Goal: Task Accomplishment & Management: Manage account settings

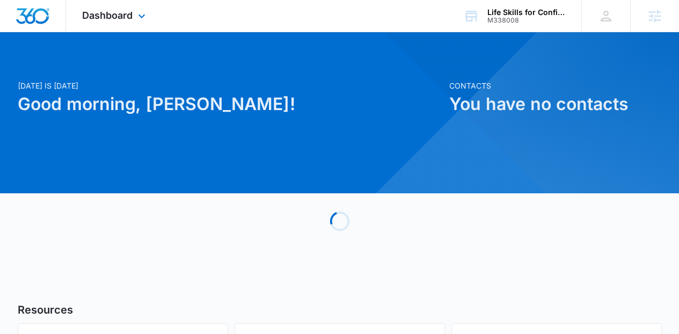
click at [141, 23] on div "Dashboard Apps Reputation Websites Forms CRM Email Social Shop Content Ads Inte…" at bounding box center [115, 16] width 98 height 32
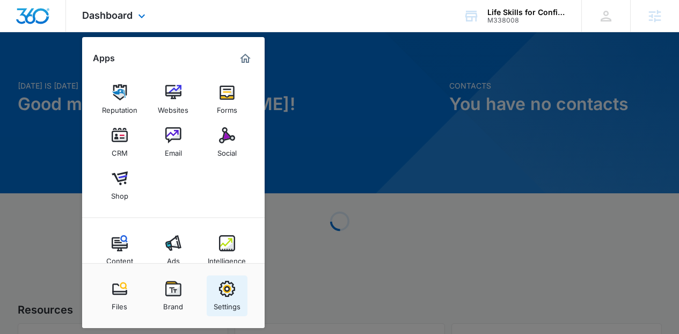
click at [239, 284] on link "Settings" at bounding box center [227, 295] width 41 height 41
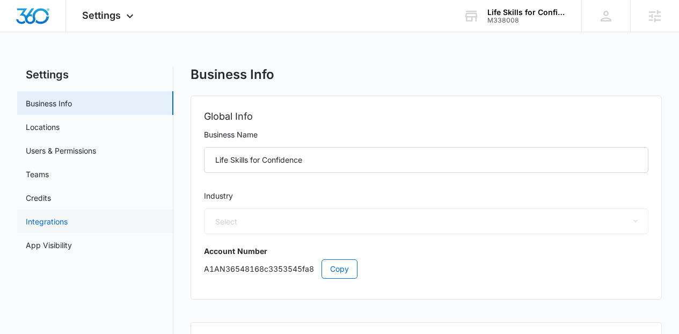
select select "52"
select select "US"
select select "America/Denver"
click at [72, 243] on link "App Visibility" at bounding box center [49, 244] width 46 height 11
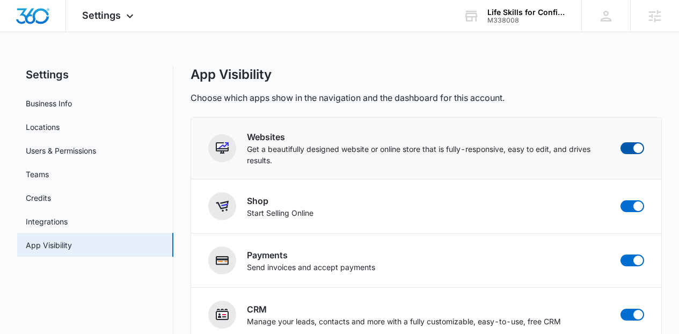
click at [638, 145] on span at bounding box center [638, 148] width 10 height 10
click at [620, 142] on input "checkbox" at bounding box center [620, 142] width 1 height 1
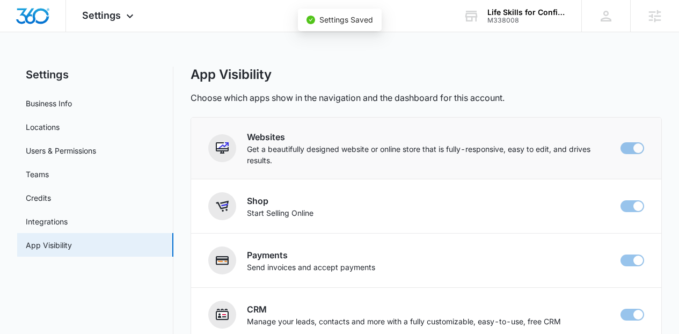
checkbox input "false"
click at [632, 200] on span at bounding box center [632, 206] width 24 height 12
click at [620, 200] on input "checkbox" at bounding box center [620, 200] width 1 height 1
checkbox input "false"
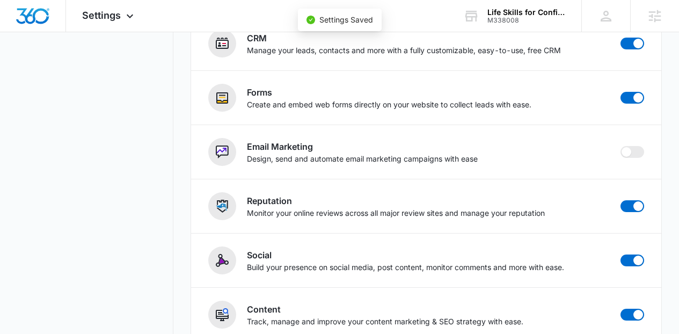
scroll to position [271, 0]
click at [632, 98] on span at bounding box center [632, 98] width 24 height 12
click at [620, 92] on input "checkbox" at bounding box center [620, 92] width 1 height 1
checkbox input "false"
click at [35, 11] on img "Dashboard" at bounding box center [33, 16] width 34 height 16
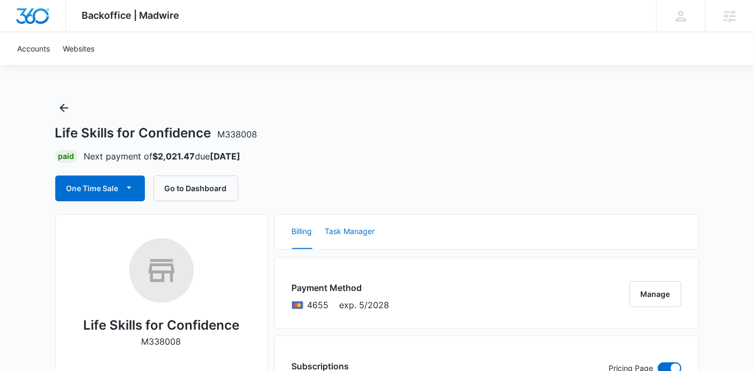
click at [328, 238] on button "Task Manager" at bounding box center [350, 232] width 50 height 34
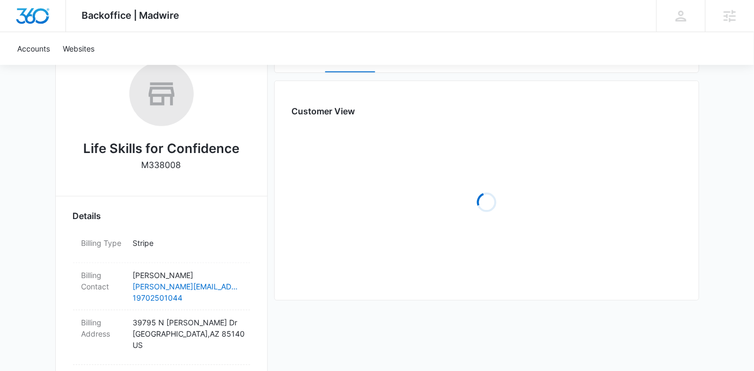
scroll to position [163, 0]
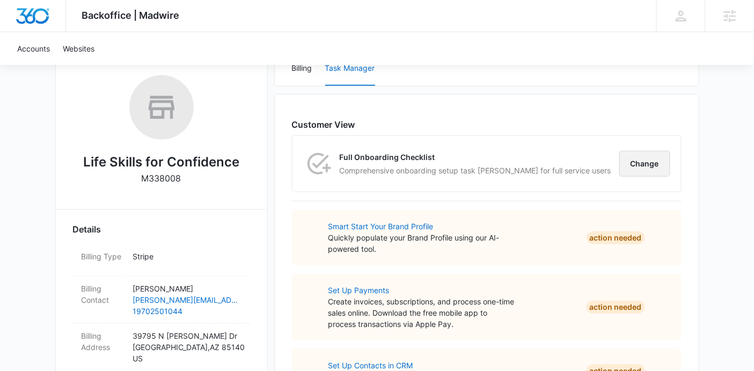
click at [662, 164] on button "Change" at bounding box center [644, 164] width 51 height 26
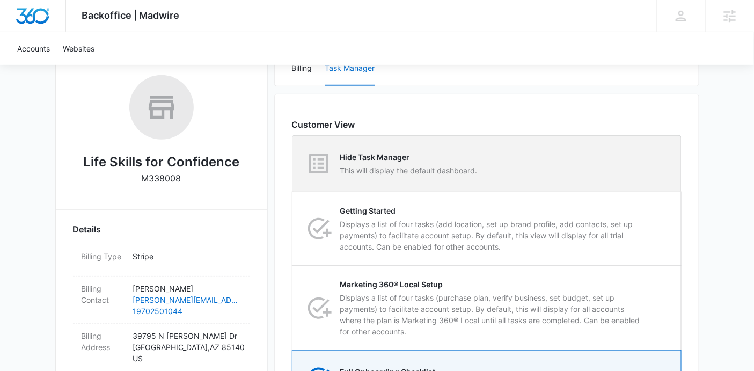
click at [627, 167] on div "Hide Task Manager This will display the default dashboard." at bounding box center [487, 164] width 388 height 56
click at [293, 164] on input "Hide Task Manager This will display the default dashboard." at bounding box center [293, 164] width 1 height 1
radio input "true"
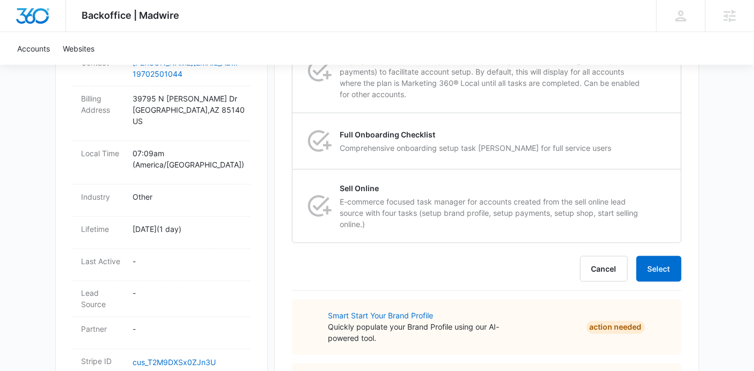
scroll to position [401, 0]
click at [662, 264] on button "Select" at bounding box center [659, 268] width 45 height 26
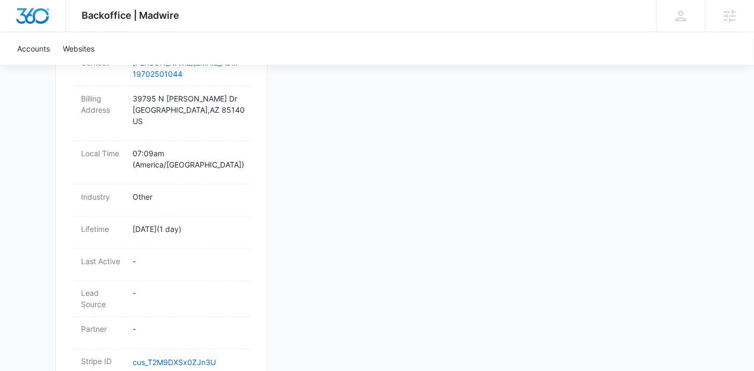
scroll to position [166, 0]
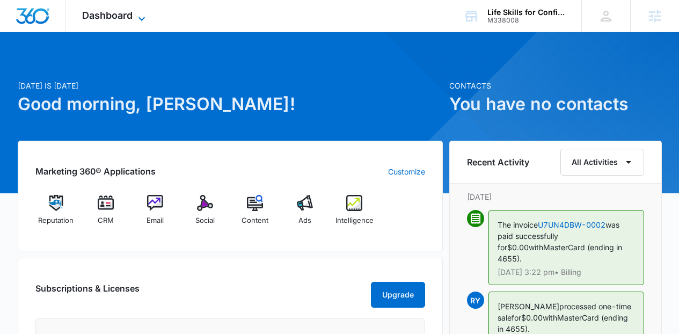
click at [103, 13] on span "Dashboard" at bounding box center [107, 15] width 50 height 11
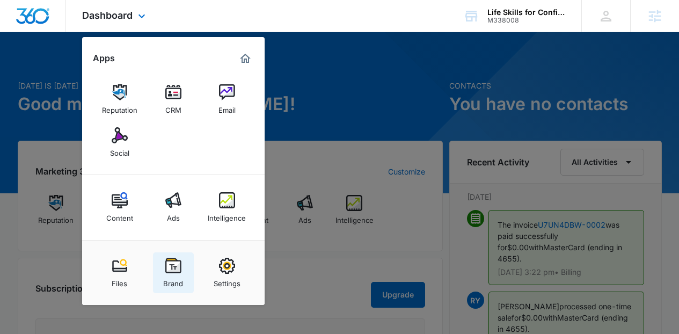
click at [182, 258] on link "Brand" at bounding box center [173, 272] width 41 height 41
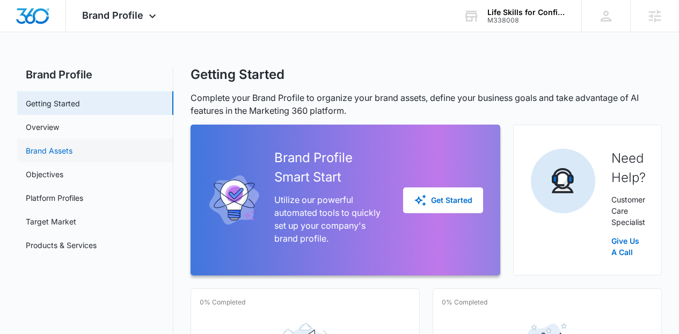
click at [72, 154] on link "Brand Assets" at bounding box center [49, 150] width 47 height 11
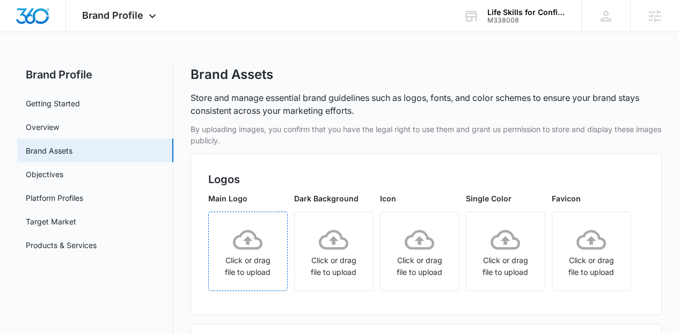
click at [287, 257] on div "Click or drag file to upload" at bounding box center [248, 251] width 78 height 53
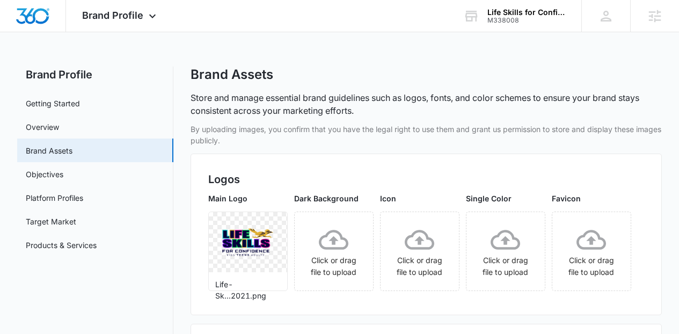
scroll to position [326, 0]
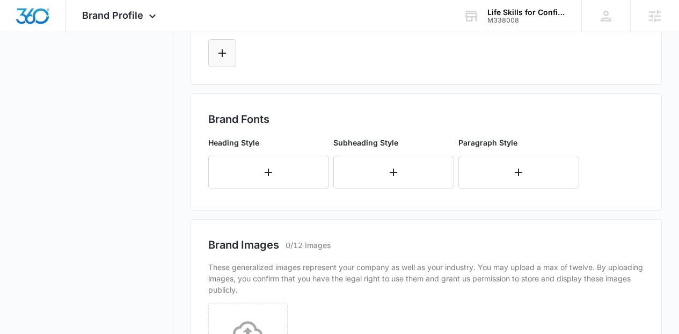
click at [235, 67] on button "Edit Color" at bounding box center [222, 53] width 28 height 28
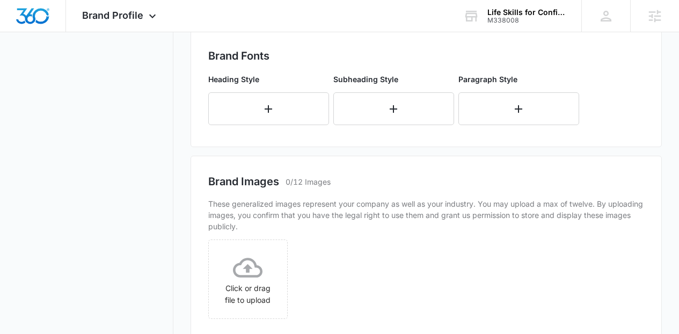
scroll to position [402, 0]
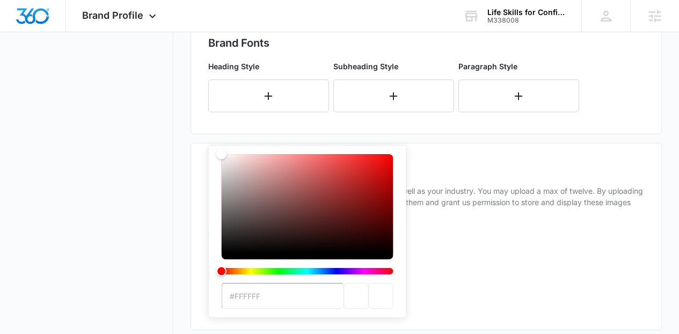
type input "#9315DB"
click at [449, 52] on h2 "Brand Fonts" at bounding box center [426, 44] width 436 height 16
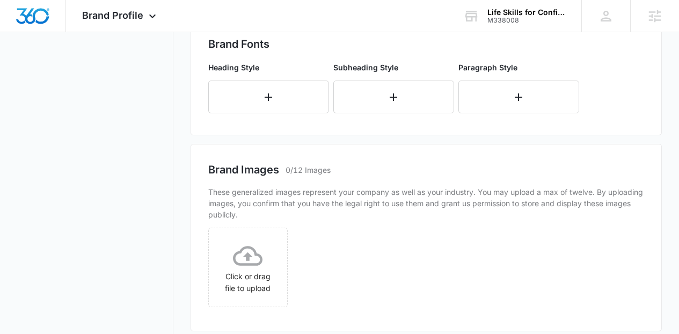
scroll to position [131, 0]
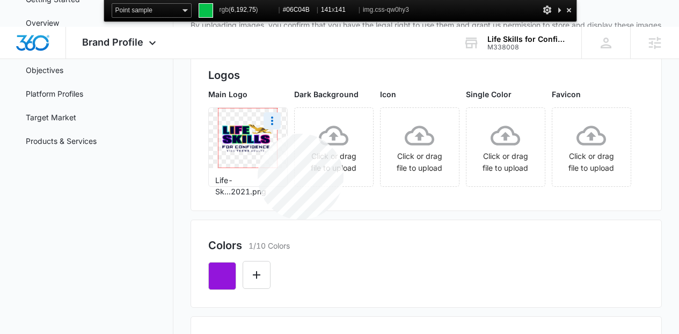
click at [258, 134] on img at bounding box center [247, 137] width 59 height 59
click at [566, 10] on div at bounding box center [569, 9] width 11 height 13
click at [570, 10] on div at bounding box center [569, 9] width 11 height 13
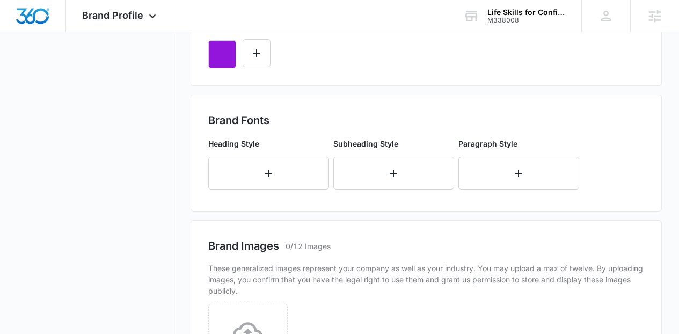
scroll to position [343, 0]
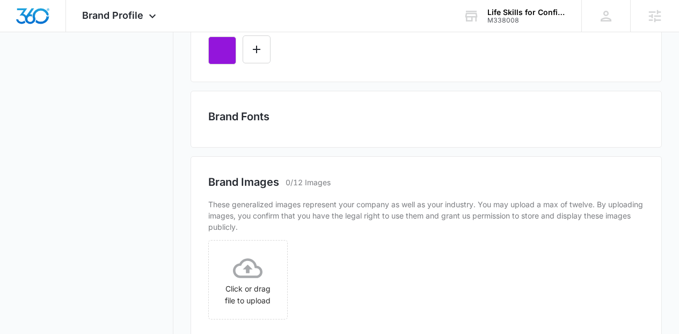
scroll to position [350, 0]
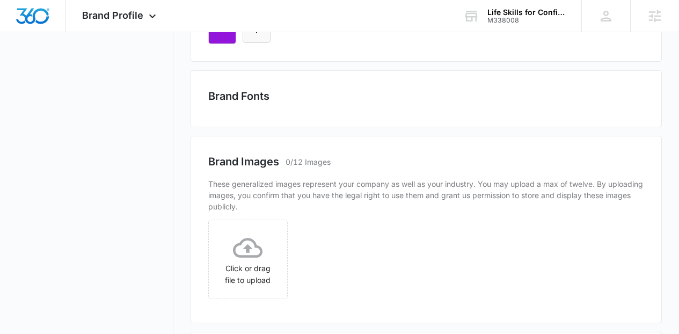
click at [265, 43] on button "Edit Color" at bounding box center [257, 29] width 28 height 28
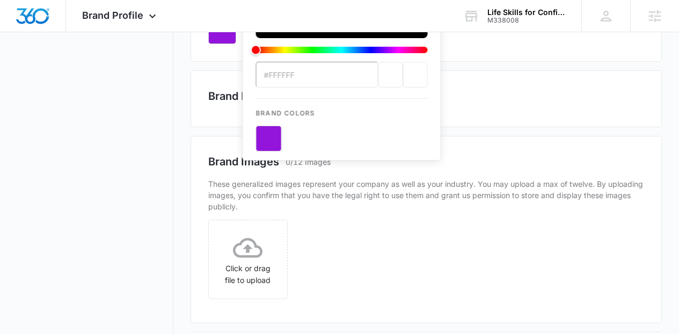
scroll to position [0, 0]
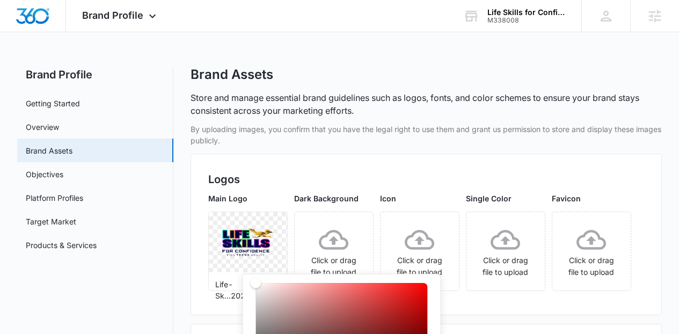
type input "#06C04B"
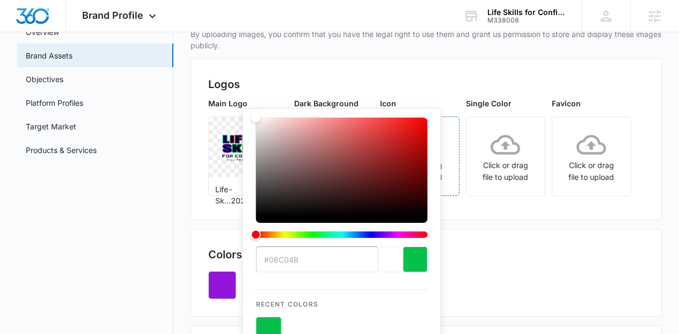
click at [459, 195] on span "Click or drag file to upload" at bounding box center [420, 156] width 78 height 78
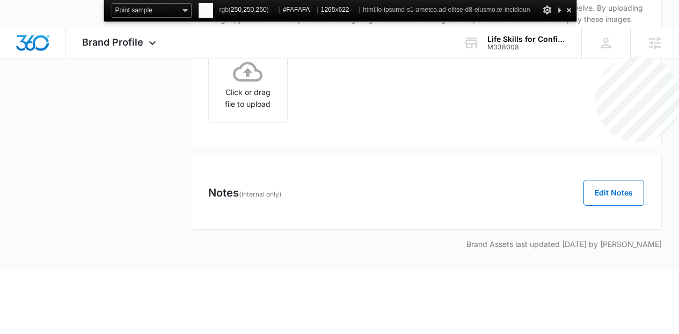
scroll to position [12, 0]
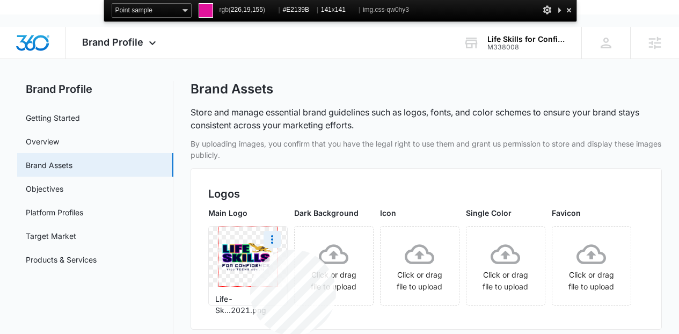
click at [250, 250] on img at bounding box center [247, 256] width 59 height 59
click at [567, 8] on div at bounding box center [569, 9] width 11 height 13
click at [573, 27] on div "Life Skills for Confidence M338008 Your Accounts View All" at bounding box center [514, 43] width 134 height 32
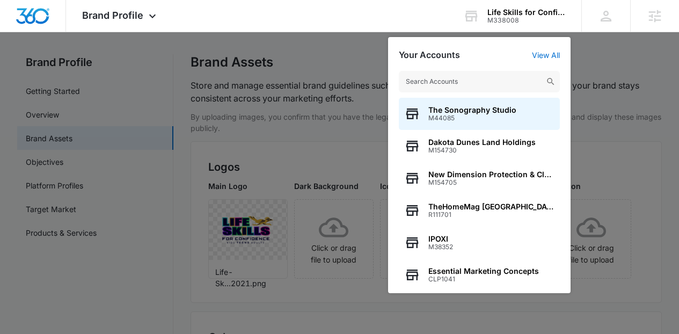
click at [667, 136] on div at bounding box center [339, 167] width 679 height 334
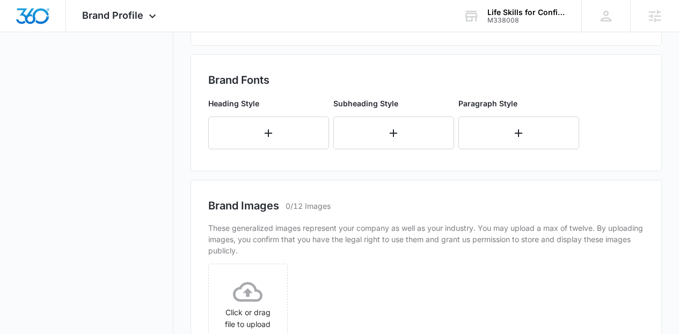
scroll to position [320, 0]
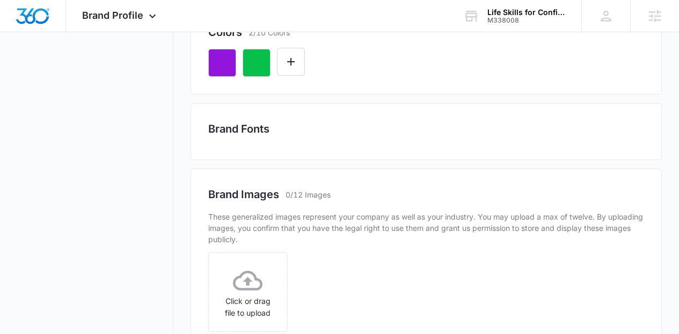
scroll to position [363, 0]
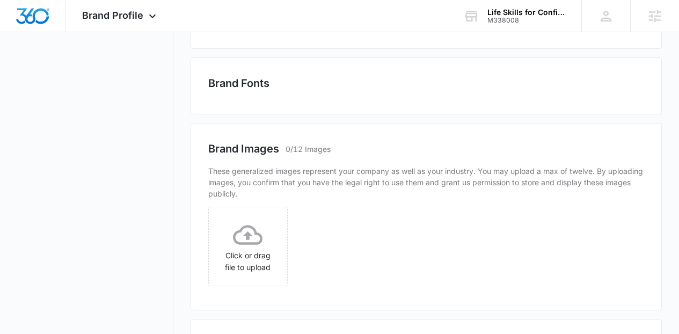
click at [297, 30] on button "Edit Color" at bounding box center [291, 16] width 28 height 28
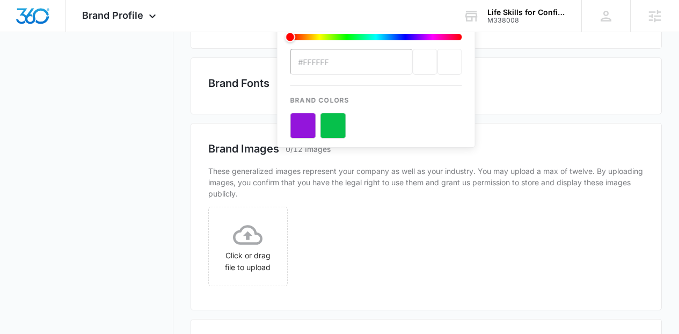
scroll to position [0, 0]
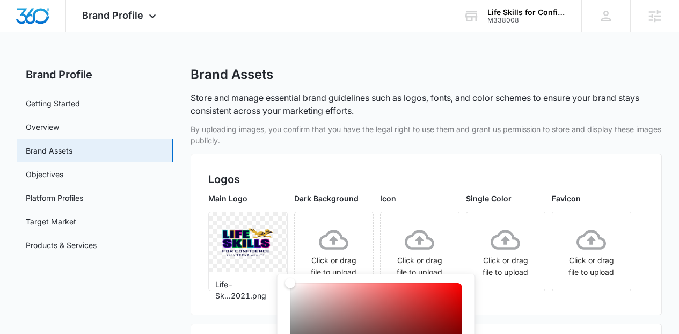
type input "#E2139B"
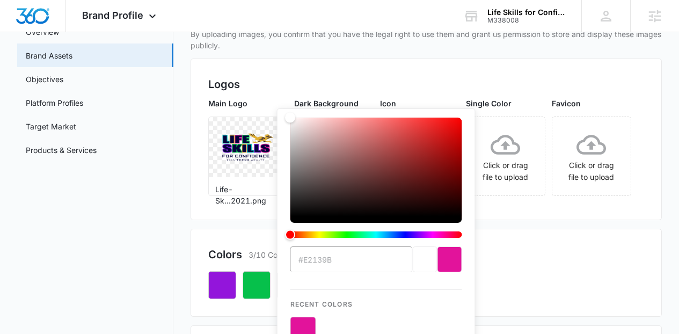
click at [518, 202] on div "Main Logo Life-Sk...2021.png Dark Background Click or drag file to upload Icon …" at bounding box center [426, 150] width 436 height 105
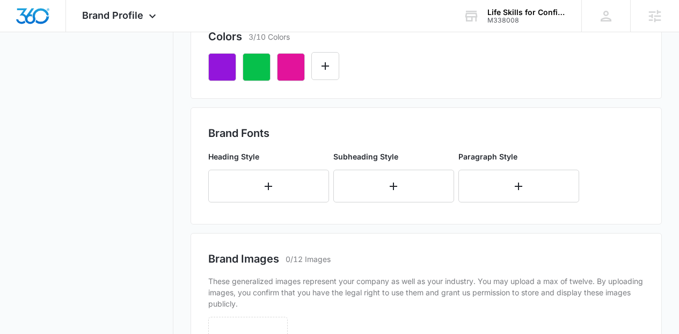
scroll to position [332, 0]
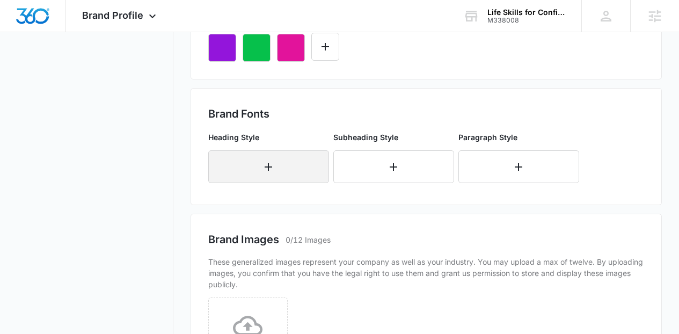
click at [300, 183] on button "button" at bounding box center [268, 166] width 121 height 33
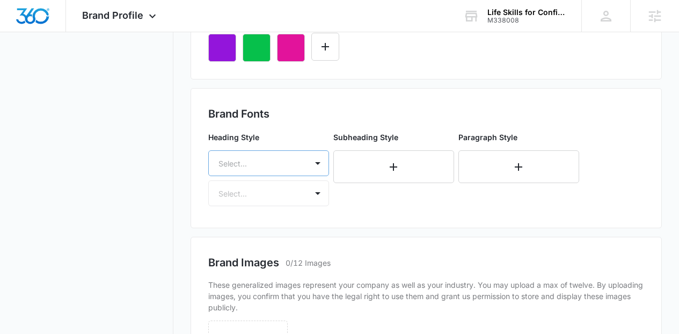
click at [299, 176] on div "Select..." at bounding box center [268, 163] width 121 height 26
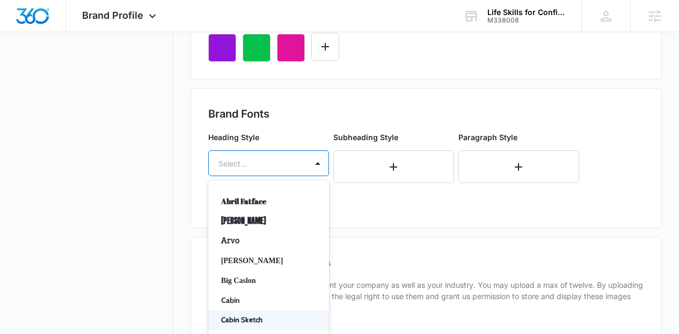
scroll to position [497, 0]
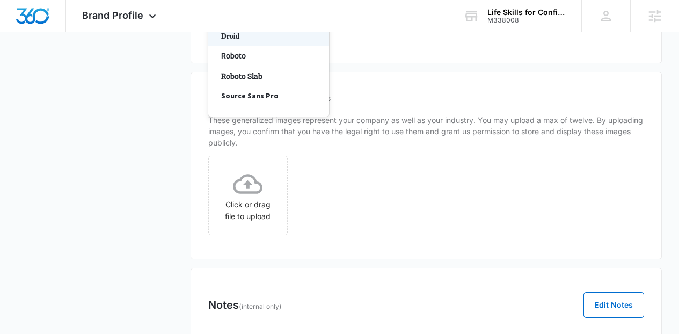
type input "rob"
click at [287, 42] on p "Roboto" at bounding box center [267, 36] width 93 height 11
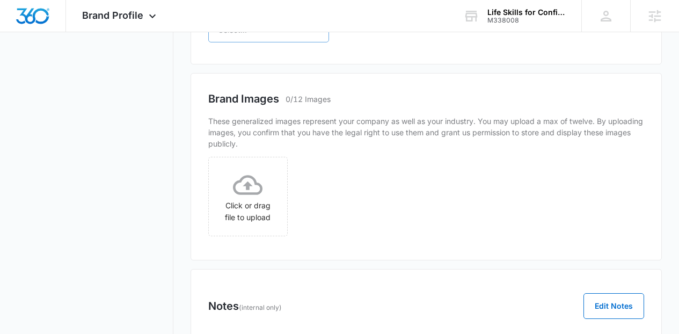
click at [284, 36] on div at bounding box center [255, 29] width 75 height 13
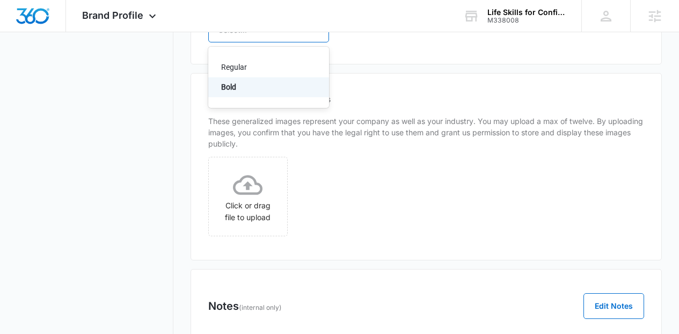
click at [277, 93] on p "Bold" at bounding box center [267, 87] width 93 height 11
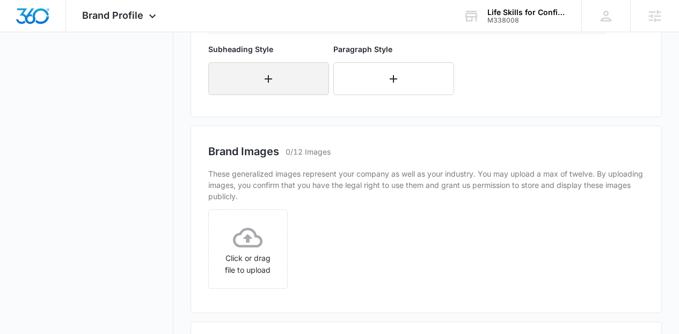
click at [276, 95] on button "button" at bounding box center [268, 78] width 121 height 33
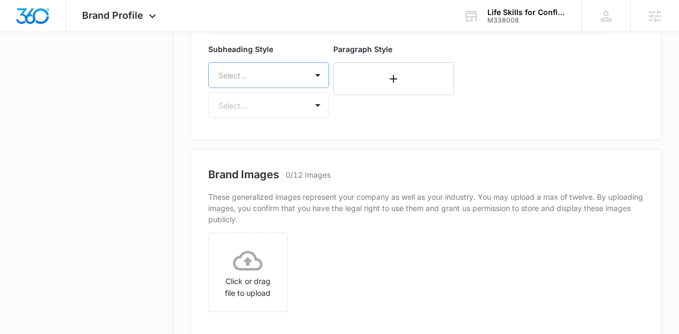
click at [271, 88] on div "Select..." at bounding box center [268, 75] width 121 height 26
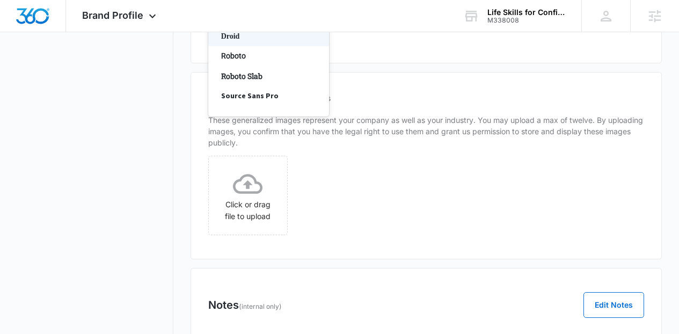
type input "rob"
click at [249, 46] on div "Roboto" at bounding box center [268, 36] width 121 height 20
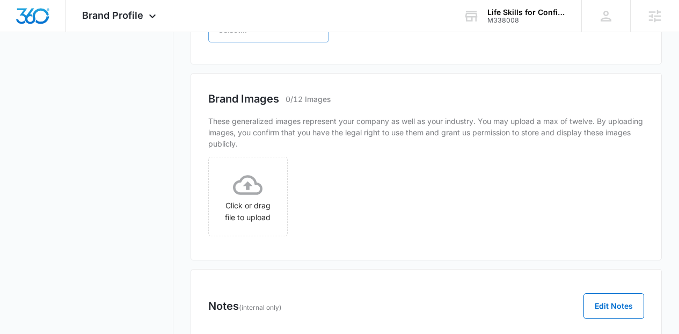
click at [242, 36] on div at bounding box center [255, 29] width 75 height 13
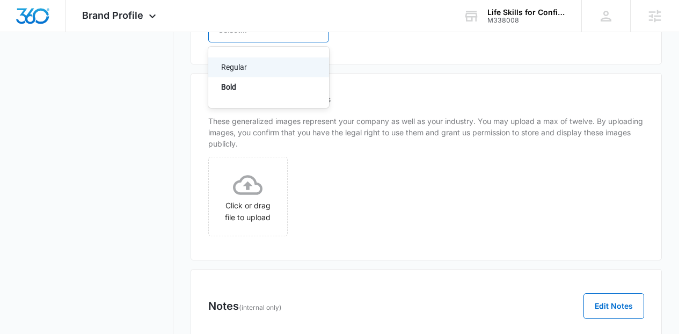
click at [245, 73] on p "Regular" at bounding box center [267, 67] width 93 height 11
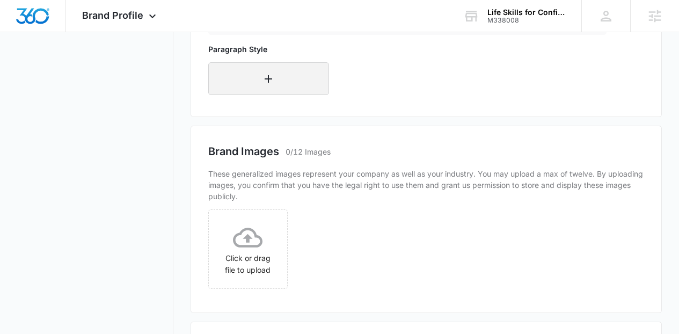
click at [259, 95] on button "button" at bounding box center [268, 78] width 121 height 33
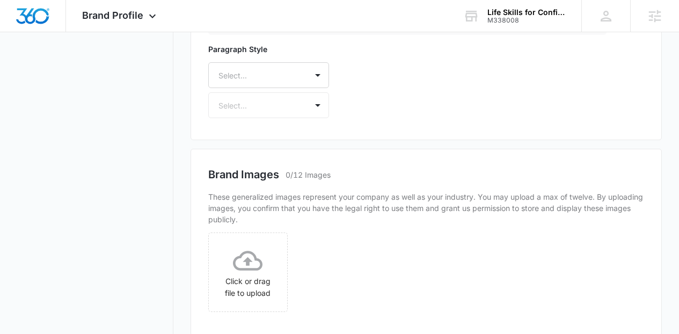
click at [259, 88] on div "Select..." at bounding box center [268, 75] width 121 height 26
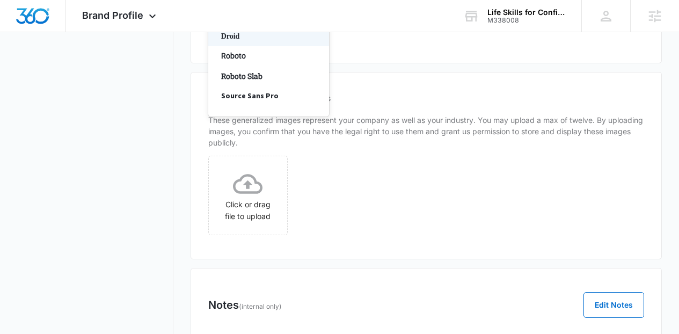
type input "rob"
click at [251, 42] on p "Roboto" at bounding box center [267, 36] width 93 height 11
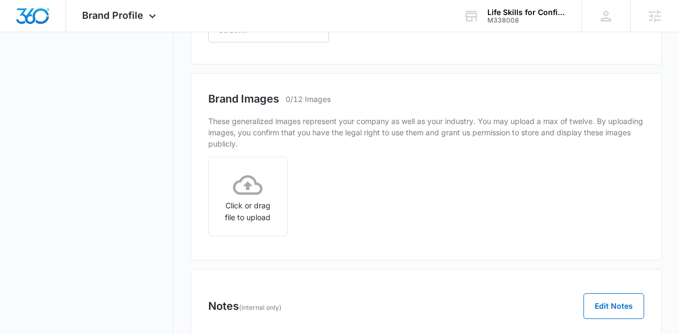
click at [251, 36] on div at bounding box center [255, 29] width 75 height 13
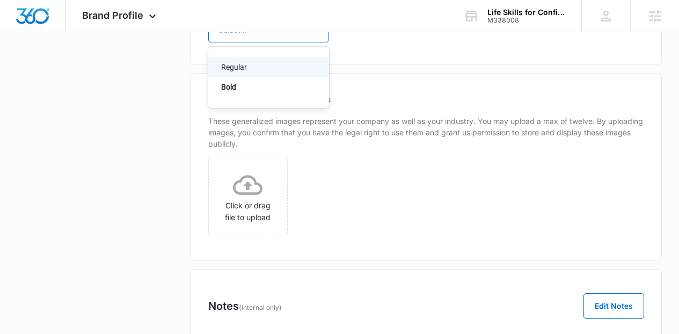
click at [250, 73] on p "Regular" at bounding box center [267, 67] width 93 height 11
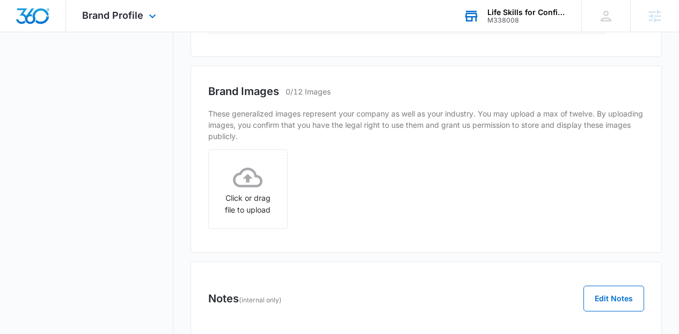
click at [525, 12] on div "Life Skills for Confidence" at bounding box center [526, 12] width 78 height 9
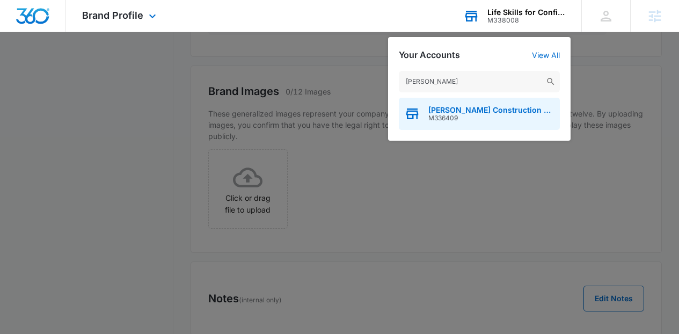
type input "terry th"
click at [492, 103] on div "Terry Thomure's Construction Services M336409" at bounding box center [479, 114] width 161 height 32
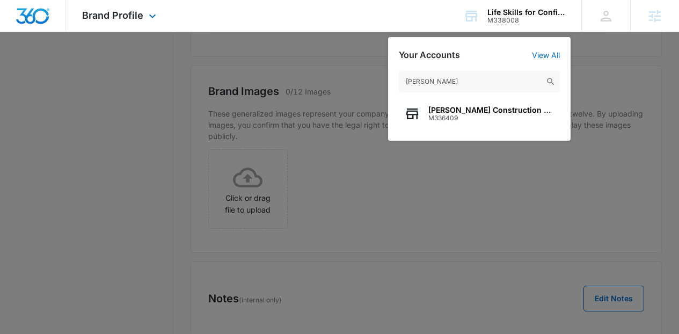
scroll to position [0, 0]
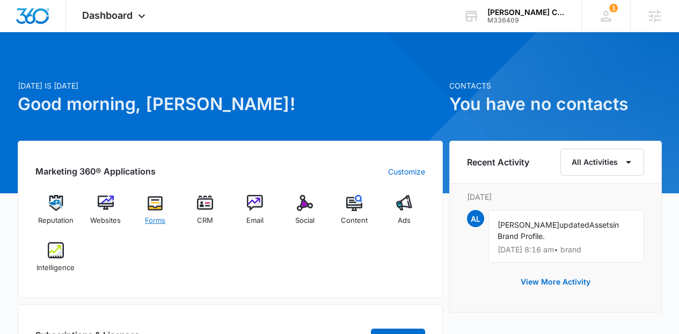
click at [163, 220] on span "Forms" at bounding box center [155, 220] width 20 height 11
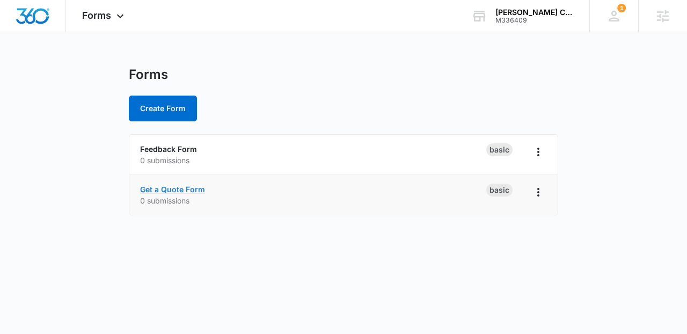
click at [195, 187] on link "Get a Quote Form" at bounding box center [172, 189] width 65 height 9
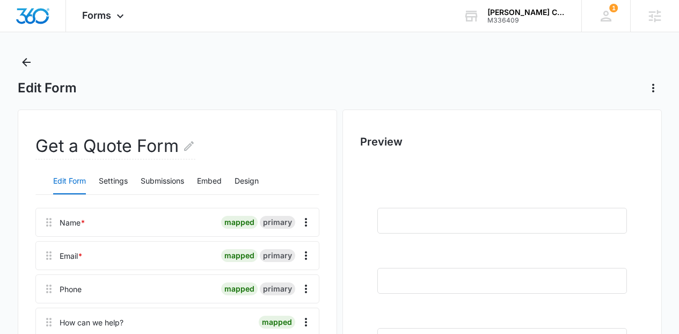
click at [96, 173] on div "Edit Form Settings Submissions Embed Design" at bounding box center [177, 181] width 284 height 27
click at [103, 179] on button "Settings" at bounding box center [113, 182] width 29 height 26
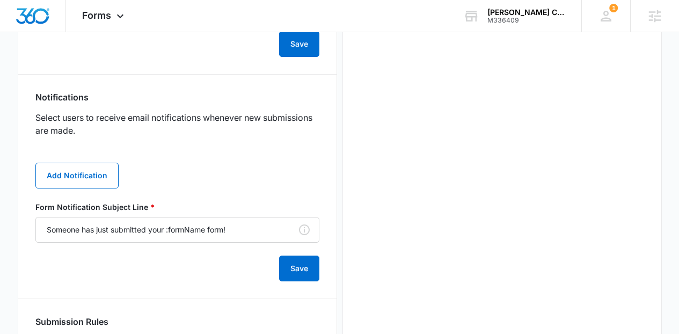
scroll to position [509, 0]
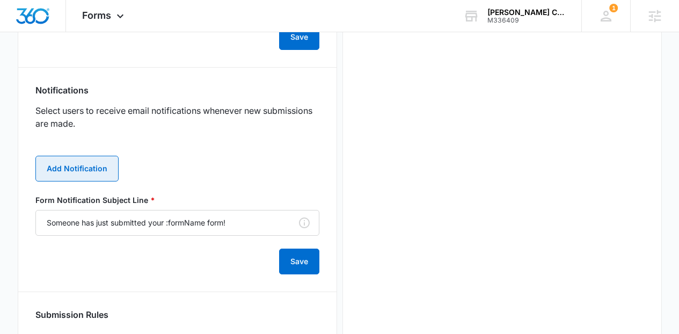
click at [77, 157] on button "Add Notification" at bounding box center [76, 169] width 83 height 26
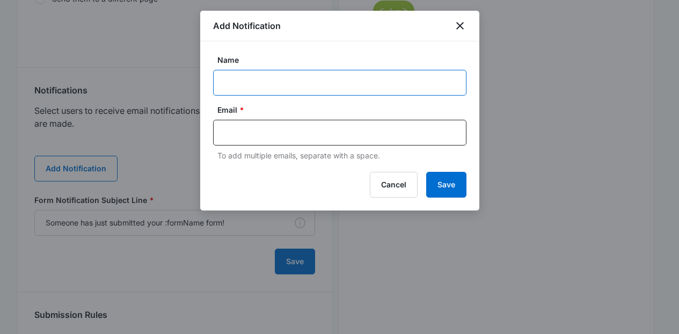
click at [229, 88] on input "Name" at bounding box center [339, 83] width 253 height 26
paste input "terrytconstructionsvr@gmail.com"
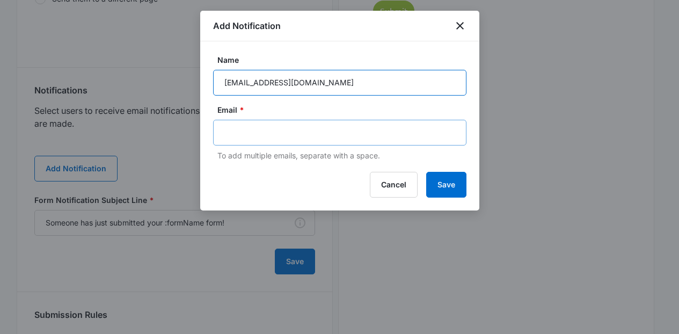
type input "terrytconstructionsvr@gmail.com"
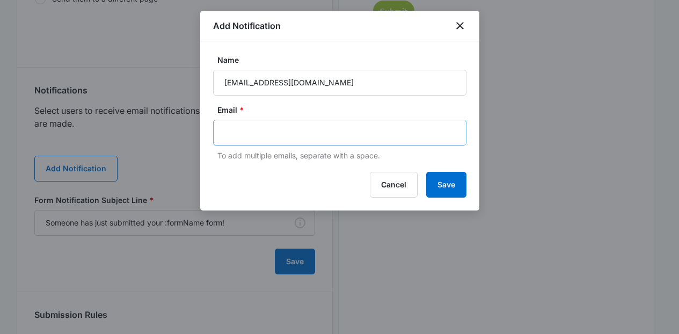
click at [229, 123] on div at bounding box center [339, 133] width 253 height 26
click at [234, 130] on input "text" at bounding box center [340, 133] width 233 height 16
paste input "terrytconstructionsvr@gmail.com"
type input "terrytconstructionsvr@gmail.com"
click at [450, 184] on button "Save" at bounding box center [446, 185] width 40 height 26
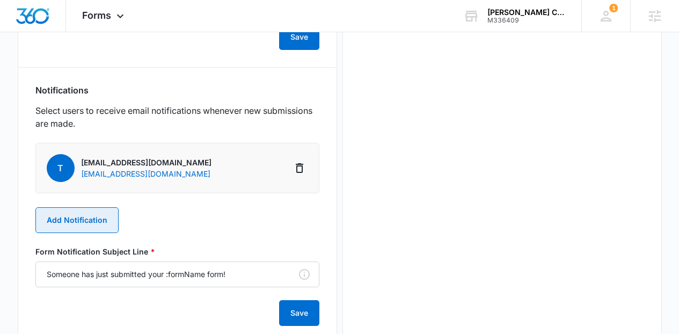
click at [68, 212] on button "Add Notification" at bounding box center [76, 220] width 83 height 26
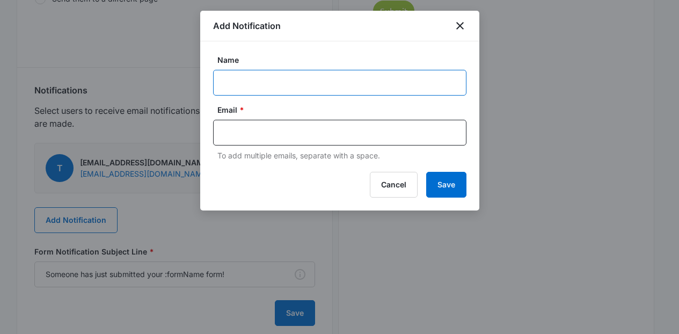
click at [247, 87] on input "Name" at bounding box center [339, 83] width 253 height 26
paste input "[EMAIL_ADDRESS][DOMAIN_NAME]"
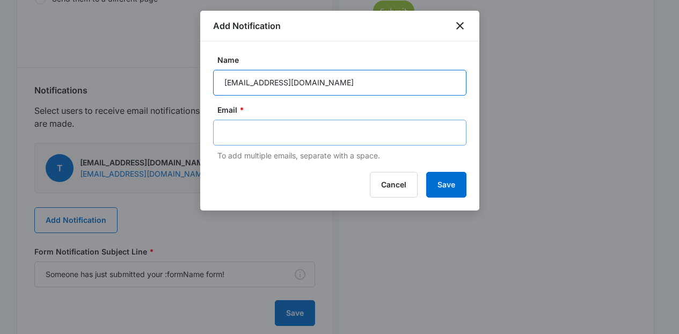
type input "[EMAIL_ADDRESS][DOMAIN_NAME]"
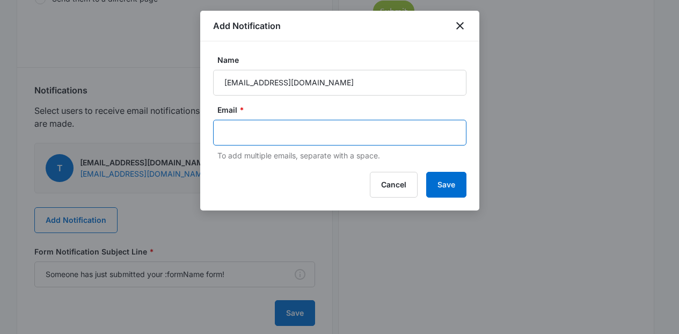
click at [258, 140] on input "text" at bounding box center [340, 133] width 233 height 16
paste input "[EMAIL_ADDRESS][DOMAIN_NAME]"
type input "[EMAIL_ADDRESS][DOMAIN_NAME]"
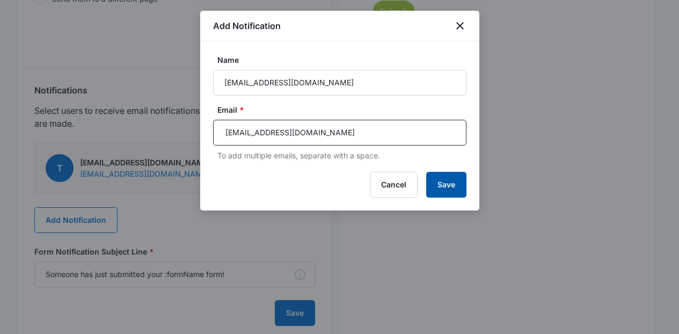
click at [438, 184] on button "Save" at bounding box center [446, 185] width 40 height 26
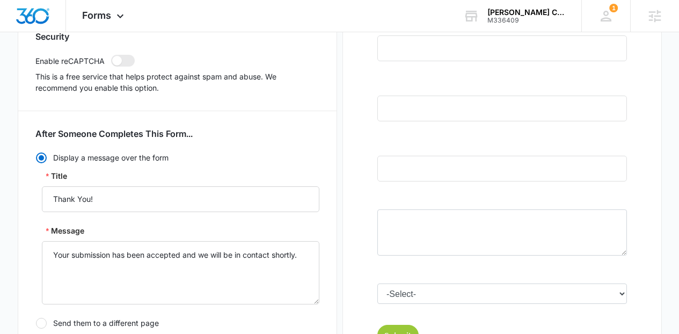
scroll to position [9, 0]
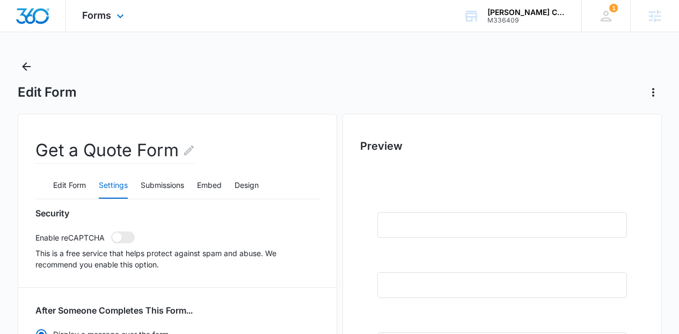
click at [96, 26] on div "Forms Apps Reputation Websites Forms CRM Email Social Content Ads Intelligence …" at bounding box center [104, 16] width 77 height 32
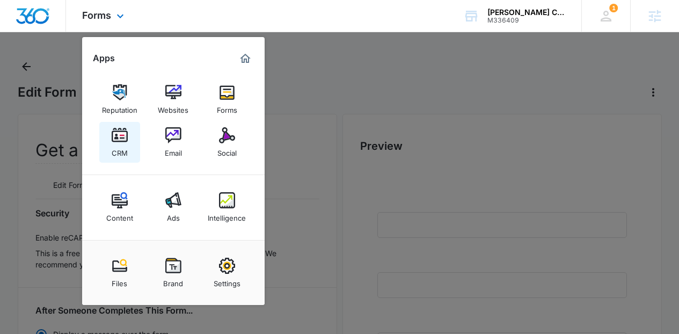
click at [121, 144] on div "CRM" at bounding box center [120, 150] width 16 height 14
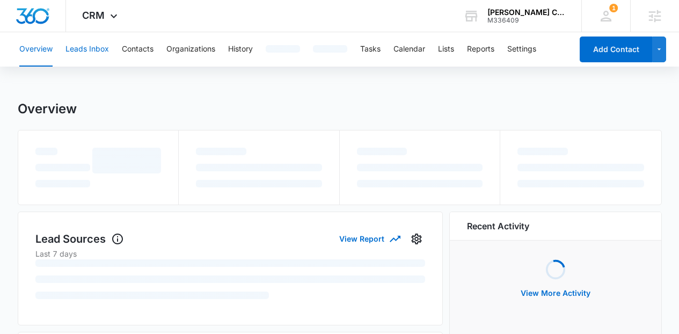
click at [93, 62] on button "Leads Inbox" at bounding box center [86, 49] width 43 height 34
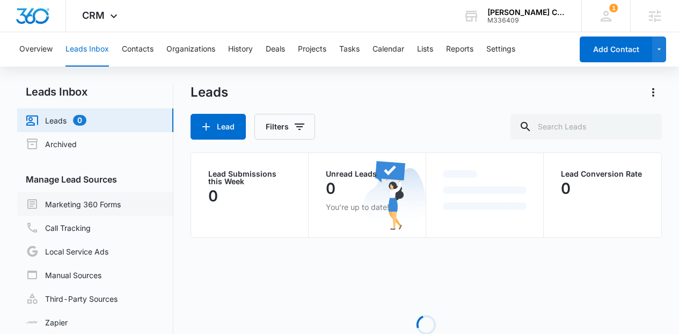
click at [116, 198] on link "Marketing 360 Forms" at bounding box center [73, 204] width 95 height 13
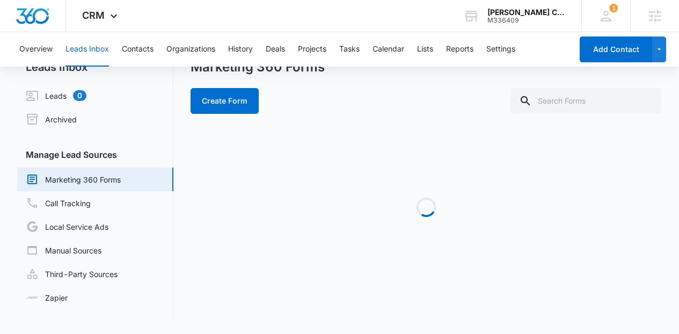
scroll to position [26, 0]
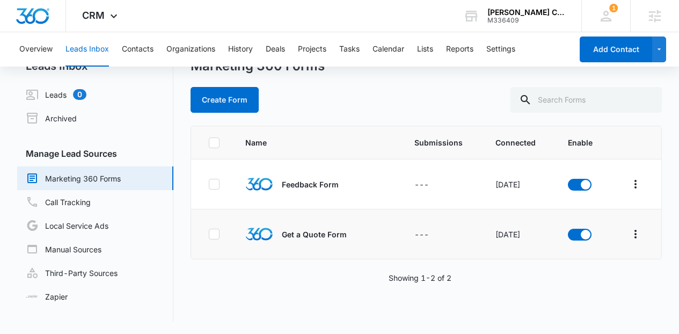
click at [618, 232] on td at bounding box center [636, 234] width 52 height 50
click at [629, 238] on icon "Overflow Menu" at bounding box center [635, 234] width 13 height 13
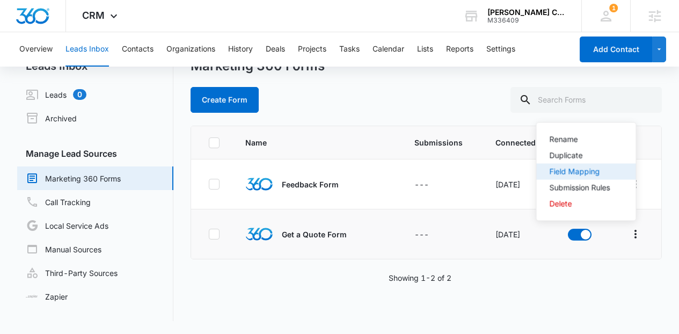
click at [586, 174] on div "Field Mapping" at bounding box center [580, 172] width 61 height 8
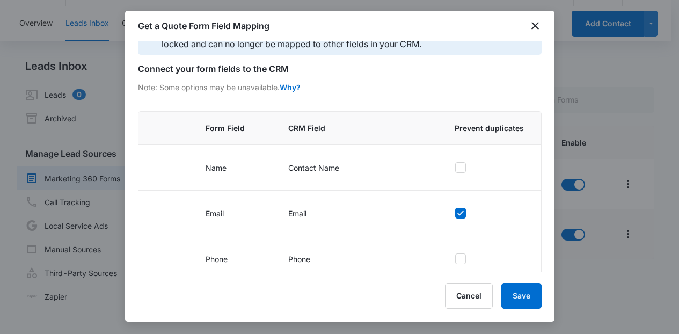
scroll to position [148, 0]
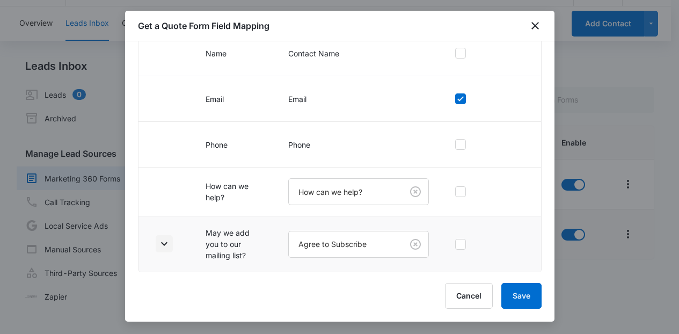
click at [165, 235] on button "button" at bounding box center [164, 243] width 17 height 17
click at [545, 255] on div "Primary fields such as the “Contact Name”, “Email”, “Phone Number”, and “Addres…" at bounding box center [339, 156] width 429 height 231
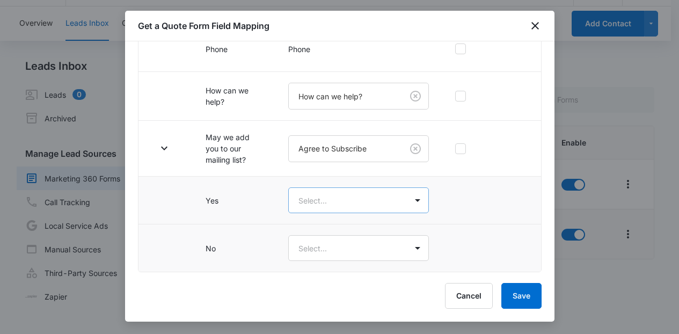
click at [381, 187] on body "CRM Apps Reputation Websites Forms CRM Email Social Content Ads Intelligence Fi…" at bounding box center [339, 154] width 679 height 360
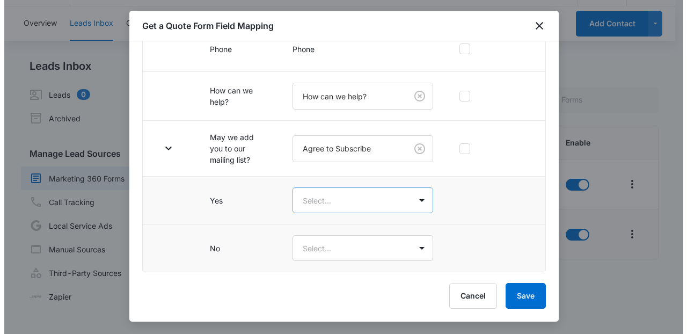
scroll to position [0, 0]
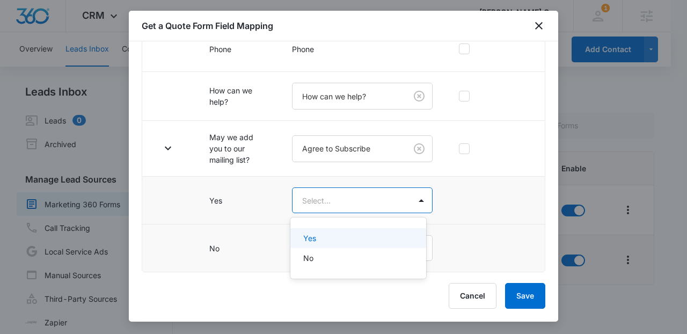
click at [362, 226] on div "Yes No" at bounding box center [357, 248] width 135 height 44
click at [364, 231] on div "Yes" at bounding box center [357, 238] width 135 height 20
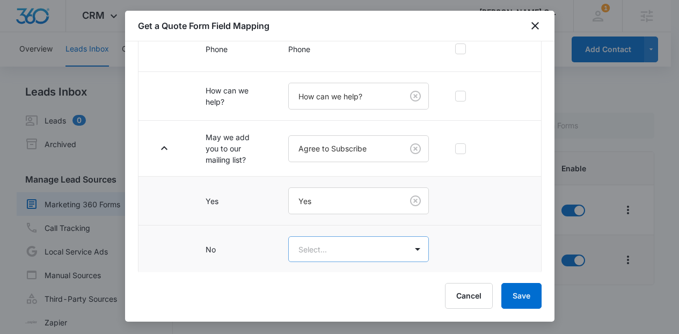
click at [368, 247] on body "CRM Apps Reputation Websites Forms CRM Email Social Content Ads Intelligence Fi…" at bounding box center [339, 180] width 679 height 360
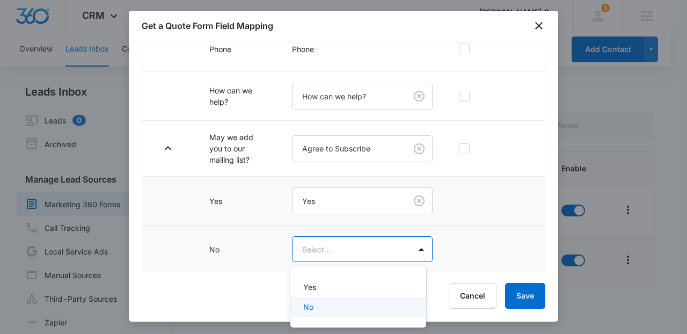
click at [357, 303] on div "No" at bounding box center [356, 306] width 107 height 11
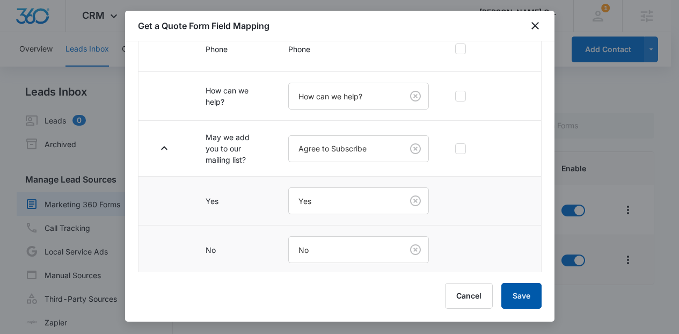
click at [518, 296] on button "Save" at bounding box center [521, 296] width 40 height 26
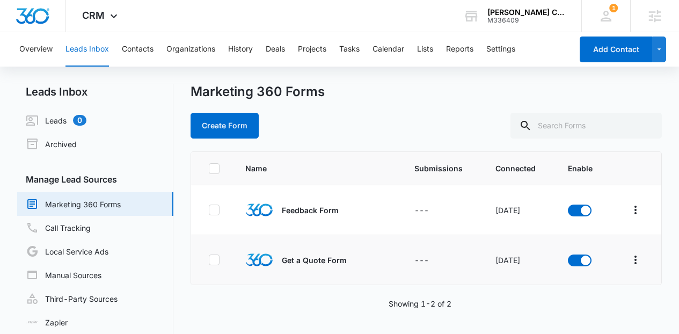
click at [436, 46] on div "Overview Leads Inbox Contacts Organizations History Deals Projects Tasks Calend…" at bounding box center [292, 49] width 559 height 34
click at [430, 50] on button "Lists" at bounding box center [425, 49] width 16 height 34
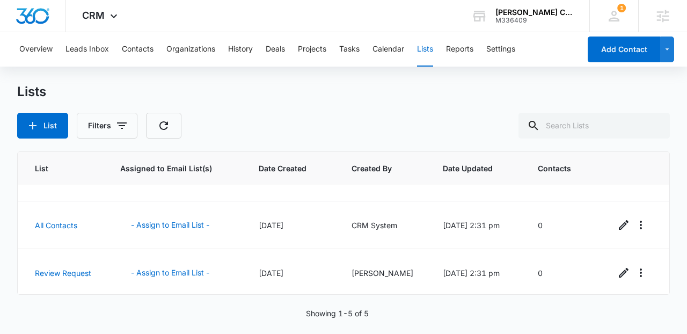
scroll to position [129, 0]
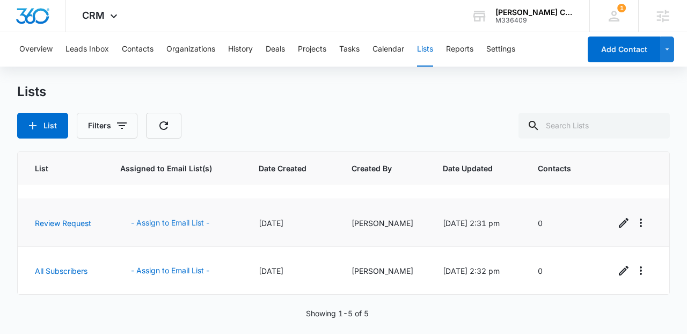
click at [193, 218] on button "- Assign to Email List -" at bounding box center [170, 223] width 100 height 26
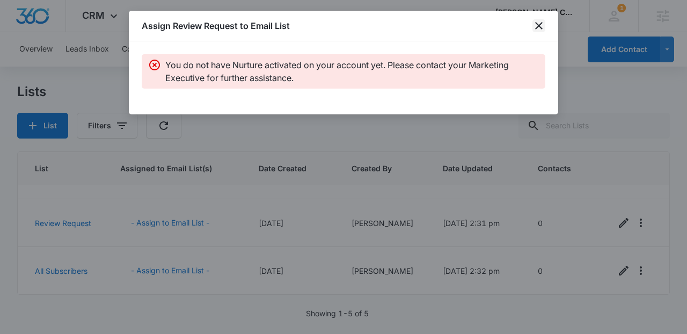
click at [533, 27] on icon "close" at bounding box center [538, 25] width 13 height 13
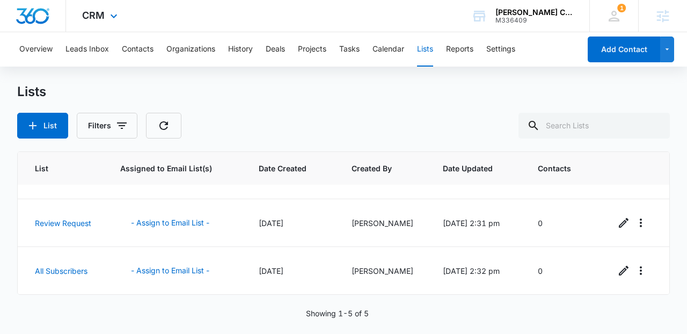
click at [24, 19] on img "Dashboard" at bounding box center [33, 16] width 34 height 16
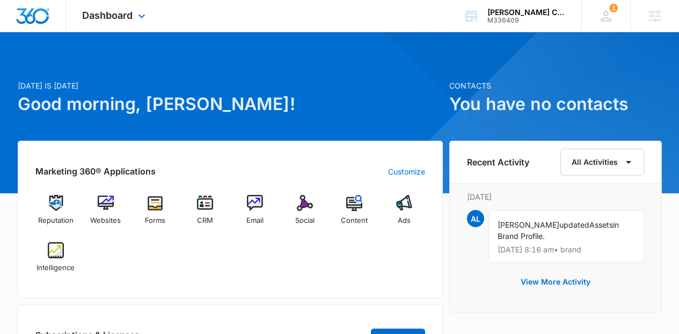
click at [121, 9] on div "Dashboard Apps Reputation Websites Forms CRM Email Social Content Ads Intellige…" at bounding box center [115, 16] width 98 height 32
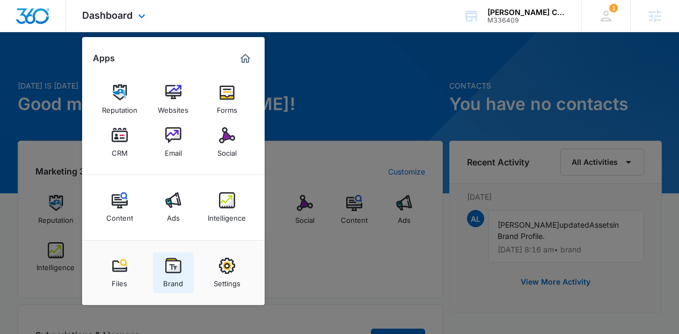
click at [166, 273] on img at bounding box center [173, 266] width 16 height 16
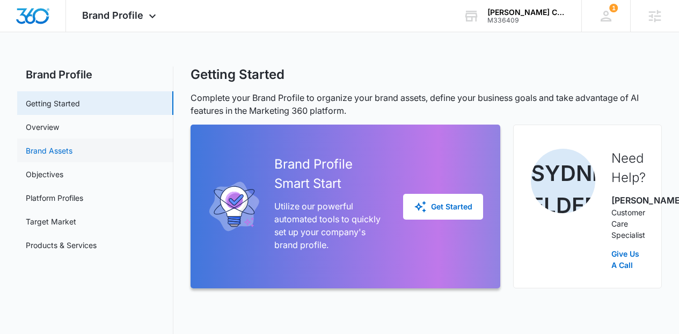
click at [72, 155] on link "Brand Assets" at bounding box center [49, 150] width 47 height 11
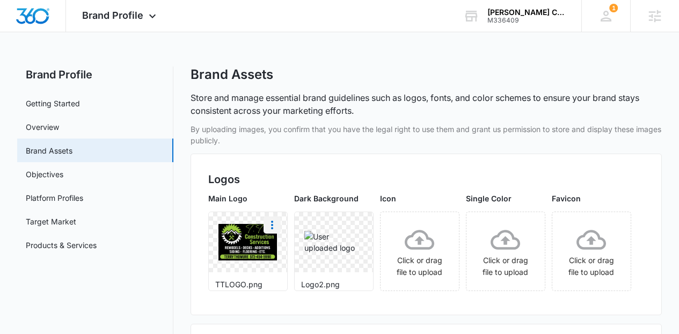
click at [273, 224] on icon "More" at bounding box center [272, 225] width 2 height 9
click at [279, 226] on icon "More" at bounding box center [272, 224] width 13 height 13
click at [311, 251] on div "Download" at bounding box center [294, 255] width 35 height 8
click at [279, 228] on icon "More" at bounding box center [272, 224] width 13 height 13
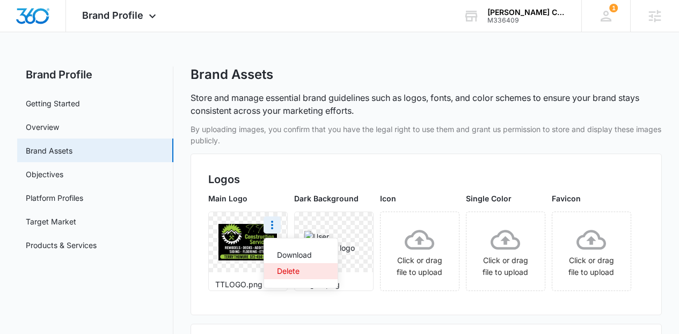
click at [302, 267] on div "Delete" at bounding box center [294, 271] width 35 height 8
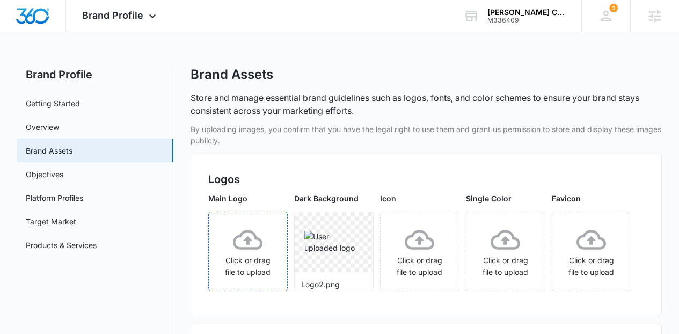
click at [260, 250] on icon at bounding box center [248, 240] width 30 height 20
click at [359, 224] on icon "More" at bounding box center [358, 225] width 2 height 9
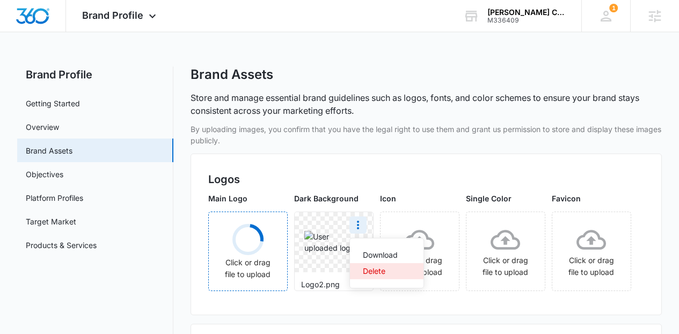
click at [398, 271] on div "Delete" at bounding box center [380, 271] width 35 height 8
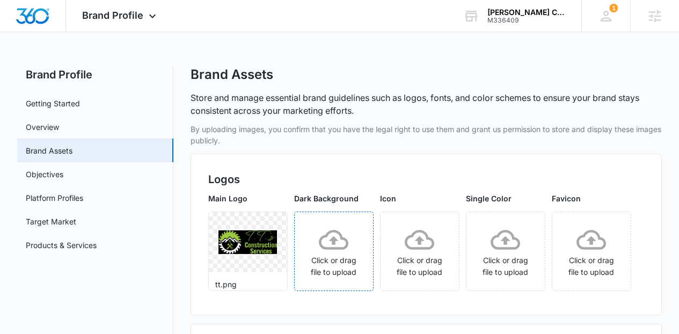
click at [348, 254] on icon at bounding box center [334, 240] width 30 height 30
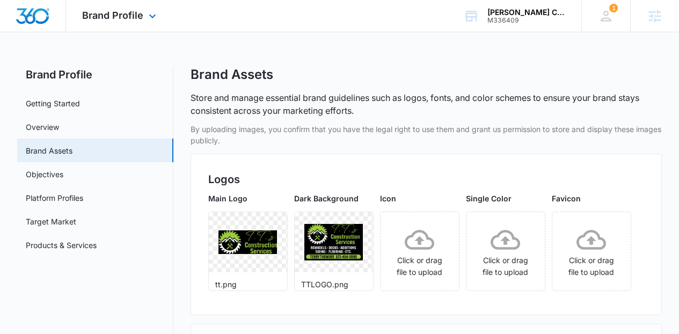
click at [174, 16] on div "Brand Profile Apps Reputation Websites Forms CRM Email Social Content Ads Intel…" at bounding box center [339, 16] width 679 height 32
click at [158, 13] on div "Brand Profile Apps Reputation Websites Forms CRM Email Social Content Ads Intel…" at bounding box center [120, 16] width 109 height 32
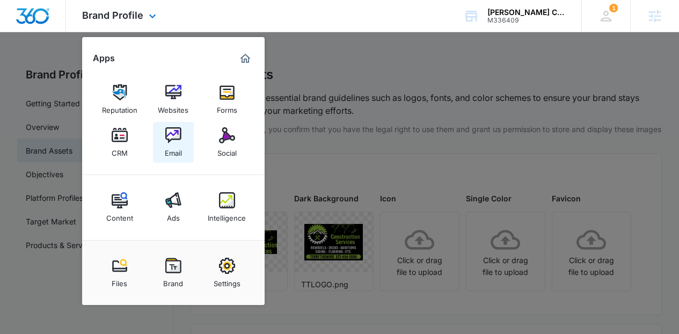
click at [173, 144] on div "Email" at bounding box center [173, 150] width 17 height 14
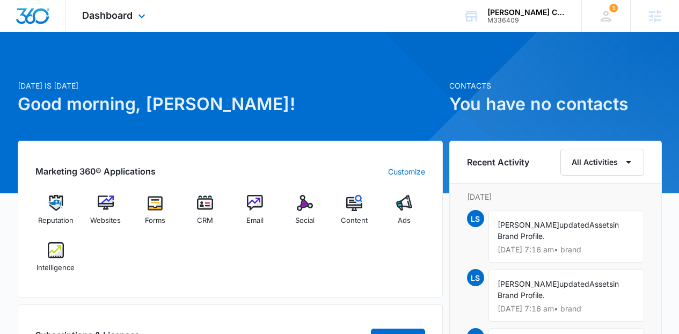
click at [148, 23] on div "Dashboard Apps Reputation Websites Forms CRM Email Social Content Ads Intellige…" at bounding box center [115, 16] width 98 height 32
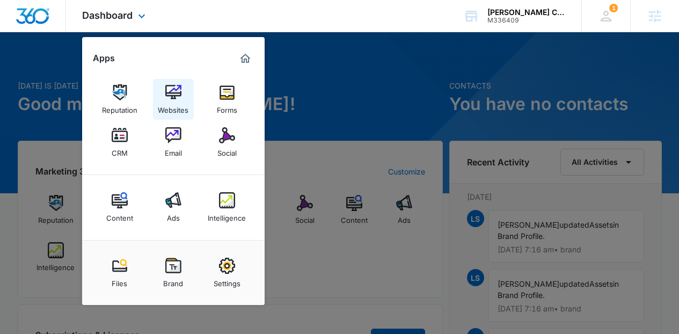
click at [172, 106] on div "Websites" at bounding box center [173, 107] width 31 height 14
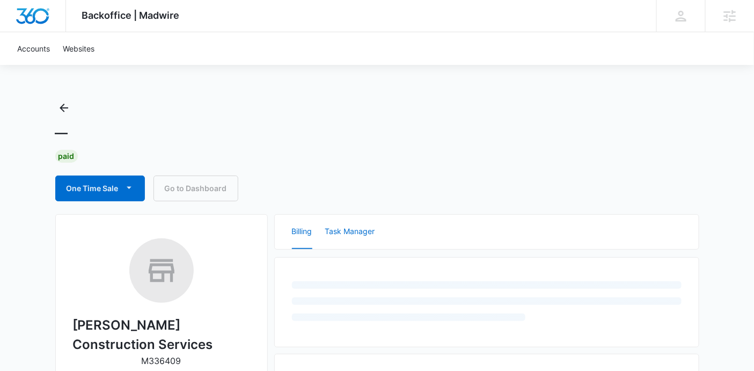
click at [362, 240] on button "Task Manager" at bounding box center [350, 232] width 50 height 34
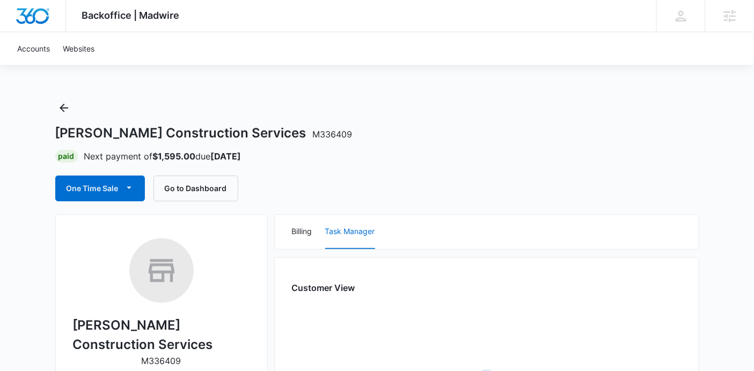
click at [319, 228] on div "Billing Task Manager" at bounding box center [487, 232] width 424 height 34
click at [311, 226] on button "Billing" at bounding box center [302, 232] width 20 height 34
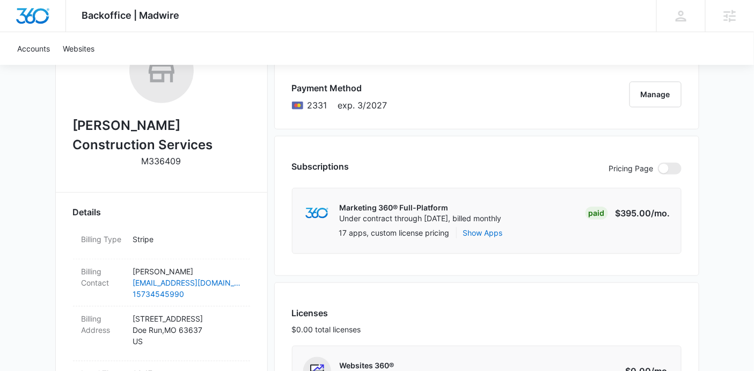
scroll to position [192, 0]
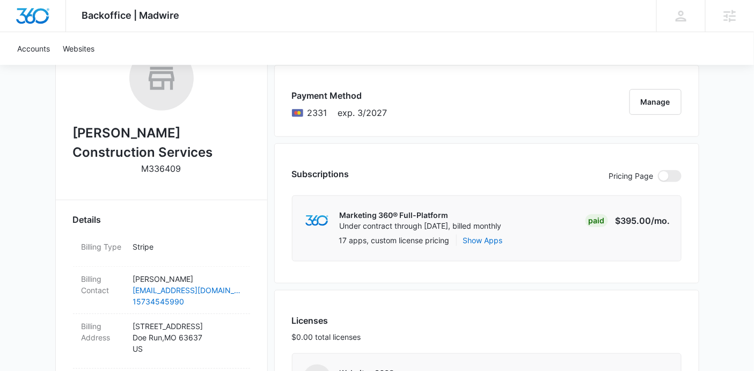
click at [587, 237] on div "17 apps, custom license pricing Show Apps" at bounding box center [504, 243] width 331 height 16
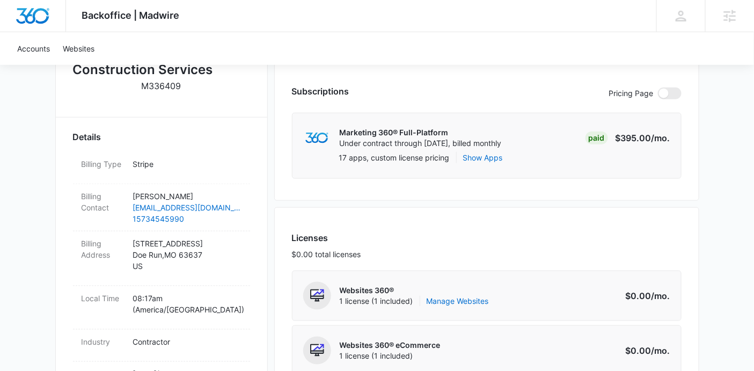
scroll to position [288, 0]
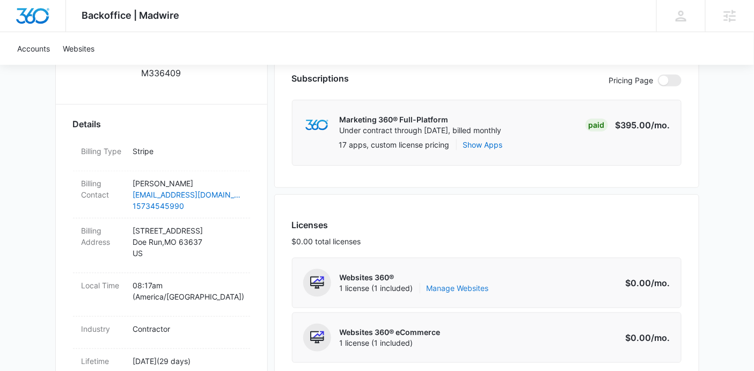
click at [470, 283] on link "Manage Websites" at bounding box center [458, 288] width 62 height 11
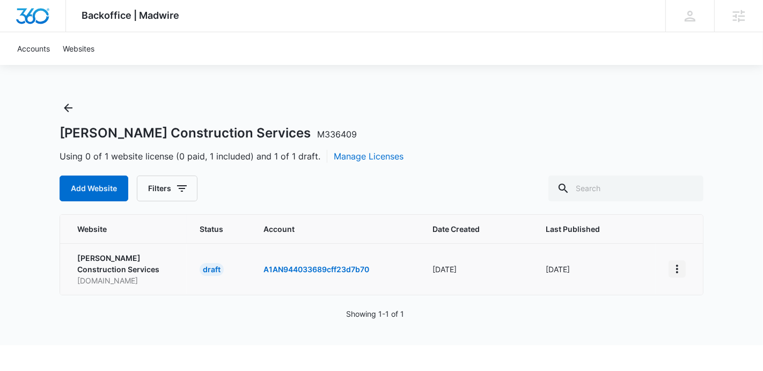
click at [676, 269] on icon "View More" at bounding box center [677, 268] width 13 height 13
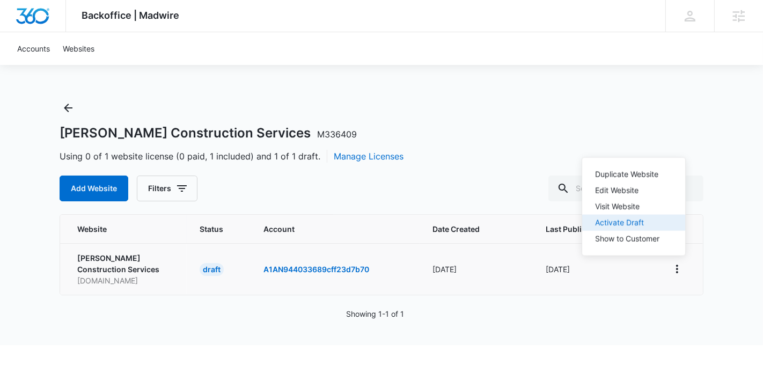
click at [632, 215] on button "Activate Draft" at bounding box center [633, 223] width 103 height 16
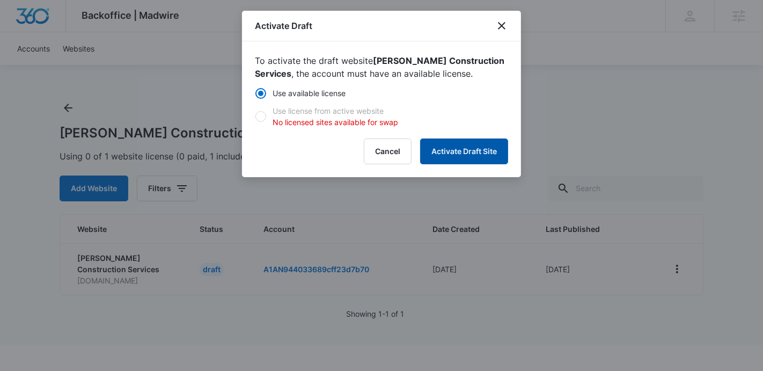
click at [458, 145] on button "Activate Draft Site" at bounding box center [464, 151] width 88 height 26
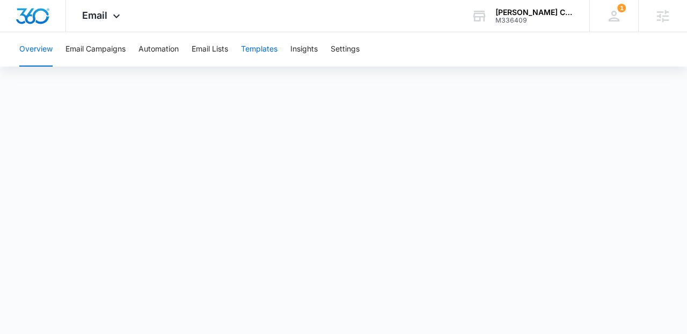
click at [267, 48] on button "Templates" at bounding box center [259, 49] width 36 height 34
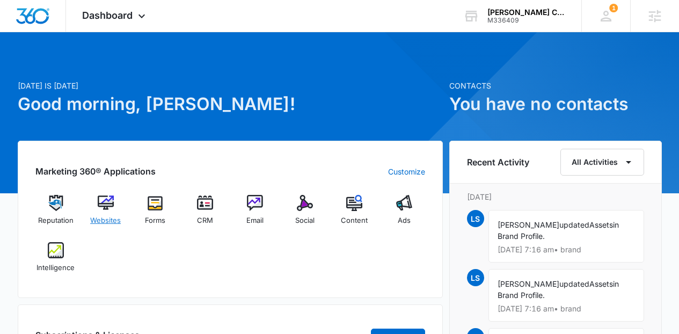
click at [102, 216] on span "Websites" at bounding box center [105, 220] width 31 height 11
click at [322, 96] on h1 "Good morning, [PERSON_NAME]!" at bounding box center [230, 104] width 425 height 26
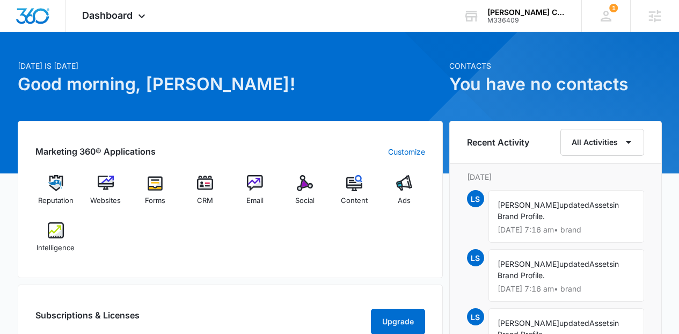
scroll to position [21, 0]
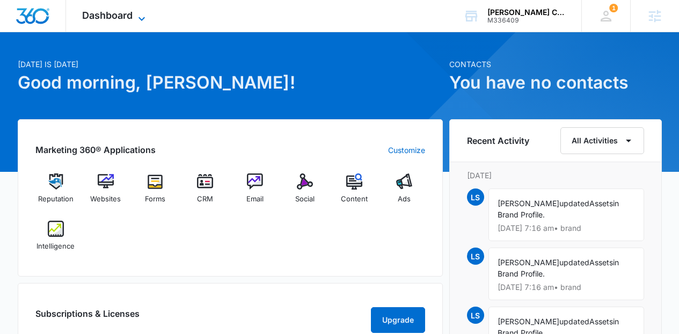
click at [125, 20] on span "Dashboard" at bounding box center [107, 15] width 50 height 11
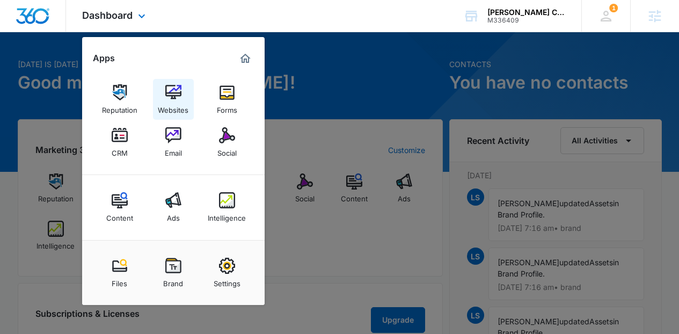
click at [176, 104] on div "Websites" at bounding box center [173, 107] width 31 height 14
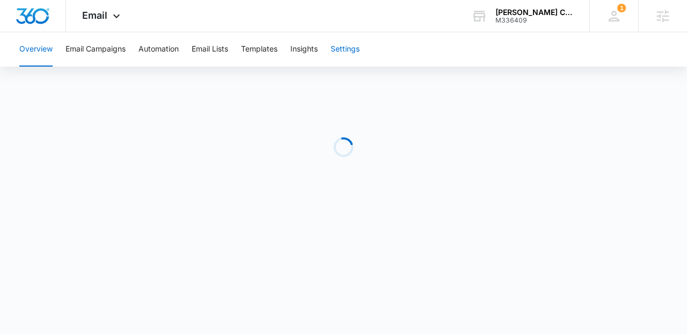
click at [353, 61] on button "Settings" at bounding box center [345, 49] width 29 height 34
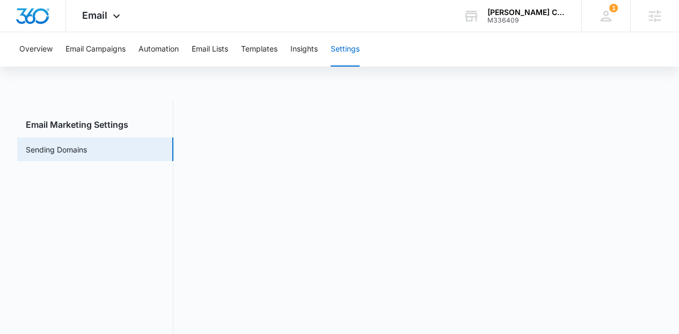
scroll to position [24, 0]
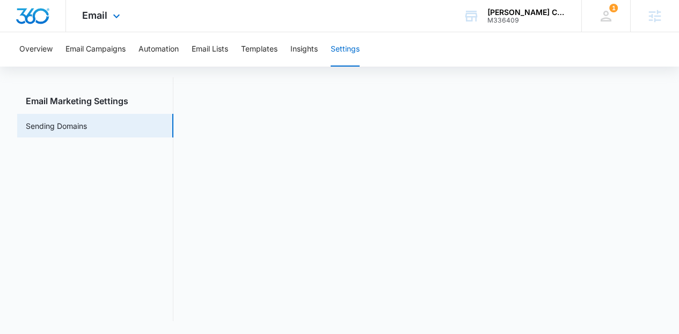
click at [106, 28] on div "Email Apps Reputation Websites Forms CRM Email Social Content Ads Intelligence …" at bounding box center [102, 16] width 73 height 32
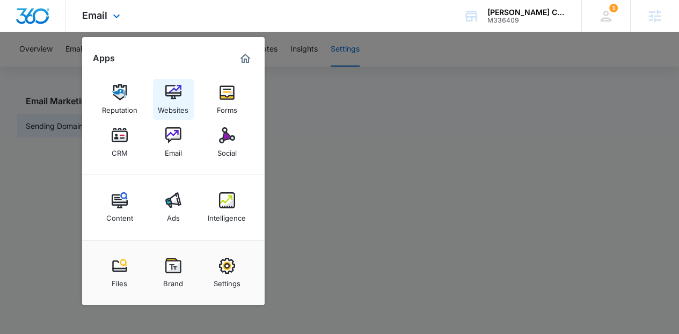
click at [154, 107] on link "Websites" at bounding box center [173, 99] width 41 height 41
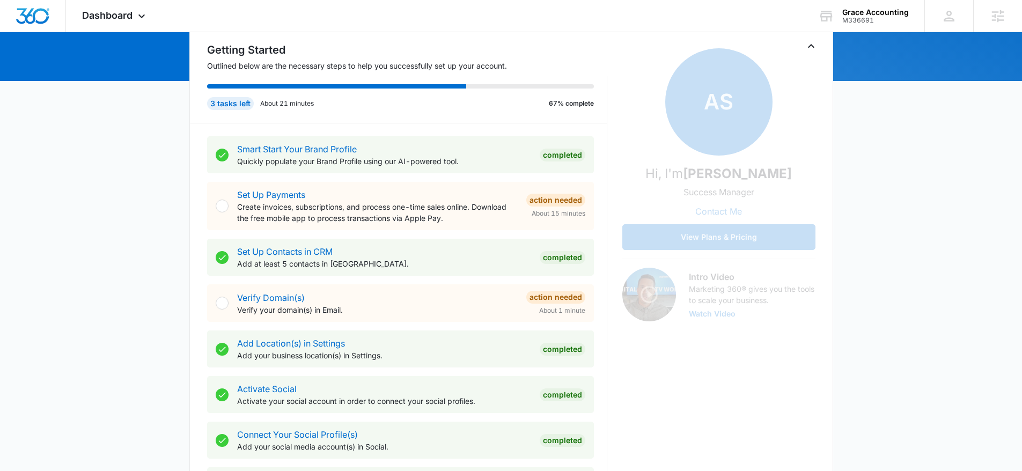
scroll to position [123, 0]
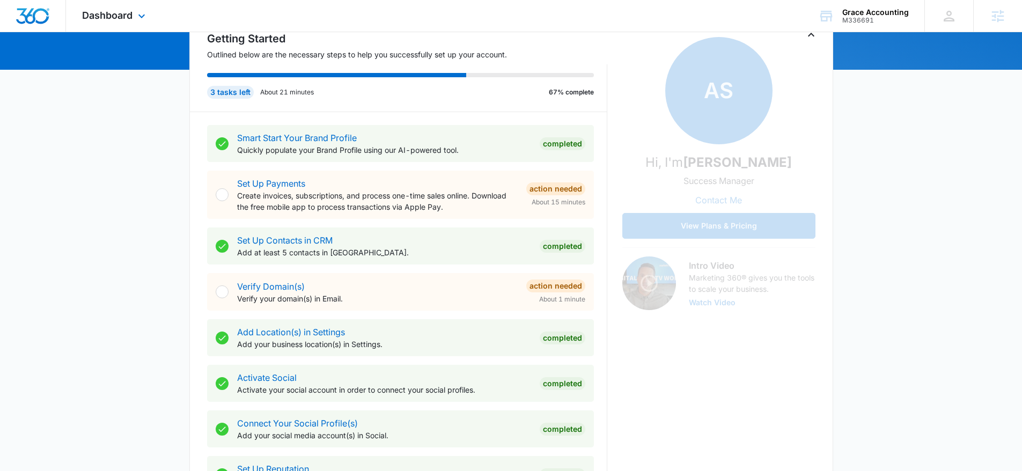
click at [133, 19] on div "Dashboard Apps Reputation Websites Forms CRM Email Social Content Ads Intellige…" at bounding box center [115, 16] width 98 height 32
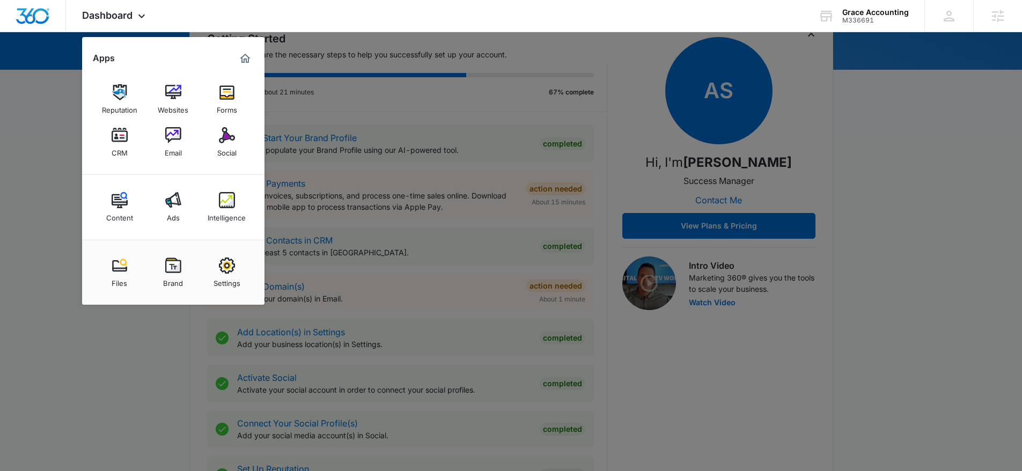
click at [228, 98] on img at bounding box center [227, 92] width 16 height 16
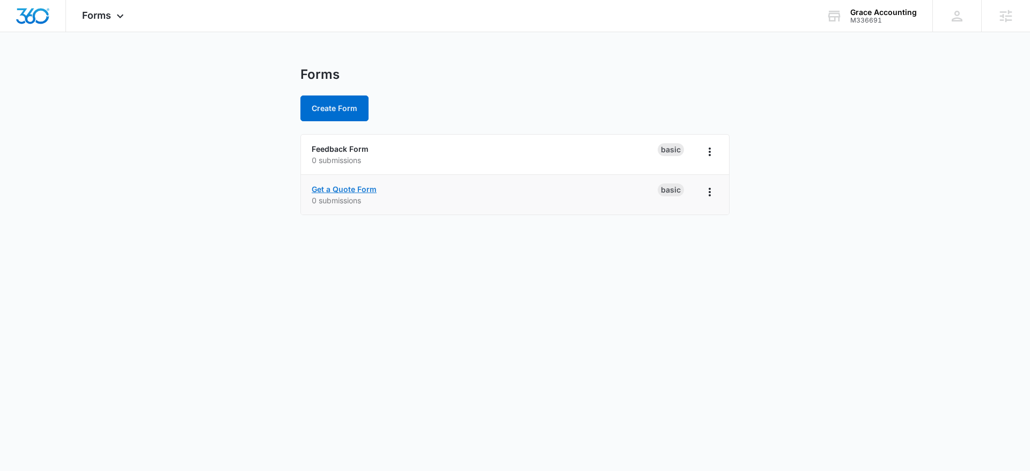
click at [362, 192] on link "Get a Quote Form" at bounding box center [344, 189] width 65 height 9
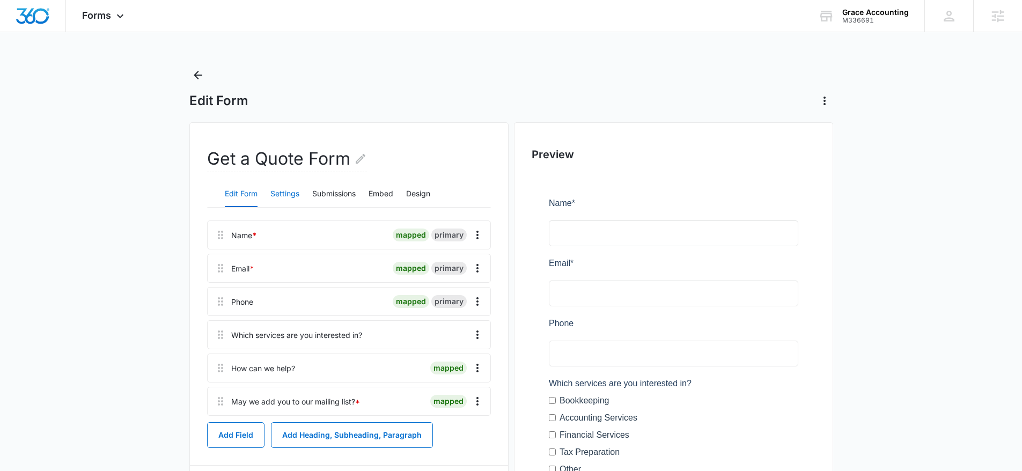
click at [290, 189] on button "Settings" at bounding box center [285, 194] width 29 height 26
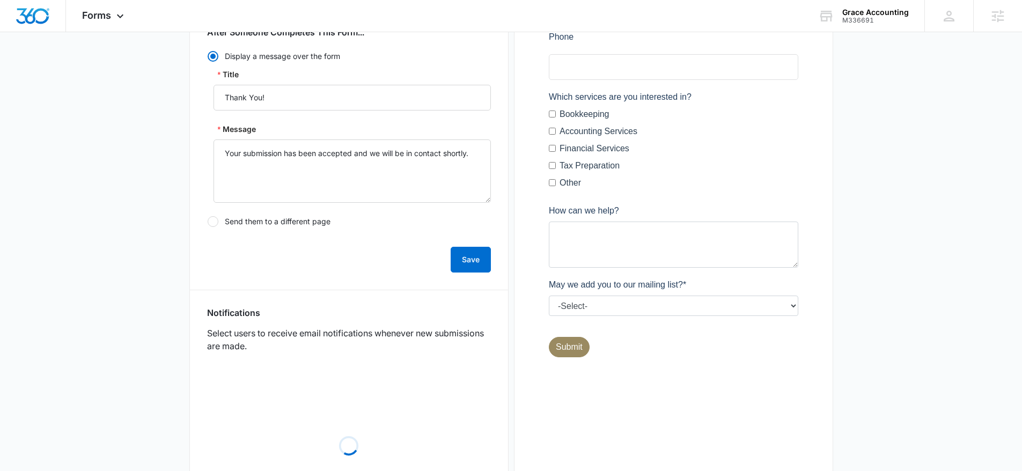
scroll to position [354, 0]
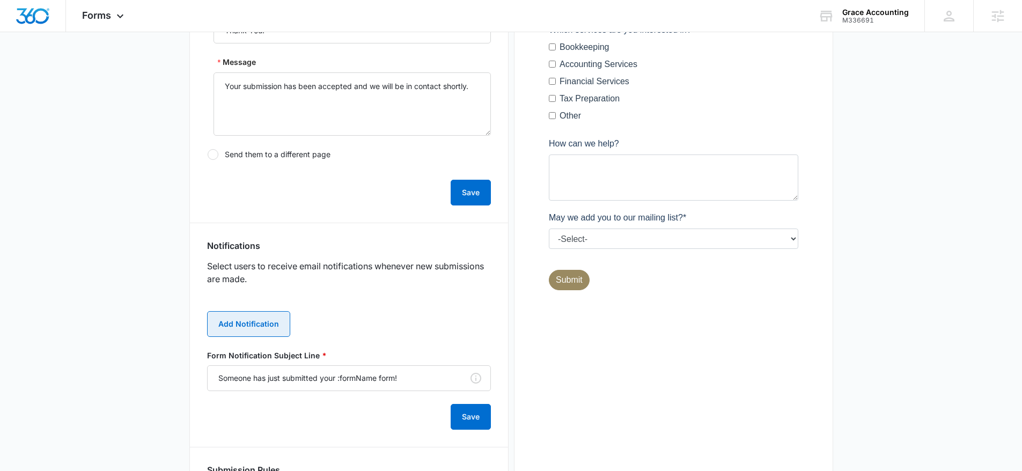
click at [276, 324] on button "Add Notification" at bounding box center [248, 324] width 83 height 26
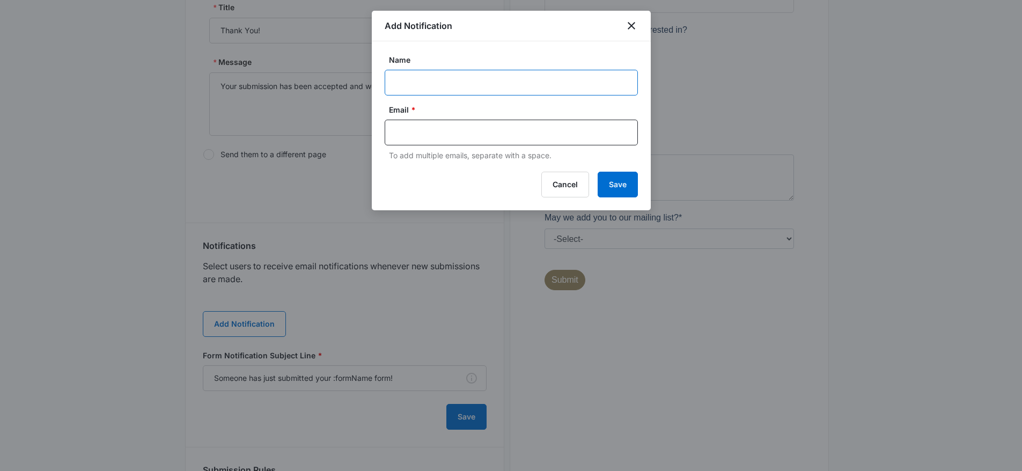
click at [407, 80] on input "Name" at bounding box center [511, 83] width 253 height 26
paste input "daliam@graceaccountingandfinance.com"
type input "daliam@graceaccountingandfinance.com"
click at [407, 123] on div at bounding box center [511, 133] width 253 height 26
click at [412, 130] on input "text" at bounding box center [512, 133] width 233 height 16
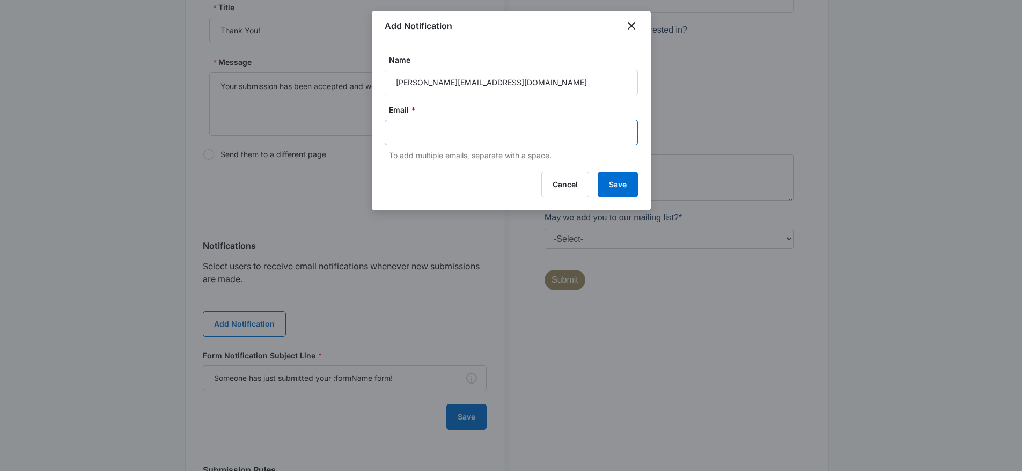
paste input "daliam@graceaccountingandfinance.com"
type input "daliam@graceaccountingandfinance.com"
click at [634, 188] on button "Save" at bounding box center [618, 185] width 40 height 26
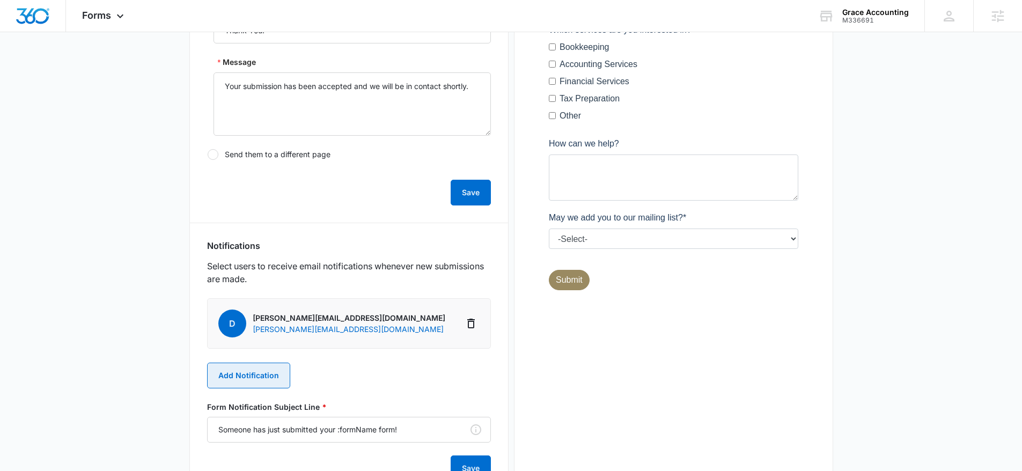
click at [269, 371] on button "Add Notification" at bounding box center [248, 376] width 83 height 26
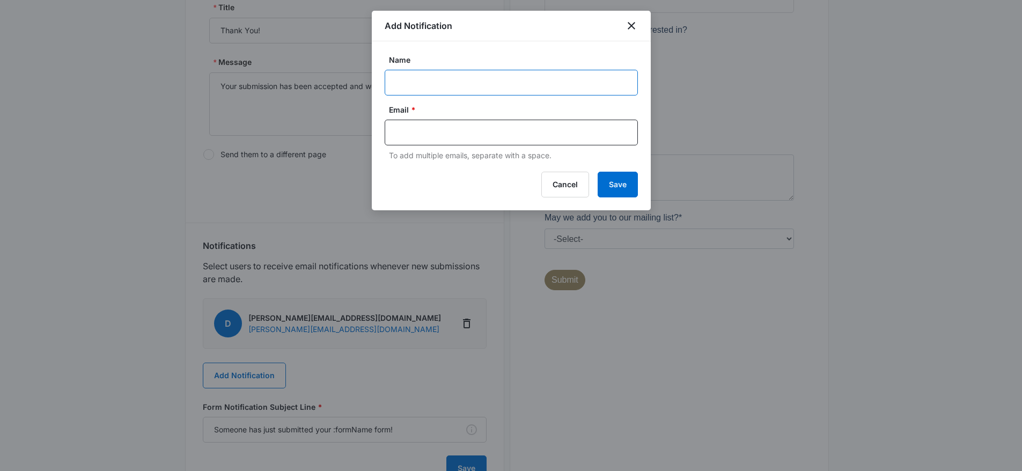
click at [419, 93] on input "Name" at bounding box center [511, 83] width 253 height 26
paste input "[EMAIL_ADDRESS][PERSON_NAME][DOMAIN_NAME]"
type input "[EMAIL_ADDRESS][PERSON_NAME][DOMAIN_NAME]"
click at [425, 125] on input "text" at bounding box center [512, 133] width 233 height 16
paste input "[EMAIL_ADDRESS][PERSON_NAME][DOMAIN_NAME]"
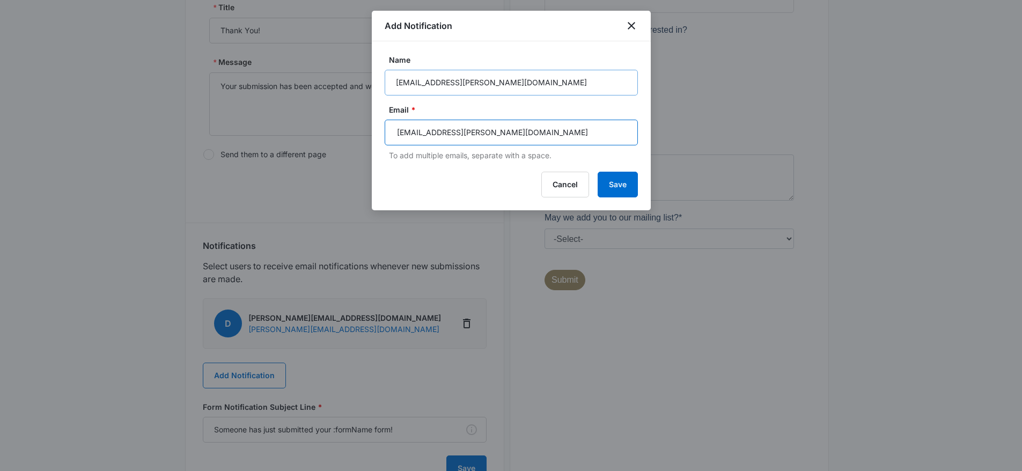
type input "[EMAIL_ADDRESS][PERSON_NAME][DOMAIN_NAME]"
click at [416, 83] on input "allie.silvey@madwire.com" at bounding box center [511, 83] width 253 height 26
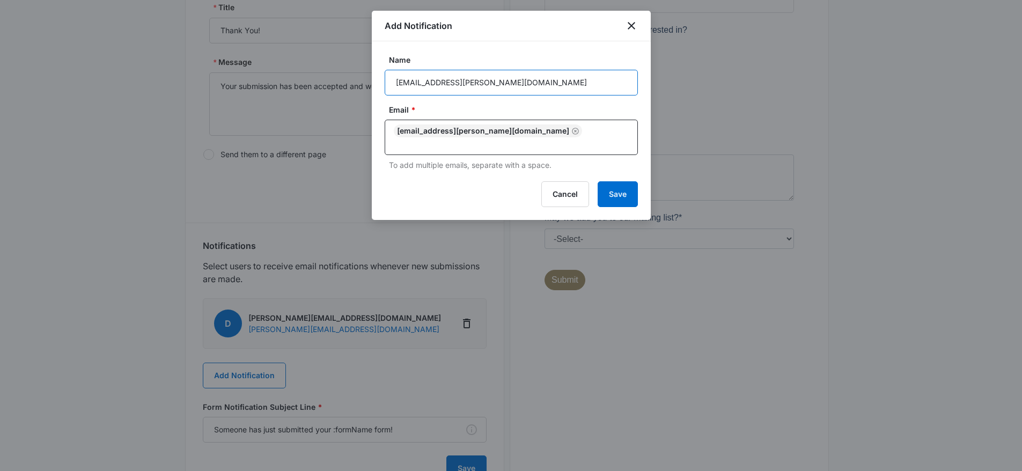
click at [416, 83] on input "allie.silvey@madwire.com" at bounding box center [511, 83] width 253 height 26
type input "Grace Accounting MSM"
click at [630, 181] on button "Save" at bounding box center [618, 194] width 40 height 26
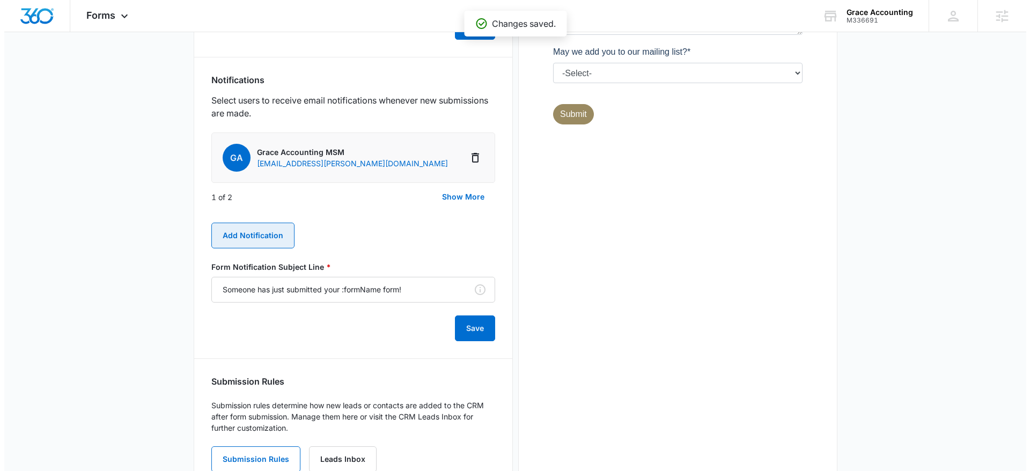
scroll to position [0, 0]
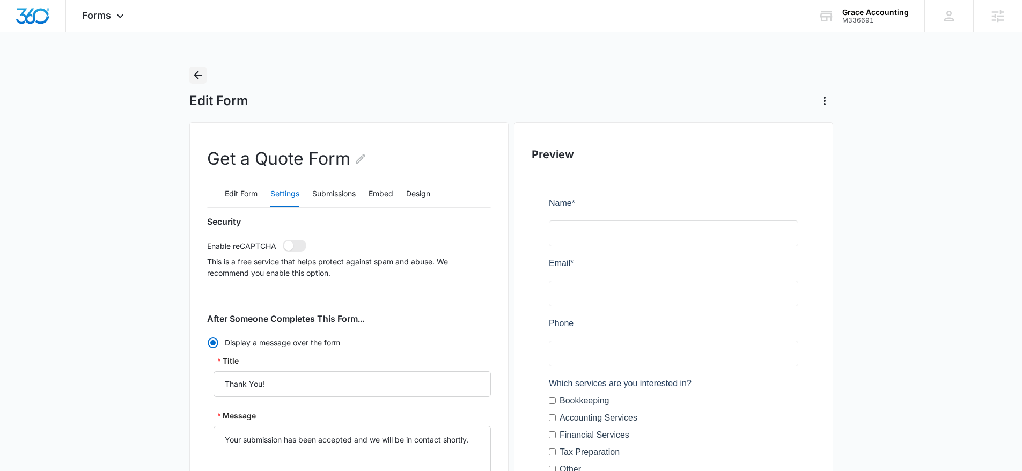
click at [194, 71] on icon "Back" at bounding box center [198, 75] width 13 height 13
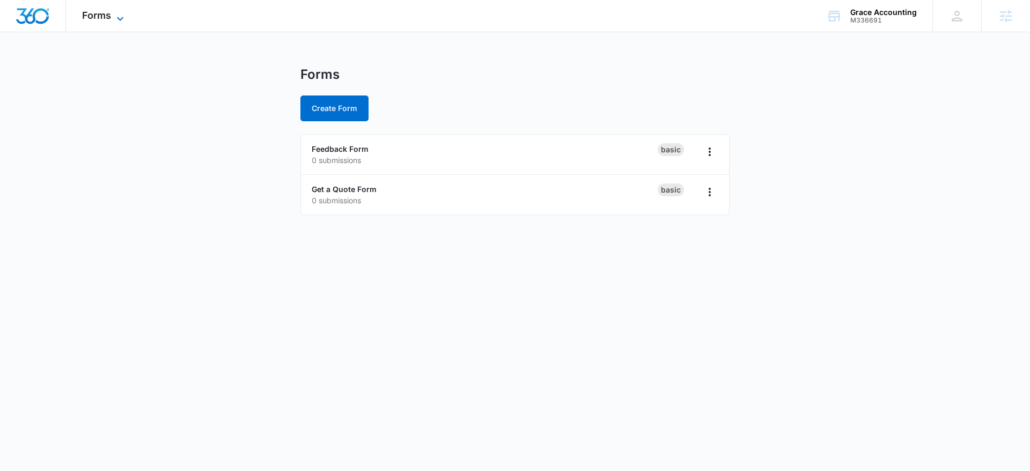
click at [114, 19] on icon at bounding box center [120, 18] width 13 height 13
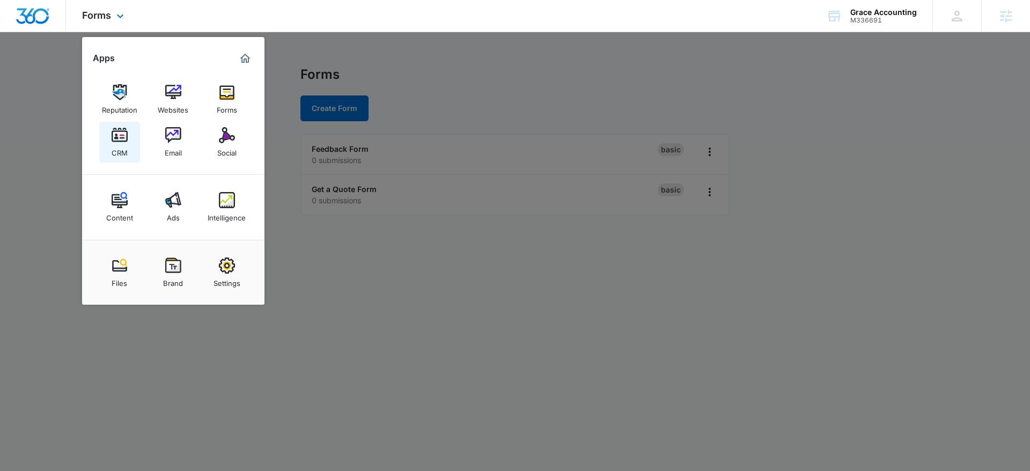
click at [129, 134] on link "CRM" at bounding box center [119, 142] width 41 height 41
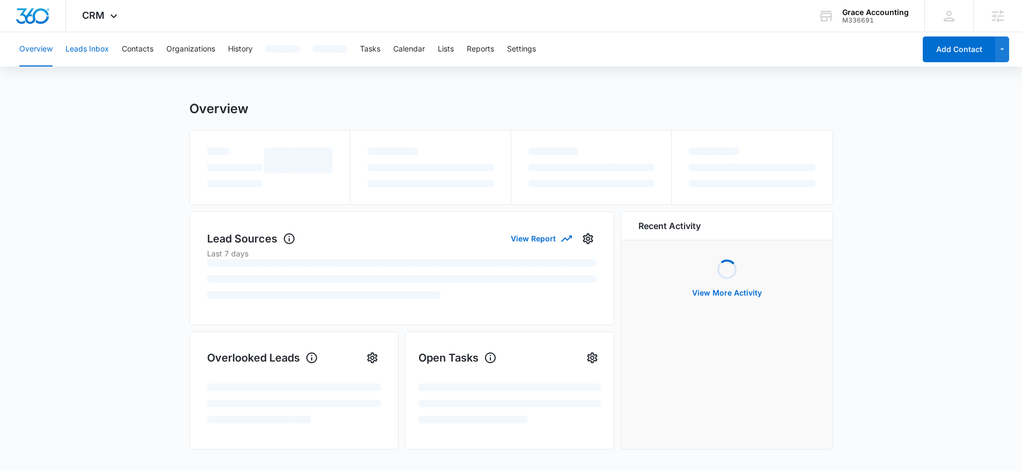
click at [91, 48] on button "Leads Inbox" at bounding box center [86, 49] width 43 height 34
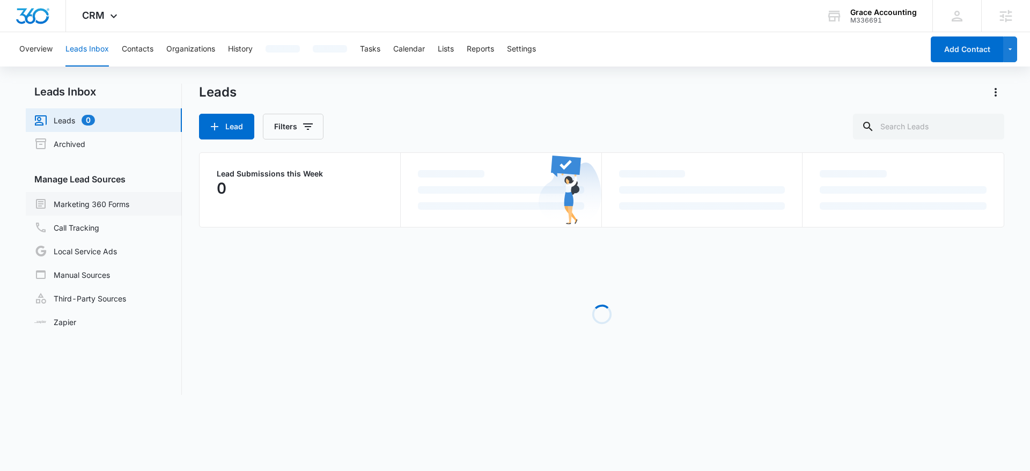
click at [121, 198] on link "Marketing 360 Forms" at bounding box center [81, 204] width 95 height 13
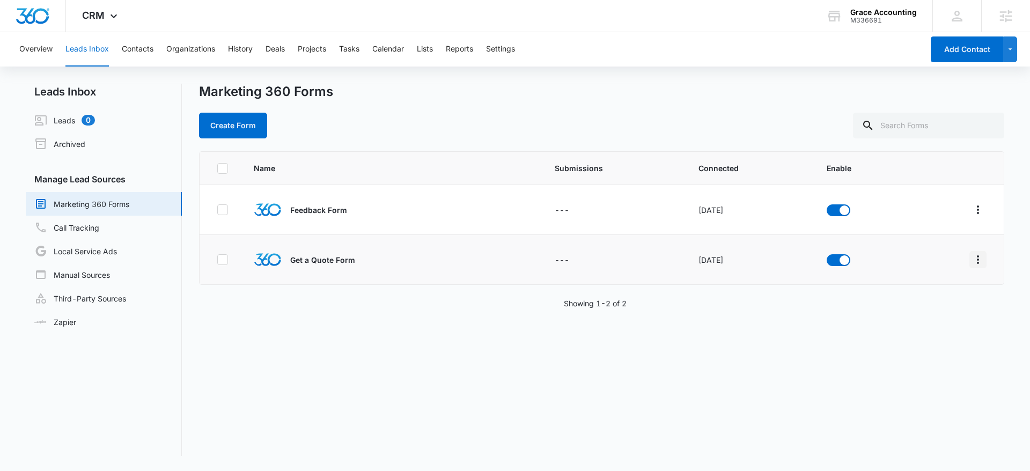
click at [974, 264] on icon "Overflow Menu" at bounding box center [978, 259] width 13 height 13
click at [940, 318] on div "Field Mapping" at bounding box center [922, 322] width 61 height 8
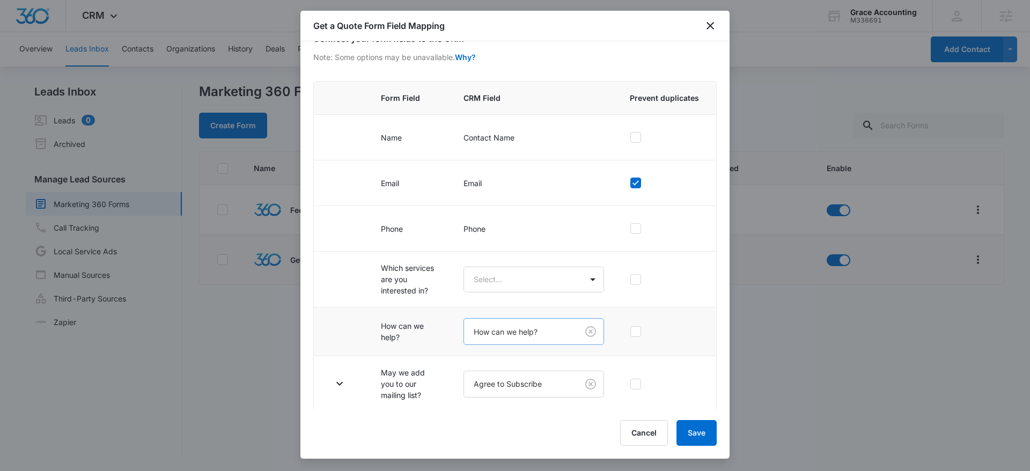
scroll to position [67, 0]
click at [346, 383] on icon "button" at bounding box center [339, 381] width 13 height 13
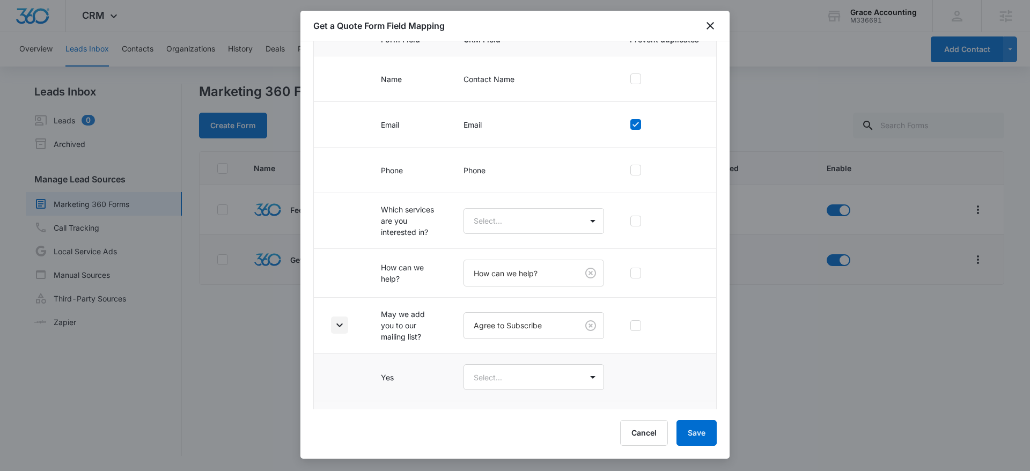
scroll to position [162, 0]
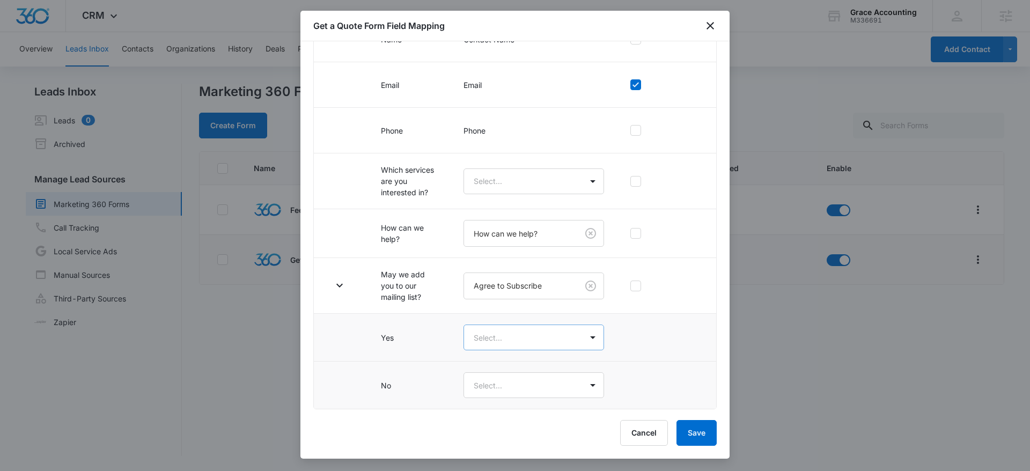
click at [507, 340] on body "CRM Apps Reputation Websites Forms CRM Email Social Content Ads Intelligence Fi…" at bounding box center [515, 235] width 1030 height 471
click at [496, 370] on div "Yes" at bounding box center [528, 375] width 107 height 11
click at [499, 381] on body "CRM Apps Reputation Websites Forms CRM Email Social Content Ads Intelligence Fi…" at bounding box center [515, 235] width 1030 height 471
click at [507, 443] on div "No" at bounding box center [528, 443] width 107 height 11
click at [553, 192] on body "CRM Apps Reputation Websites Forms CRM Email Social Content Ads Intelligence Fi…" at bounding box center [515, 235] width 1030 height 471
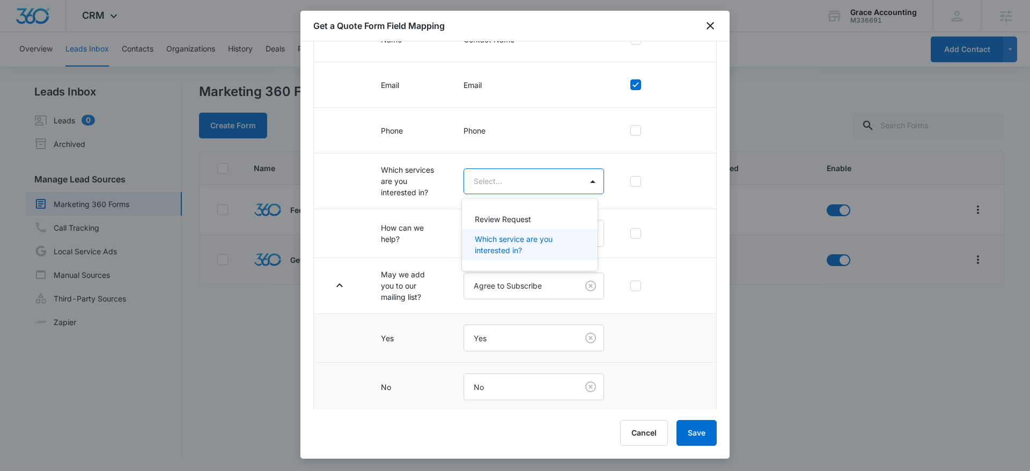
click at [533, 240] on p "Which service are you interested in?" at bounding box center [528, 244] width 107 height 23
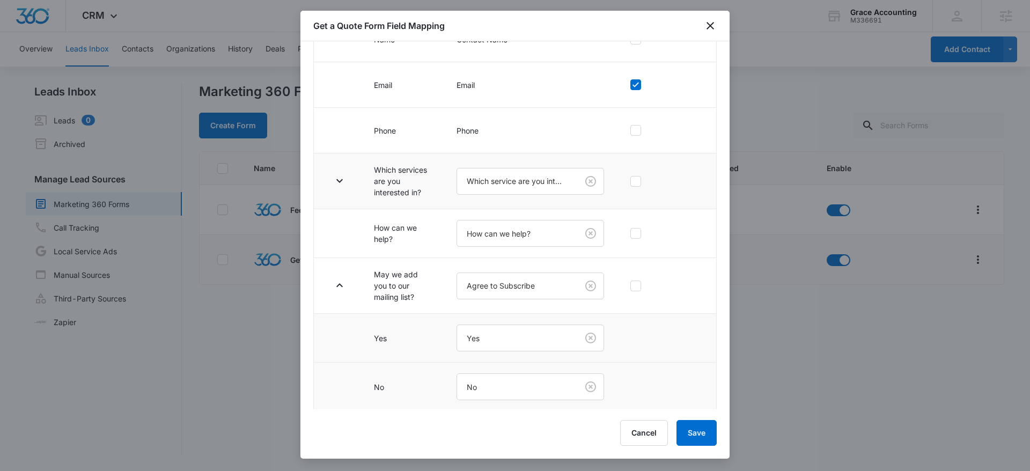
click at [353, 177] on td at bounding box center [337, 181] width 47 height 56
click at [347, 178] on button "button" at bounding box center [339, 180] width 17 height 17
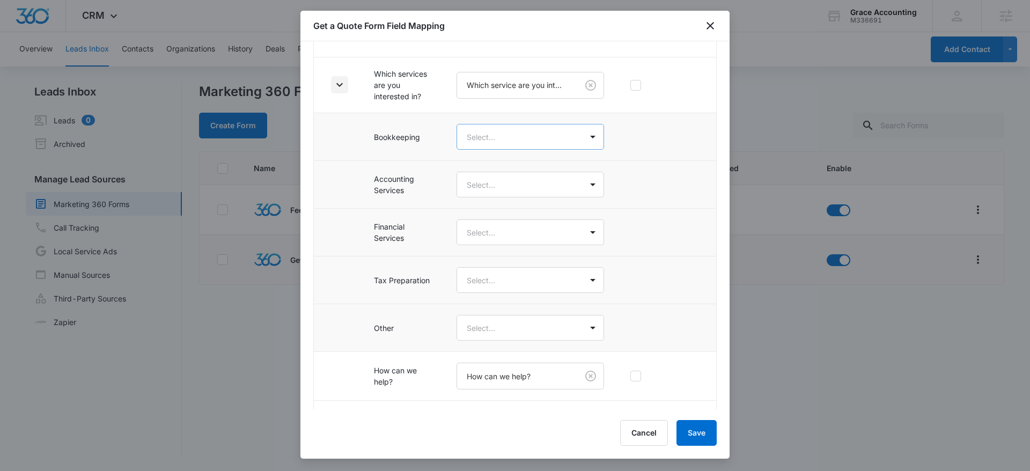
scroll to position [180, 0]
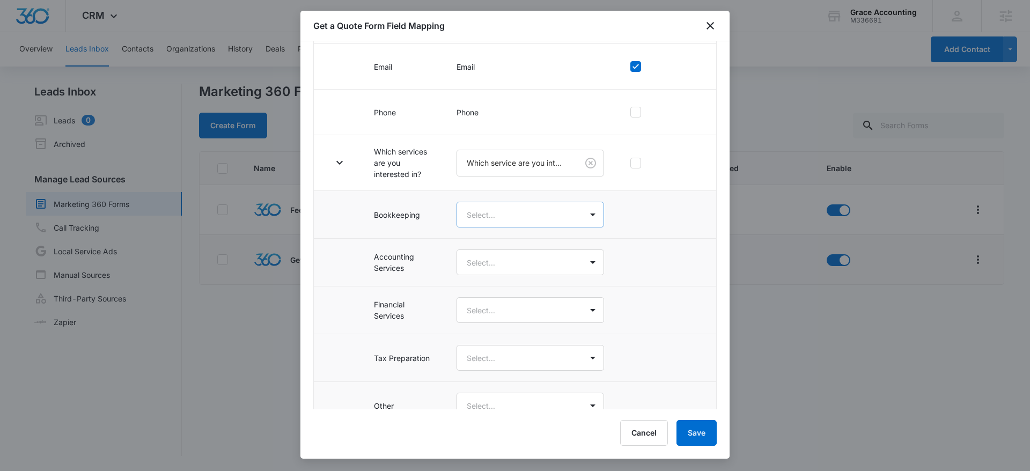
click at [511, 212] on body "CRM Apps Reputation Websites Forms CRM Email Social Content Ads Intelligence Fi…" at bounding box center [515, 235] width 1030 height 471
click at [666, 261] on div at bounding box center [515, 235] width 1030 height 471
click at [708, 438] on button "Save" at bounding box center [697, 433] width 40 height 26
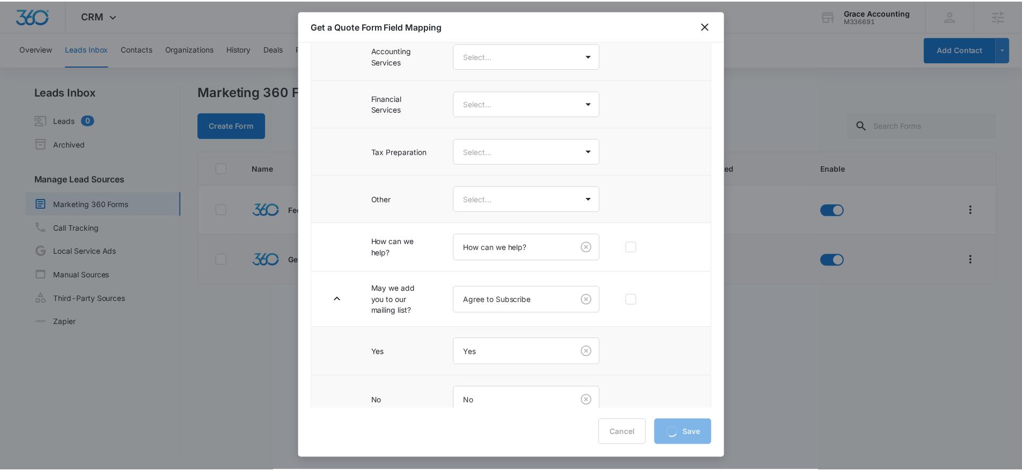
scroll to position [385, 0]
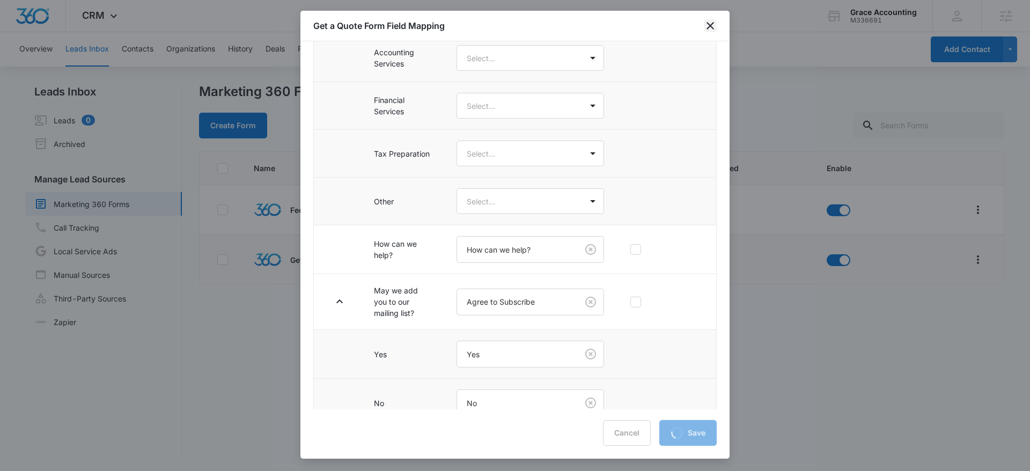
click at [708, 28] on icon "close" at bounding box center [710, 25] width 13 height 13
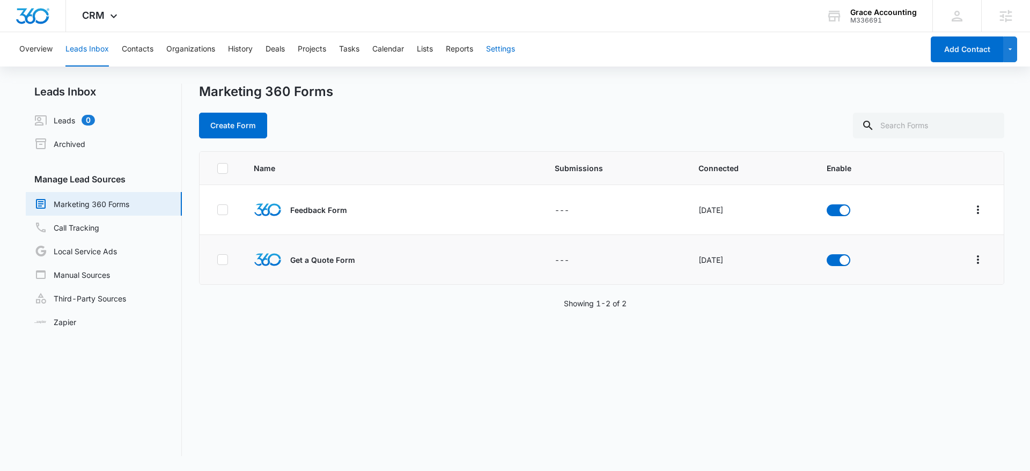
click at [500, 46] on button "Settings" at bounding box center [500, 49] width 29 height 34
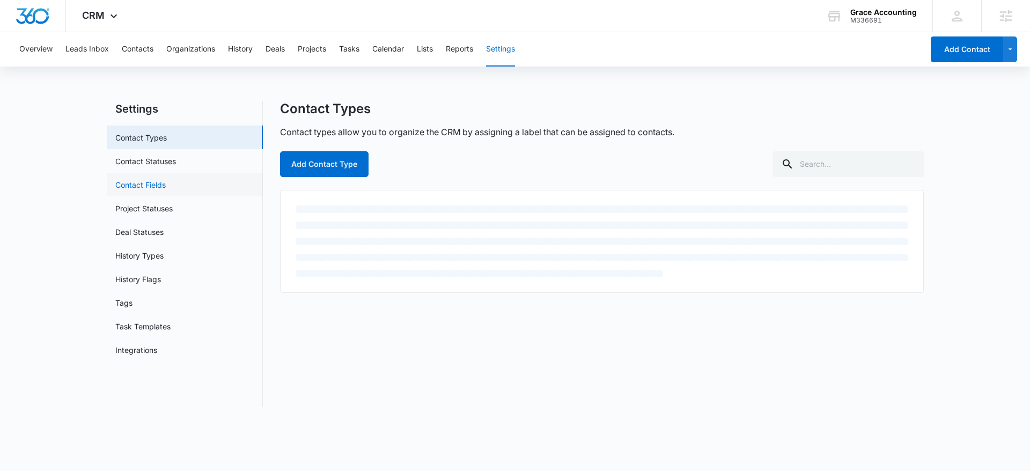
click at [166, 184] on link "Contact Fields" at bounding box center [140, 184] width 50 height 11
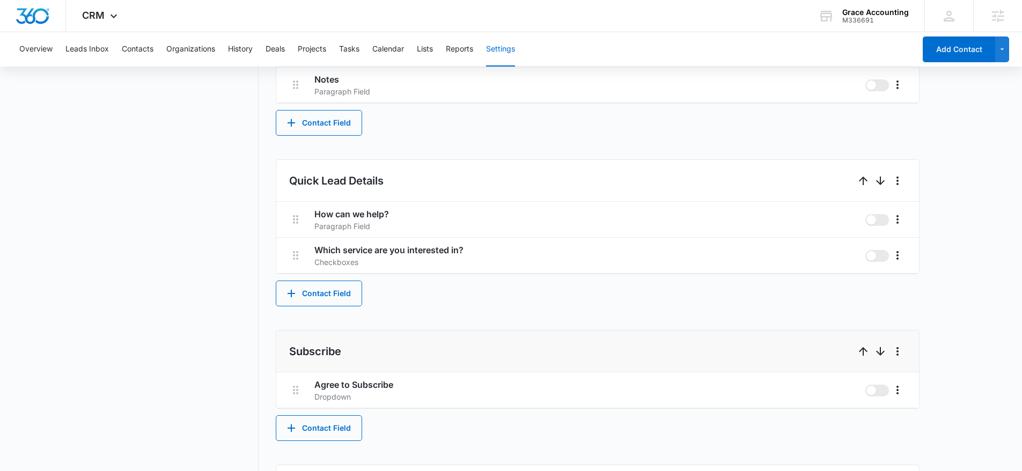
scroll to position [608, 0]
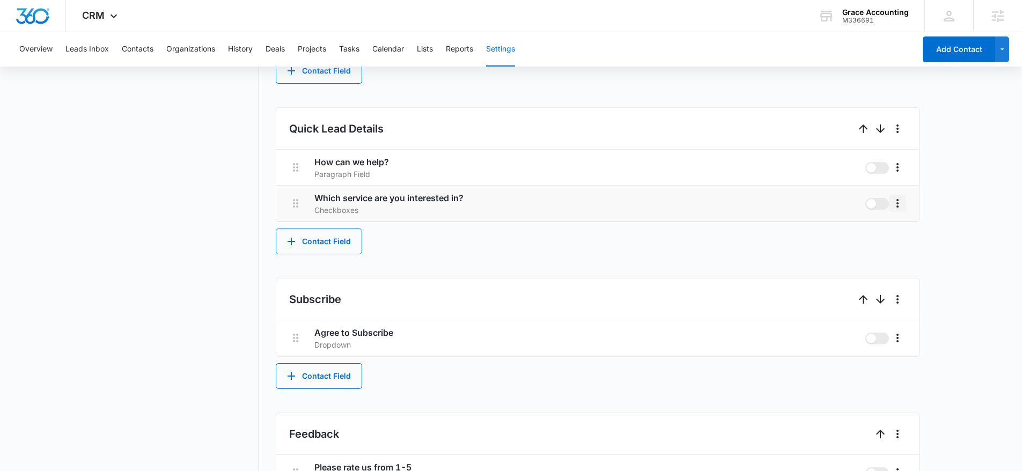
click at [903, 200] on icon "More" at bounding box center [897, 203] width 13 height 13
click at [904, 235] on div "Edit" at bounding box center [914, 234] width 23 height 8
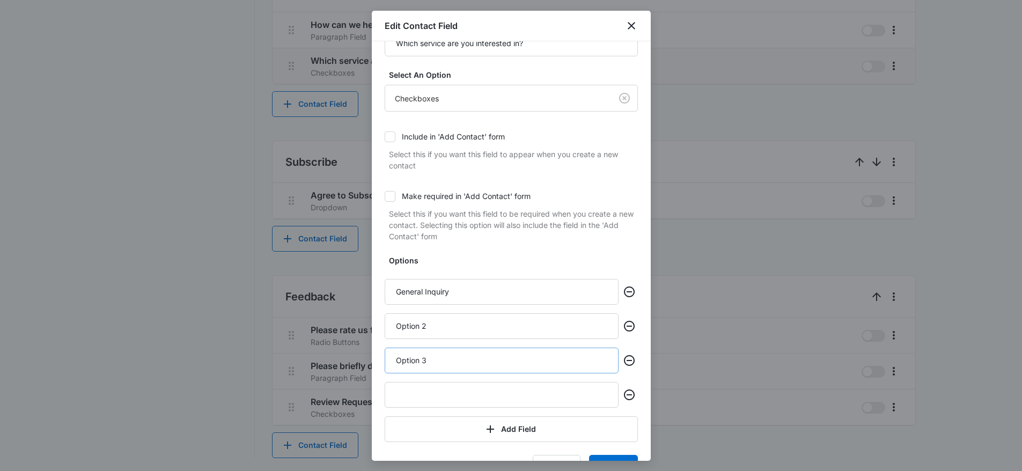
scroll to position [72, 0]
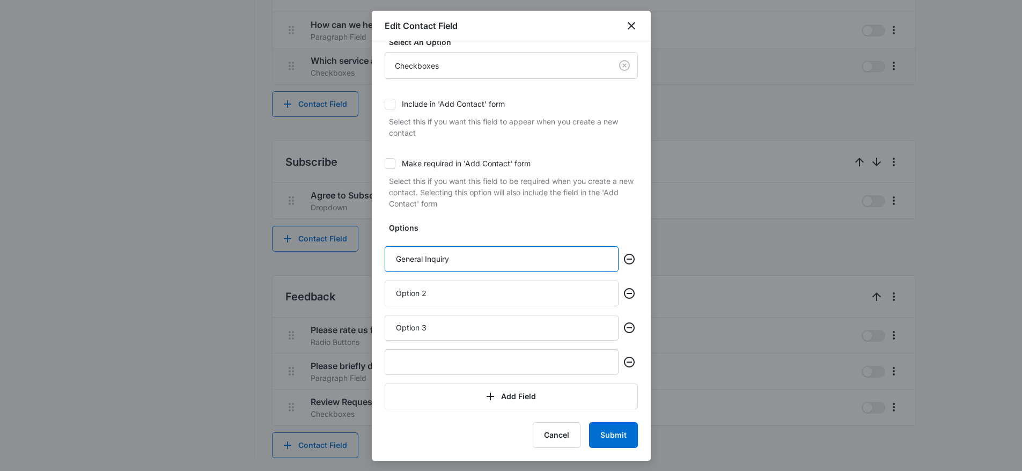
click at [458, 268] on input "General Inquiry" at bounding box center [502, 259] width 234 height 26
paste input "Bookkeeping"
type input "Bookkeeping"
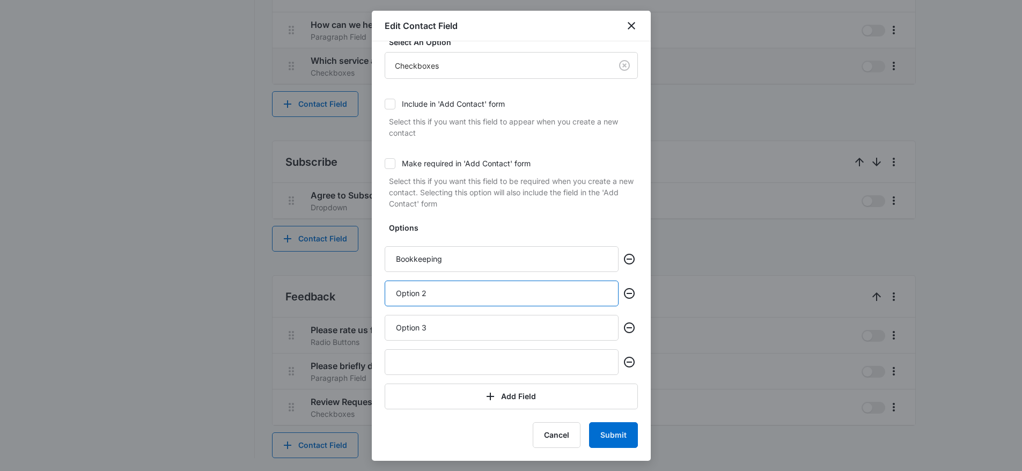
click at [448, 302] on input "Option 2" at bounding box center [502, 294] width 234 height 26
paste input "Accounting Services"
type input "Accounting Services"
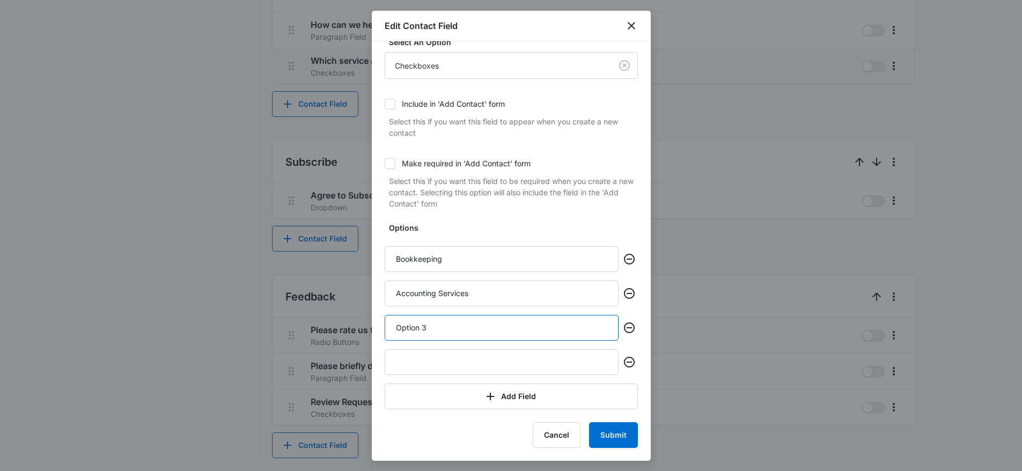
click at [456, 323] on input "Option 3" at bounding box center [502, 328] width 234 height 26
paste input "Financial Services"
type input "Financial Services"
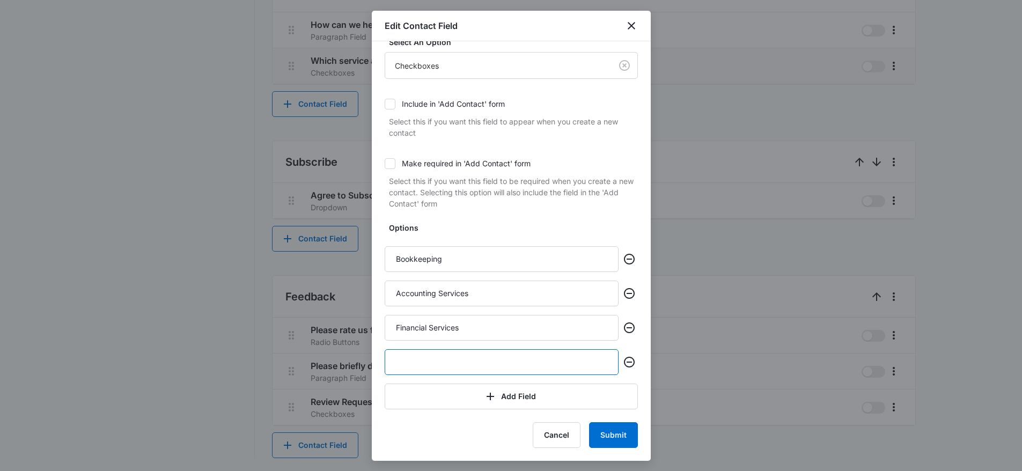
click at [444, 352] on input "text" at bounding box center [502, 362] width 234 height 26
paste input "Tax Preparation"
type input "Tax Preparation"
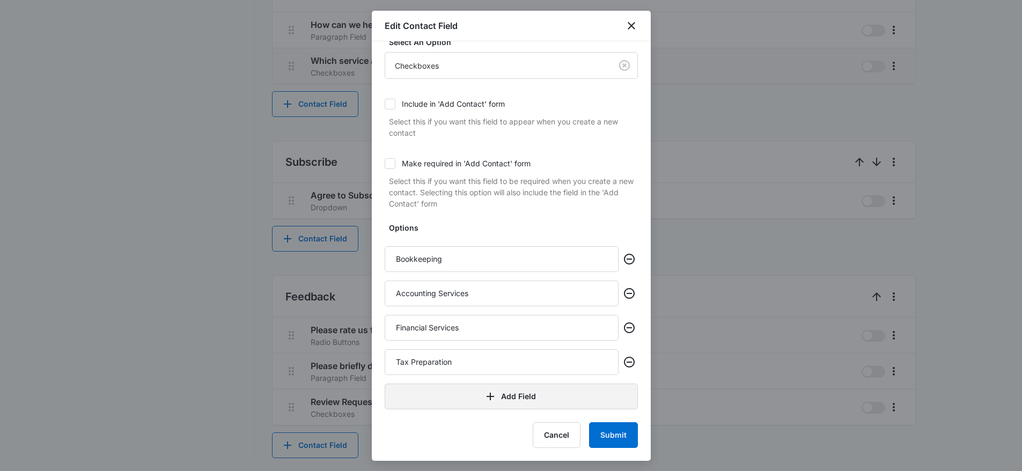
click at [491, 396] on icon "button" at bounding box center [490, 396] width 13 height 13
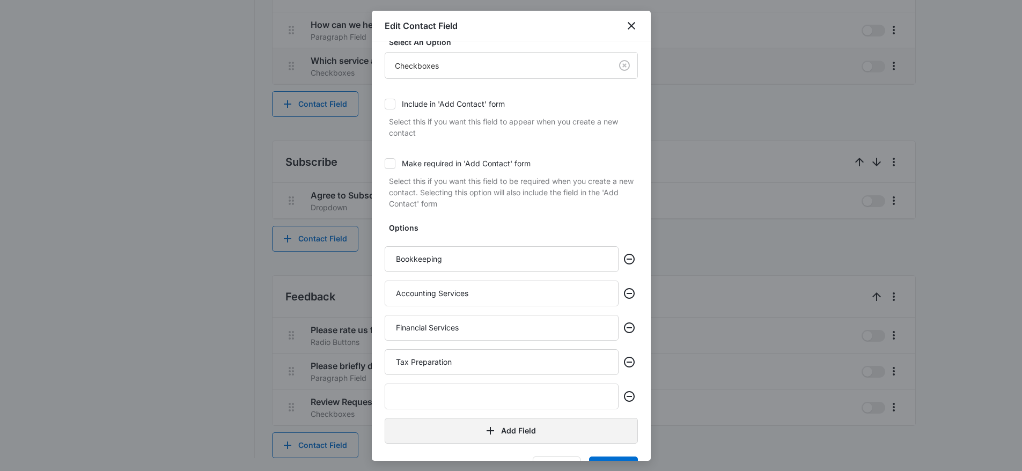
click at [457, 392] on input "text" at bounding box center [502, 397] width 234 height 26
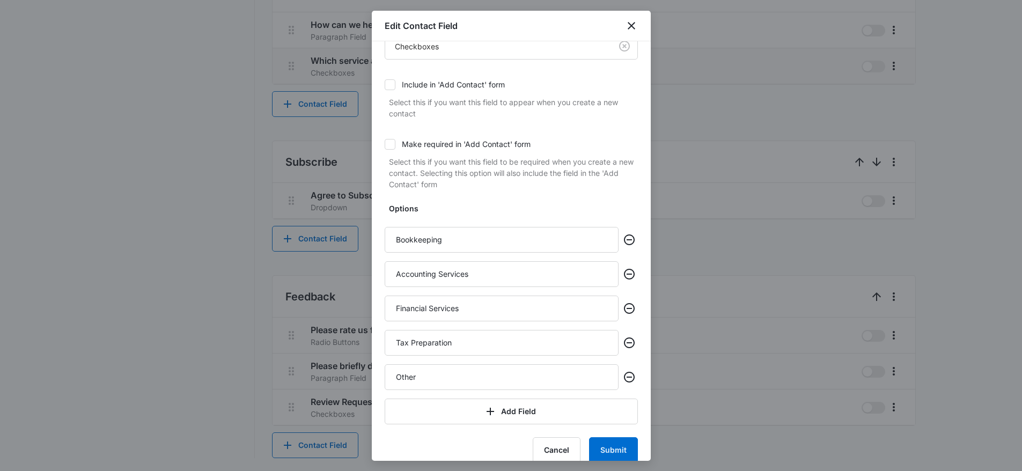
scroll to position [106, 0]
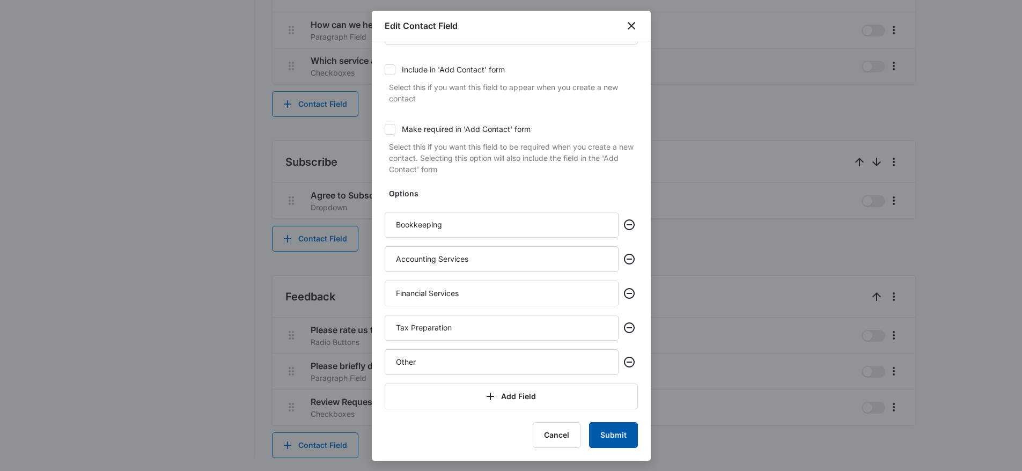
type input "Other"
click at [610, 441] on button "Submit" at bounding box center [613, 435] width 49 height 26
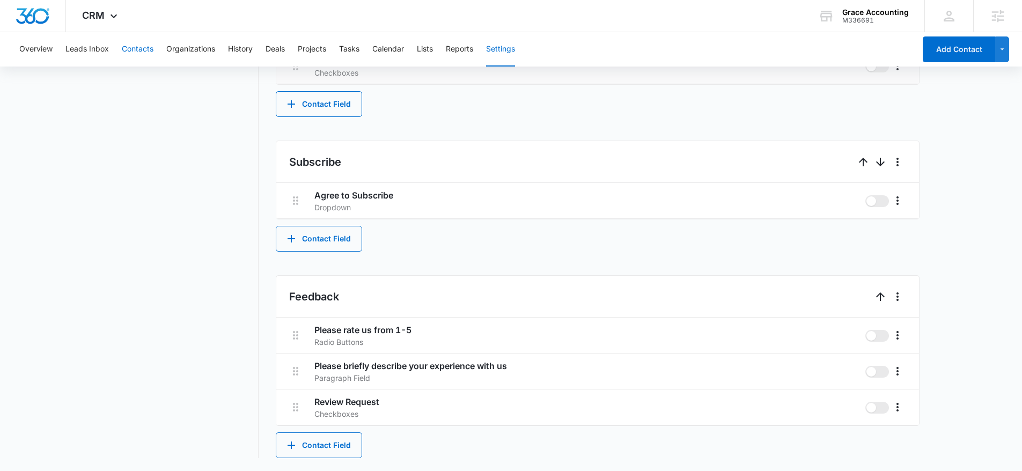
click at [130, 50] on button "Contacts" at bounding box center [138, 49] width 32 height 34
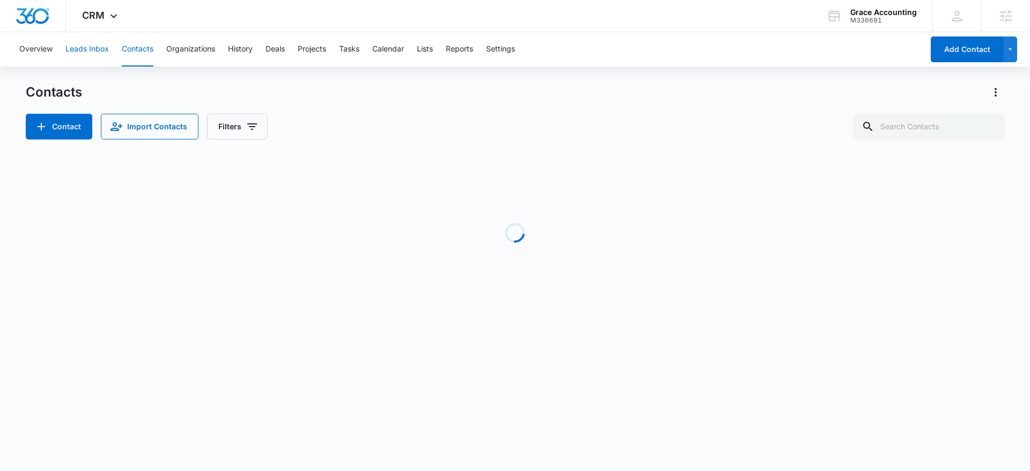
click at [92, 54] on button "Leads Inbox" at bounding box center [86, 49] width 43 height 34
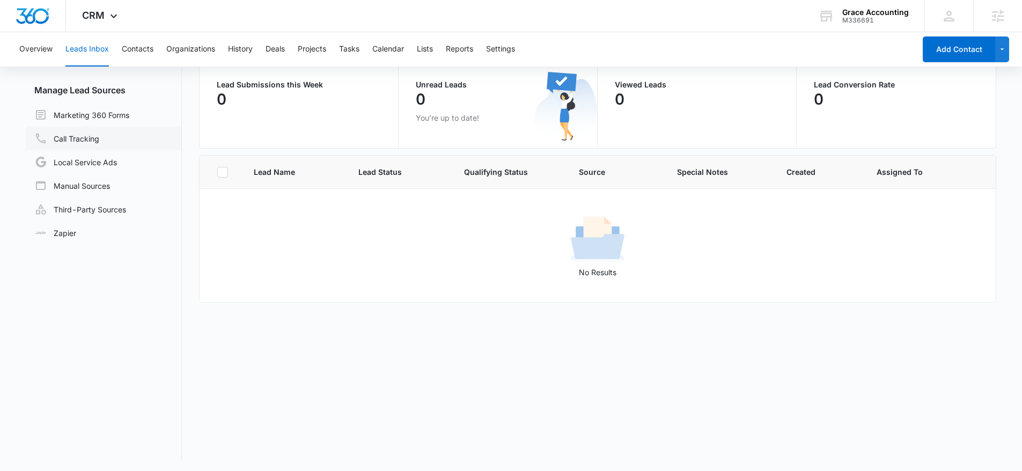
scroll to position [91, 0]
click at [100, 116] on link "Marketing 360 Forms" at bounding box center [81, 113] width 95 height 13
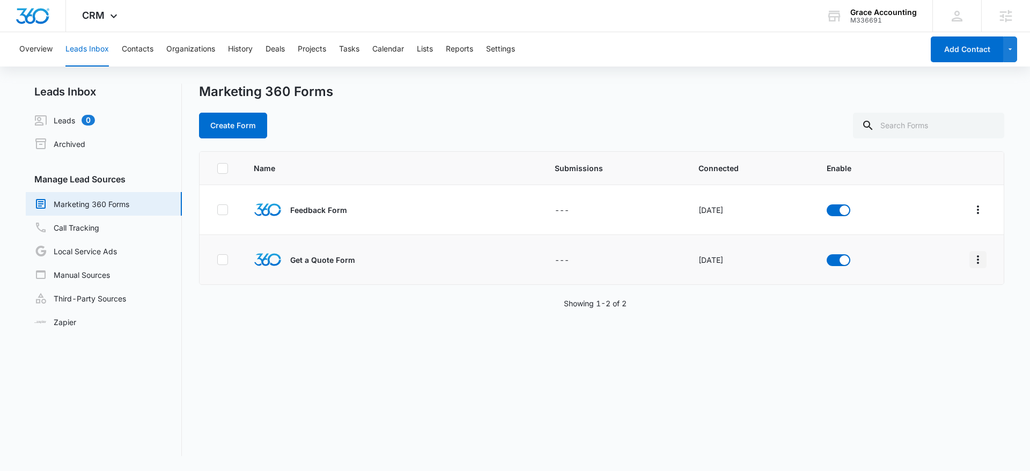
click at [972, 253] on icon "Overflow Menu" at bounding box center [978, 259] width 13 height 13
click at [935, 318] on div "Field Mapping" at bounding box center [922, 322] width 61 height 8
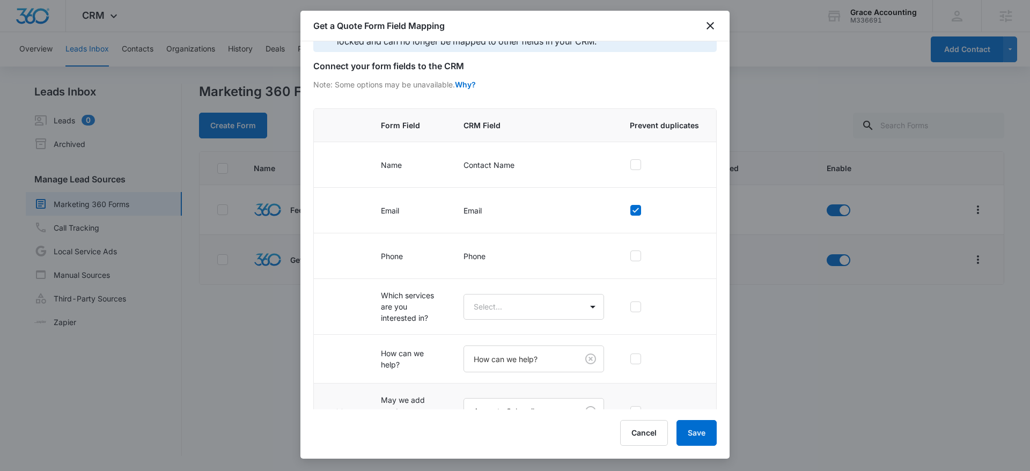
scroll to position [67, 0]
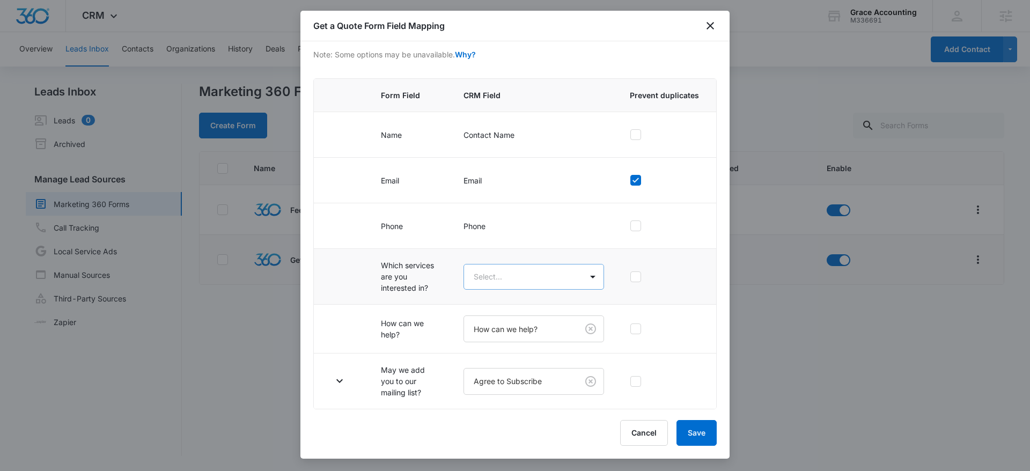
click at [516, 265] on body "CRM Apps Reputation Websites Forms CRM Email Social Content Ads Intelligence Fi…" at bounding box center [515, 235] width 1030 height 471
click at [518, 337] on p "Which service are you interested in?" at bounding box center [528, 340] width 107 height 23
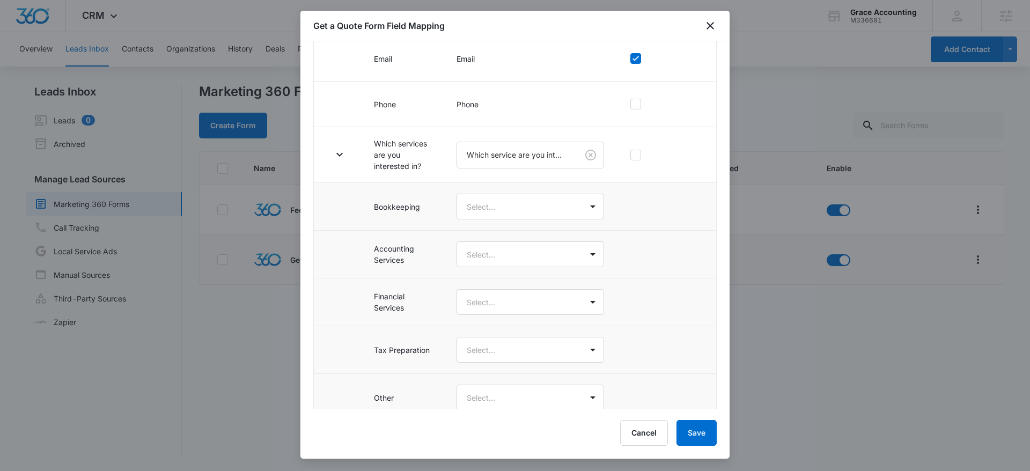
scroll to position [273, 0]
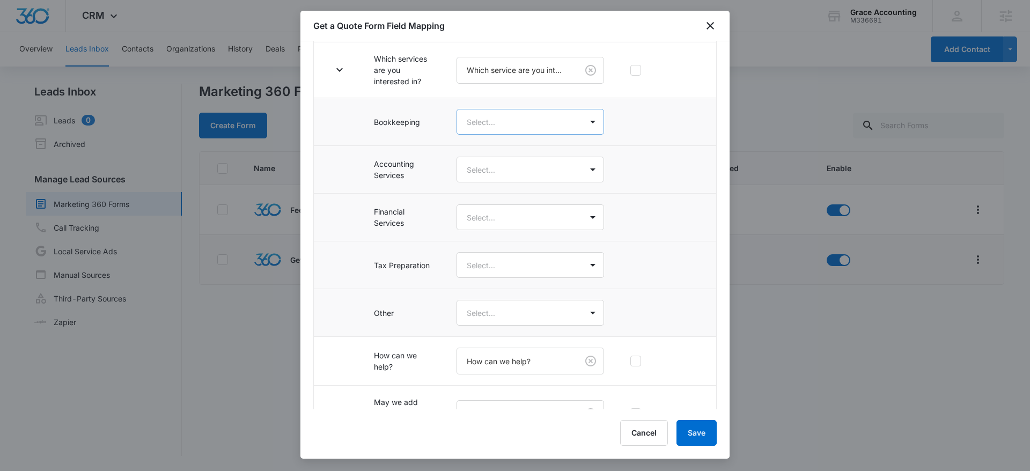
click at [510, 125] on body "CRM Apps Reputation Websites Forms CRM Email Social Content Ads Intelligence Fi…" at bounding box center [515, 235] width 1030 height 471
click at [658, 146] on div at bounding box center [515, 235] width 1030 height 471
click at [531, 123] on body "CRM Apps Reputation Websites Forms CRM Email Social Content Ads Intelligence Fi…" at bounding box center [515, 235] width 1030 height 471
click at [709, 35] on div at bounding box center [515, 235] width 1030 height 471
click at [709, 31] on icon "close" at bounding box center [710, 25] width 13 height 13
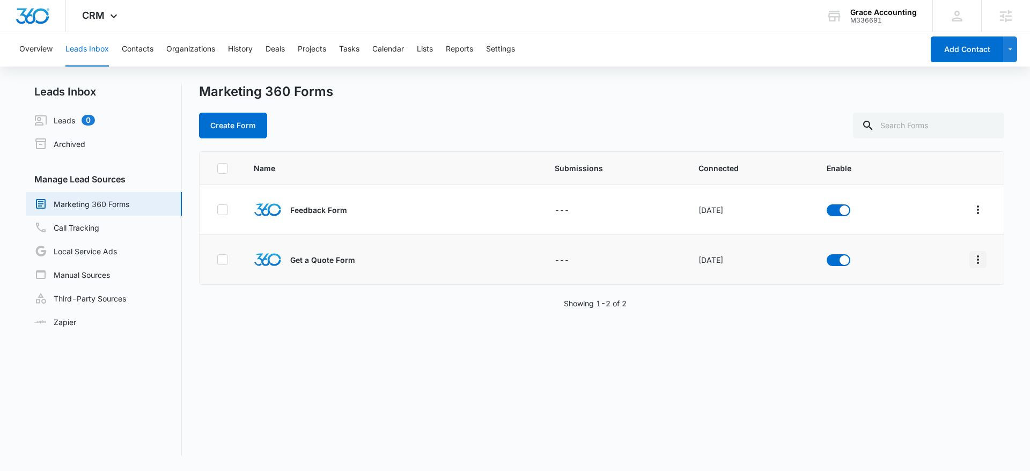
click at [972, 258] on icon "Overflow Menu" at bounding box center [978, 259] width 13 height 13
click at [905, 321] on div "Field Mapping" at bounding box center [922, 322] width 61 height 8
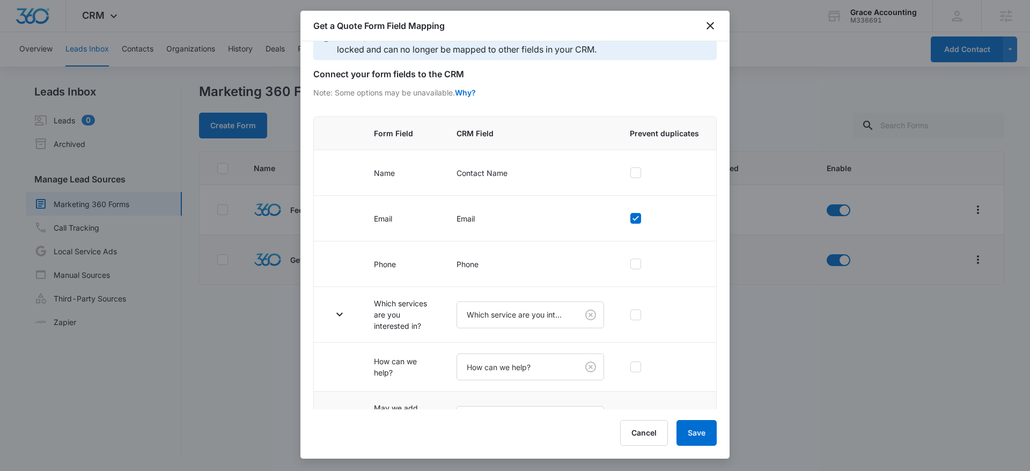
scroll to position [67, 0]
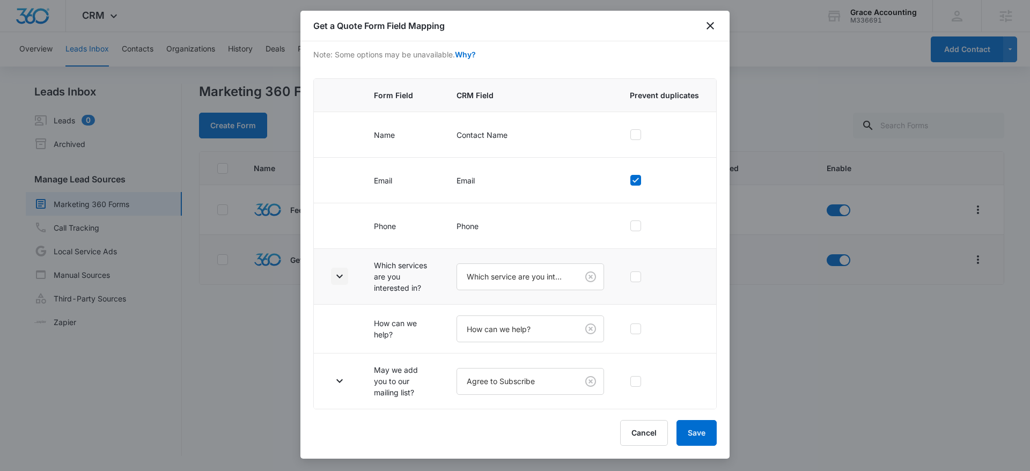
click at [342, 283] on button "button" at bounding box center [339, 276] width 17 height 17
click at [558, 279] on body "CRM Apps Reputation Websites Forms CRM Email Social Content Ads Intelligence Fi…" at bounding box center [515, 235] width 1030 height 471
click at [523, 333] on p "Which service are you interested in?" at bounding box center [521, 341] width 103 height 23
click at [520, 326] on body "CRM Apps Reputation Websites Forms CRM Email Social Content Ads Intelligence Fi…" at bounding box center [515, 235] width 1030 height 471
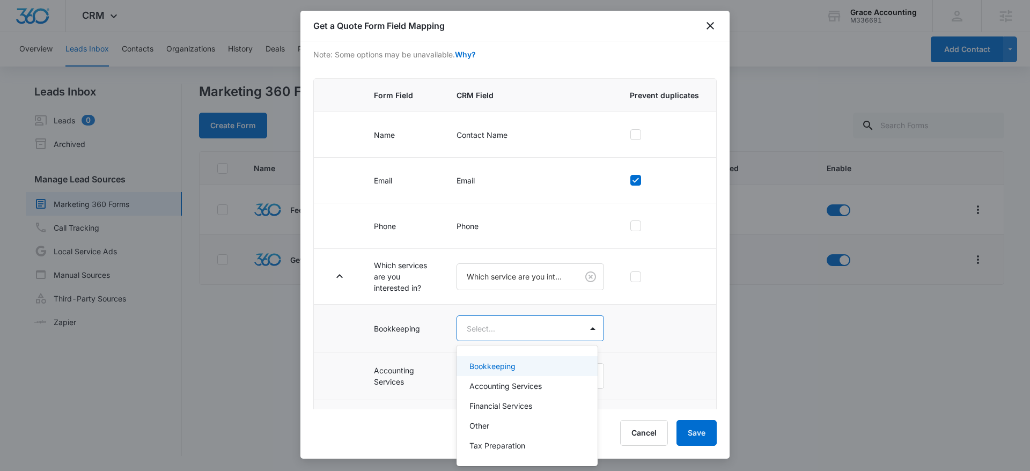
click at [506, 367] on p "Bookkeeping" at bounding box center [493, 366] width 46 height 11
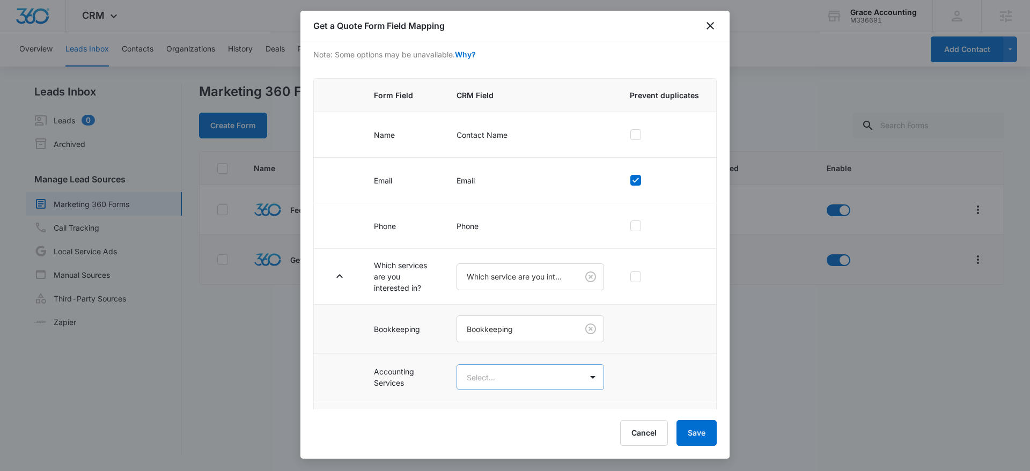
click at [513, 377] on body "CRM Apps Reputation Websites Forms CRM Email Social Content Ads Intelligence Fi…" at bounding box center [515, 235] width 1030 height 471
click at [507, 428] on div "Accounting Services" at bounding box center [527, 435] width 141 height 20
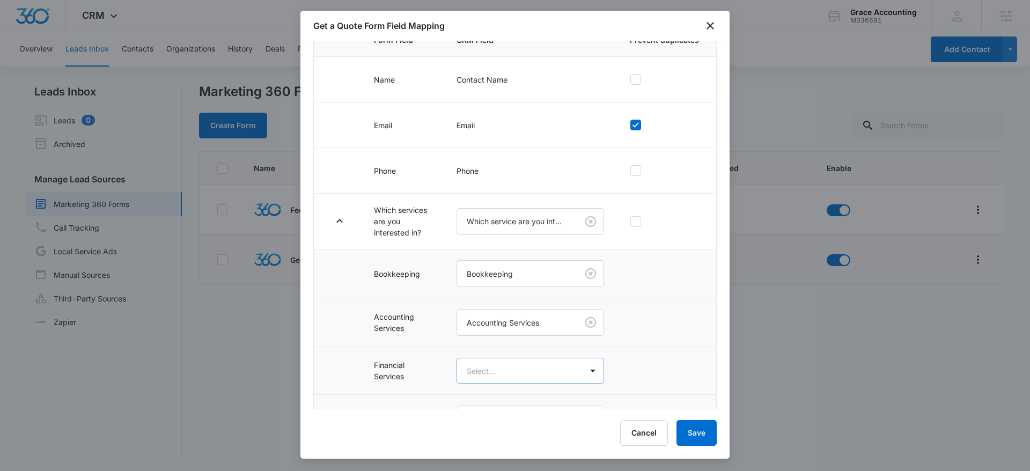
scroll to position [143, 0]
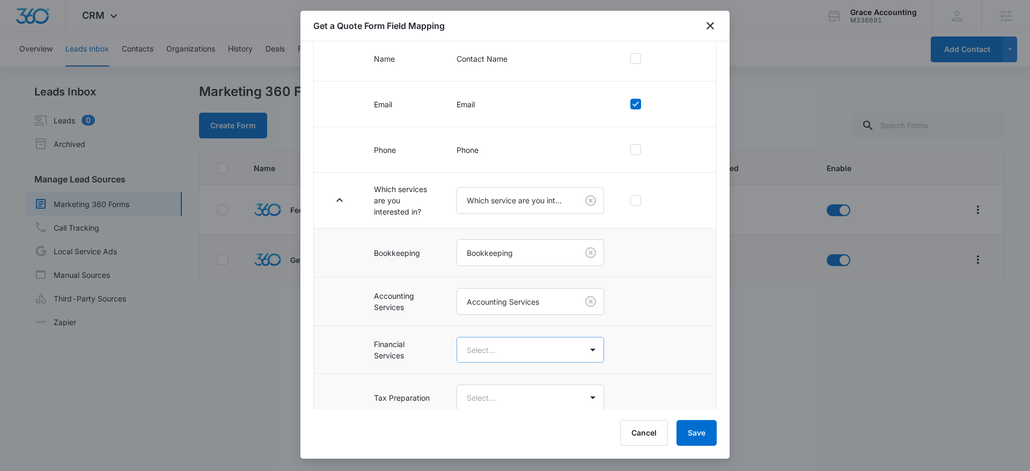
click at [531, 361] on body "CRM Apps Reputation Websites Forms CRM Email Social Content Ads Intelligence Fi…" at bounding box center [515, 235] width 1030 height 471
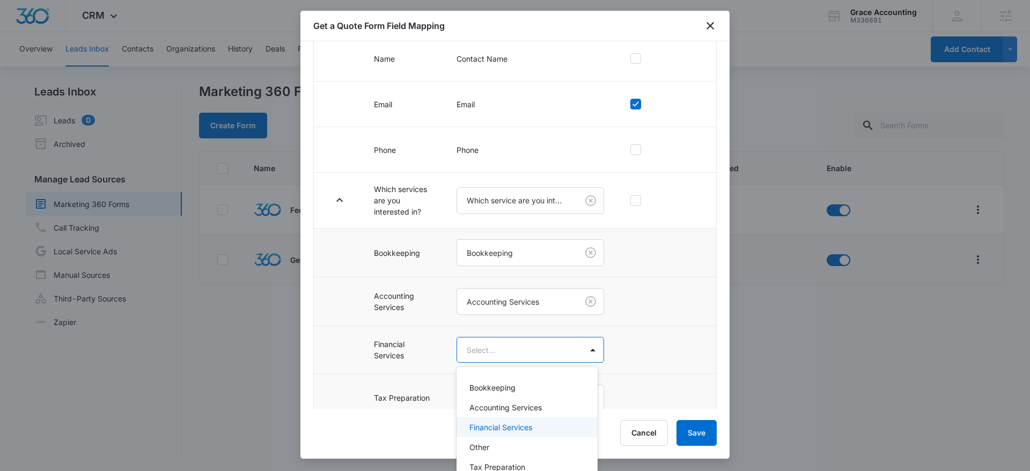
click at [530, 429] on p "Financial Services" at bounding box center [501, 427] width 63 height 11
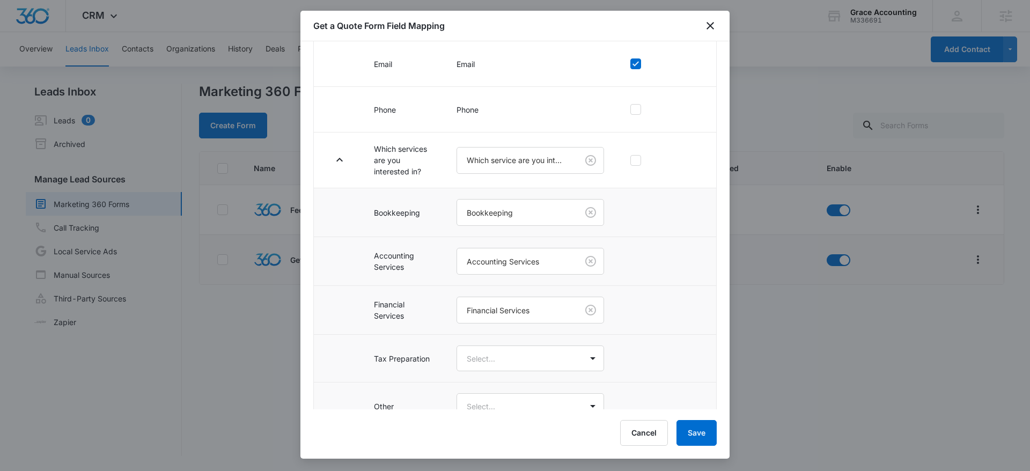
scroll to position [309, 0]
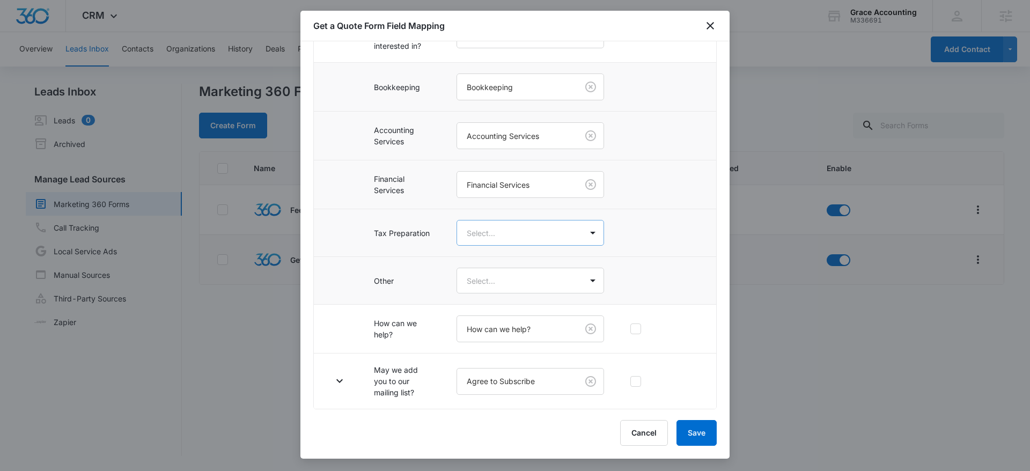
click at [517, 231] on body "CRM Apps Reputation Websites Forms CRM Email Social Content Ads Intelligence Fi…" at bounding box center [515, 235] width 1030 height 471
click at [513, 352] on p "Tax Preparation" at bounding box center [498, 350] width 56 height 11
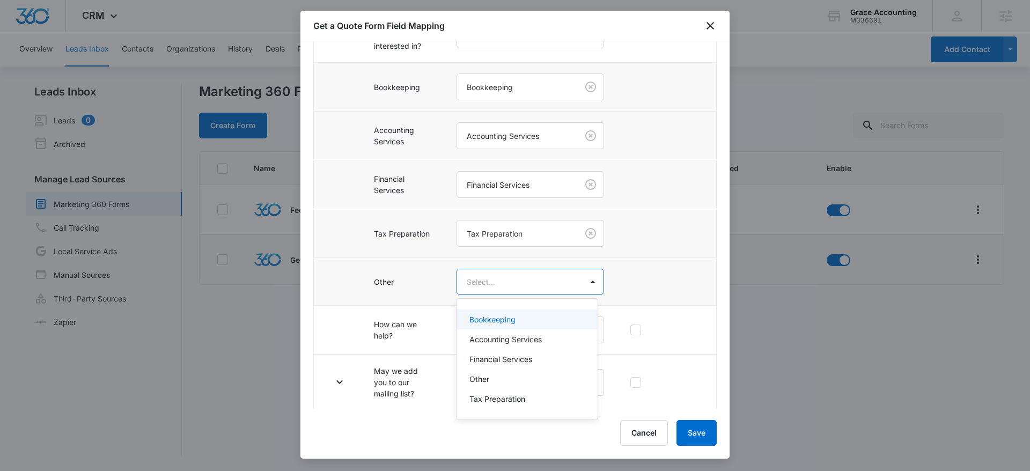
click at [508, 280] on body "CRM Apps Reputation Websites Forms CRM Email Social Content Ads Intelligence Fi…" at bounding box center [515, 235] width 1030 height 471
click at [506, 384] on div "Other" at bounding box center [526, 379] width 113 height 11
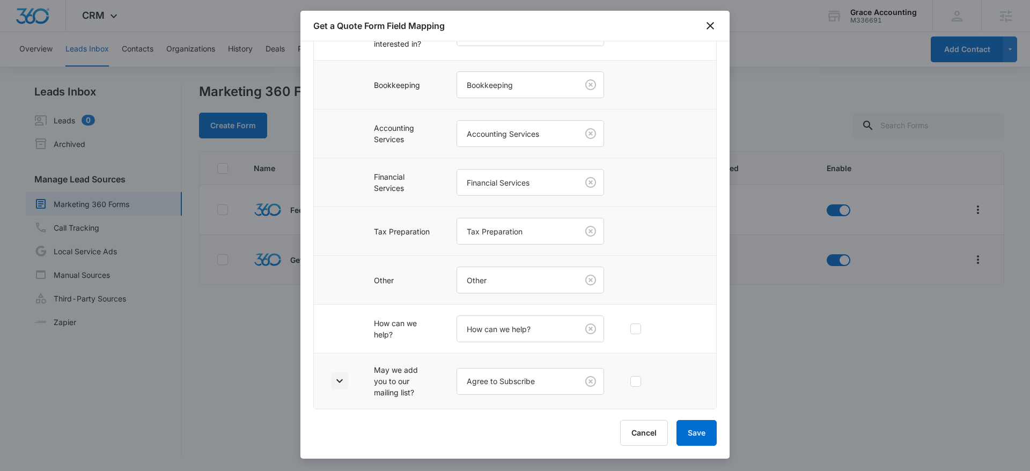
click at [343, 378] on icon "button" at bounding box center [339, 381] width 13 height 13
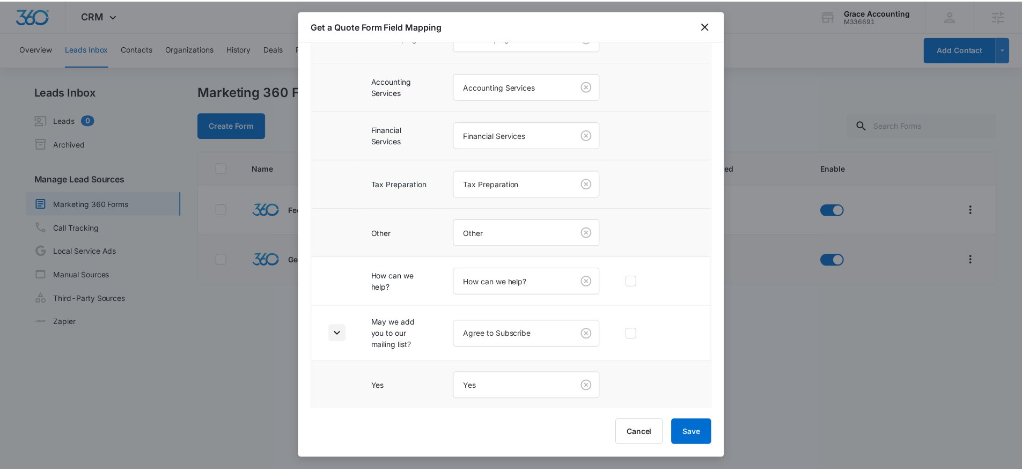
scroll to position [408, 0]
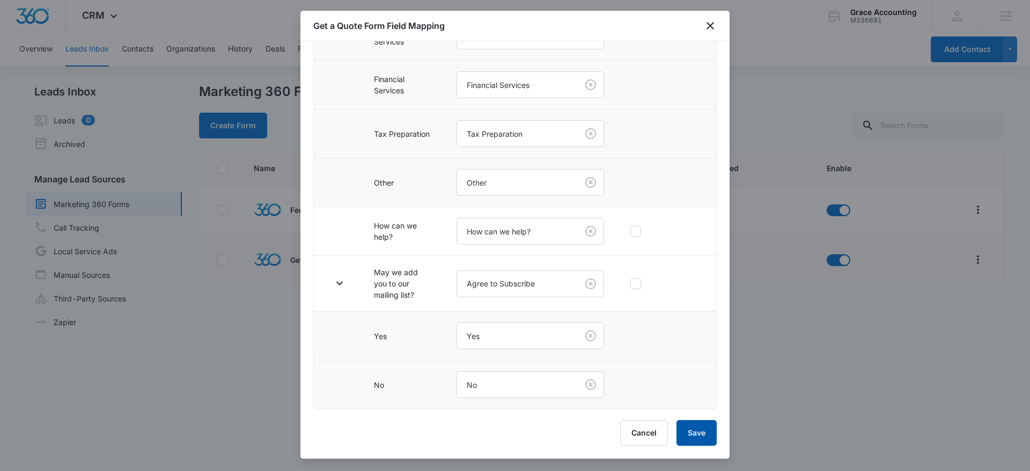
click at [680, 433] on button "Save" at bounding box center [697, 433] width 40 height 26
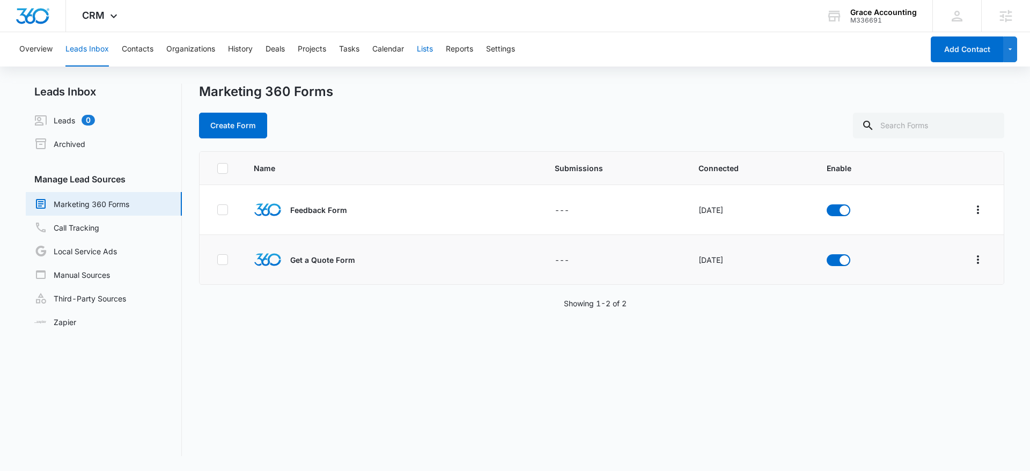
click at [426, 53] on button "Lists" at bounding box center [425, 49] width 16 height 34
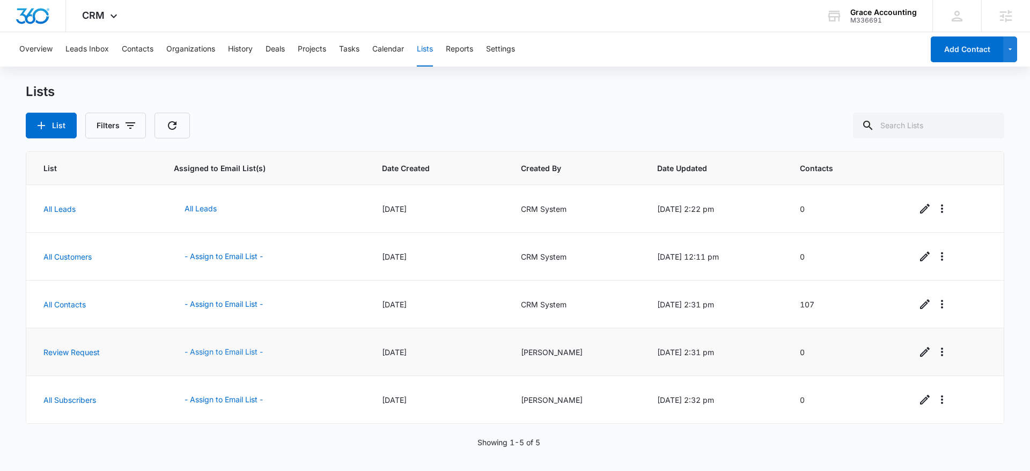
click at [237, 352] on button "- Assign to Email List -" at bounding box center [224, 352] width 100 height 26
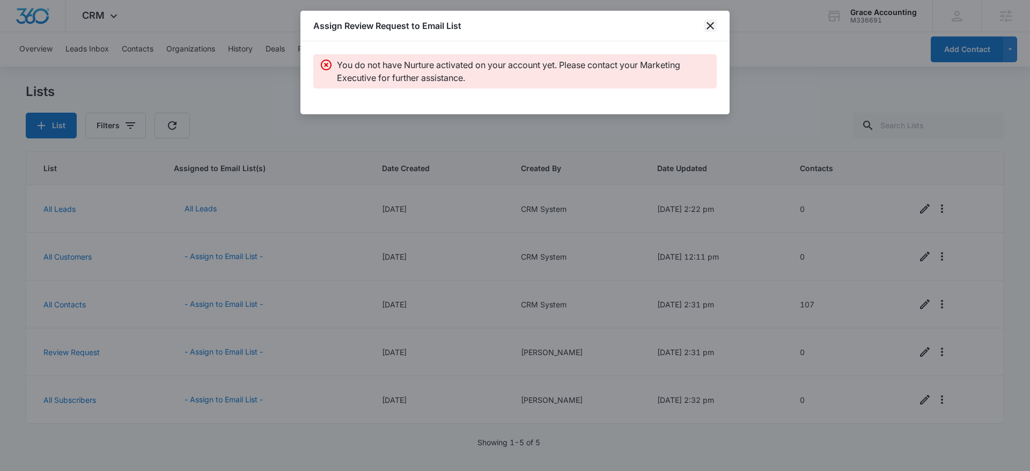
click at [715, 25] on icon "close" at bounding box center [710, 25] width 13 height 13
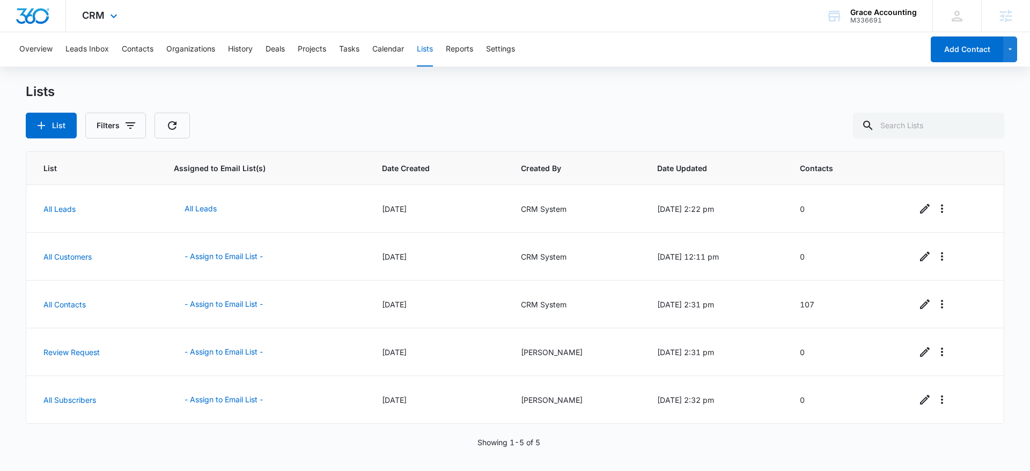
click at [125, 8] on div "CRM Apps Reputation Websites Forms CRM Email Social Content Ads Intelligence Fi…" at bounding box center [101, 16] width 70 height 32
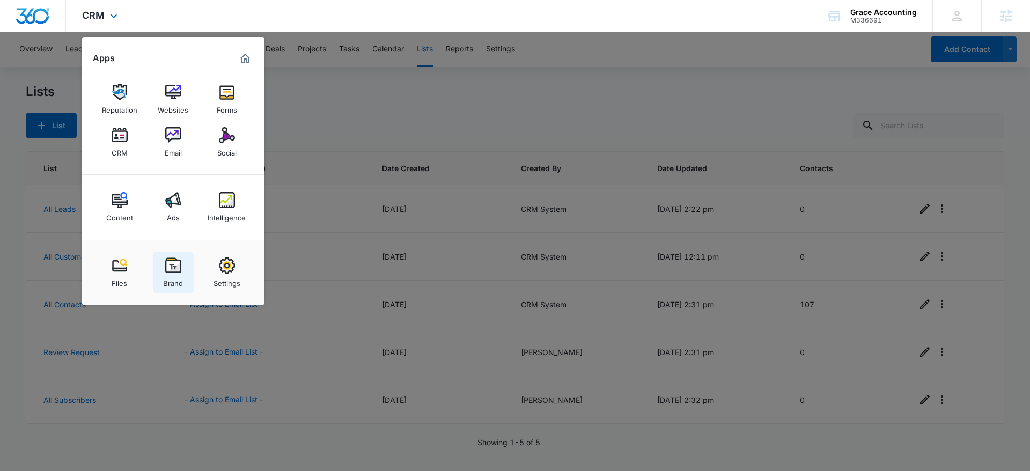
click at [160, 270] on link "Brand" at bounding box center [173, 272] width 41 height 41
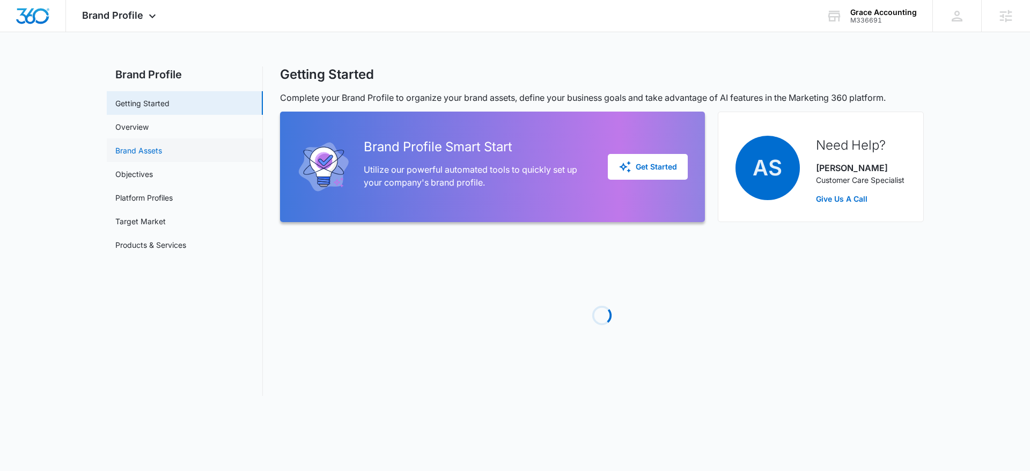
click at [146, 145] on link "Brand Assets" at bounding box center [138, 150] width 47 height 11
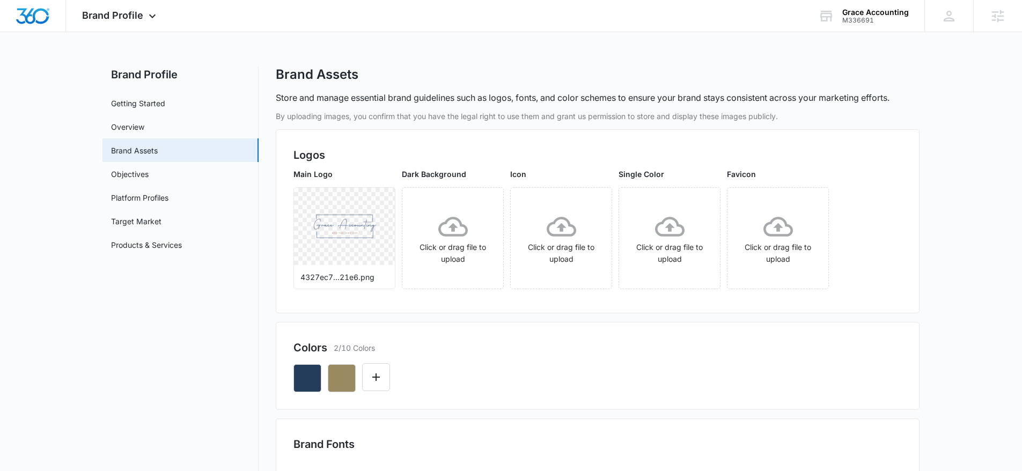
scroll to position [313, 0]
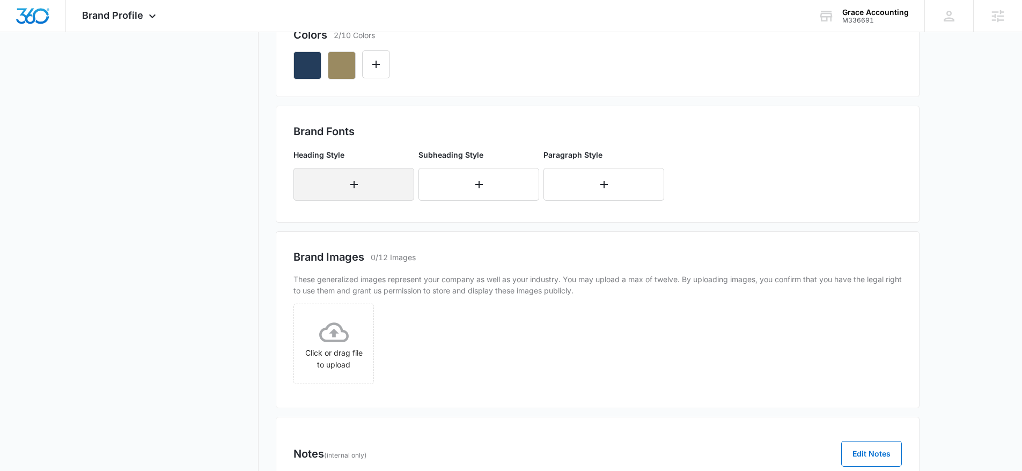
click at [322, 184] on button "button" at bounding box center [354, 184] width 121 height 33
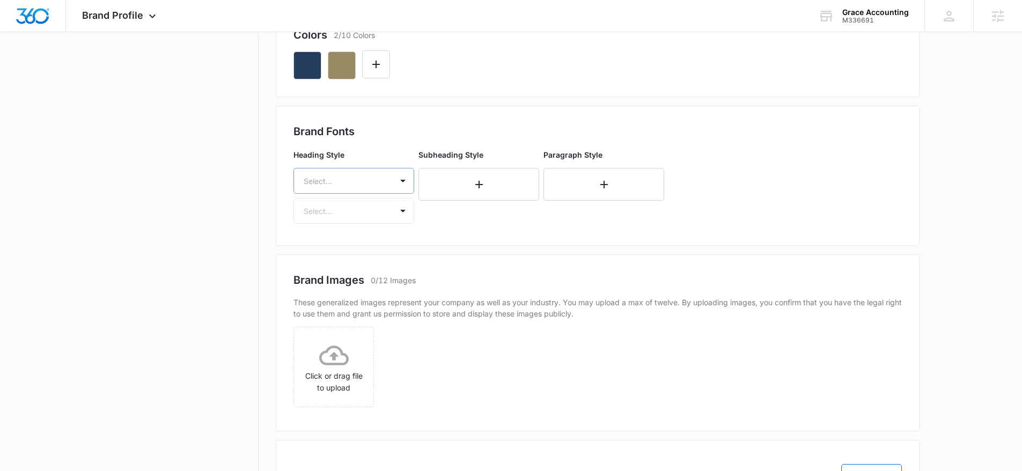
click at [348, 187] on div at bounding box center [341, 180] width 75 height 13
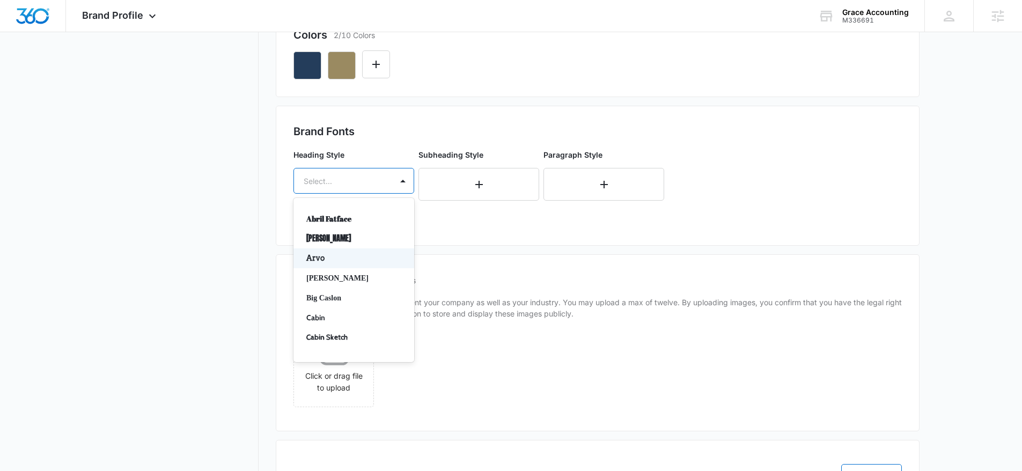
click at [357, 260] on p "Arvo" at bounding box center [352, 258] width 93 height 11
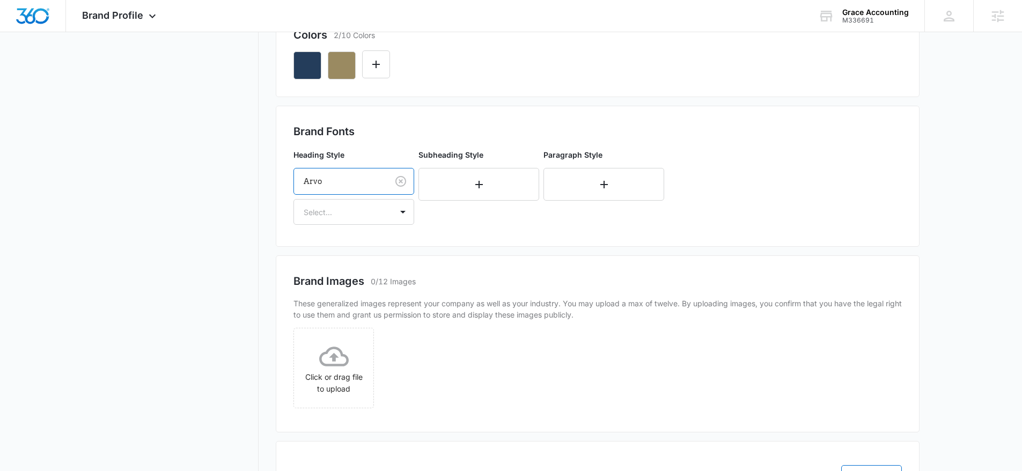
click at [353, 226] on div "Heading Style option Arvo, selected. Arvo Select... Subheading Style Paragraph …" at bounding box center [495, 187] width 403 height 84
click at [350, 217] on div at bounding box center [341, 212] width 75 height 13
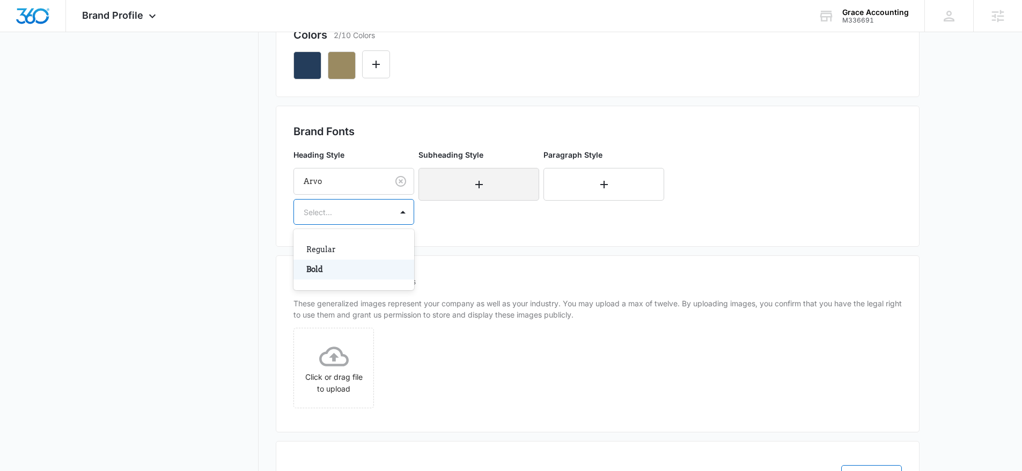
click at [342, 271] on p "Bold" at bounding box center [352, 269] width 93 height 11
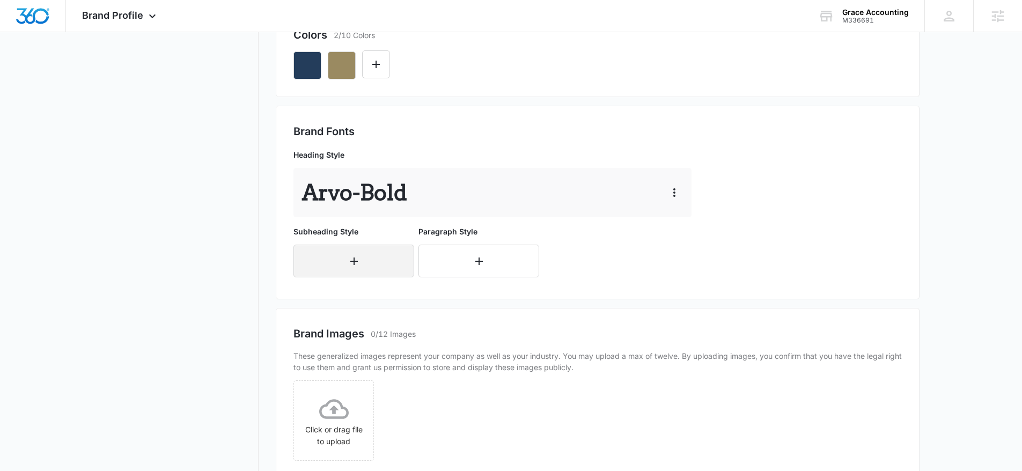
click at [355, 263] on icon "button" at bounding box center [354, 261] width 13 height 13
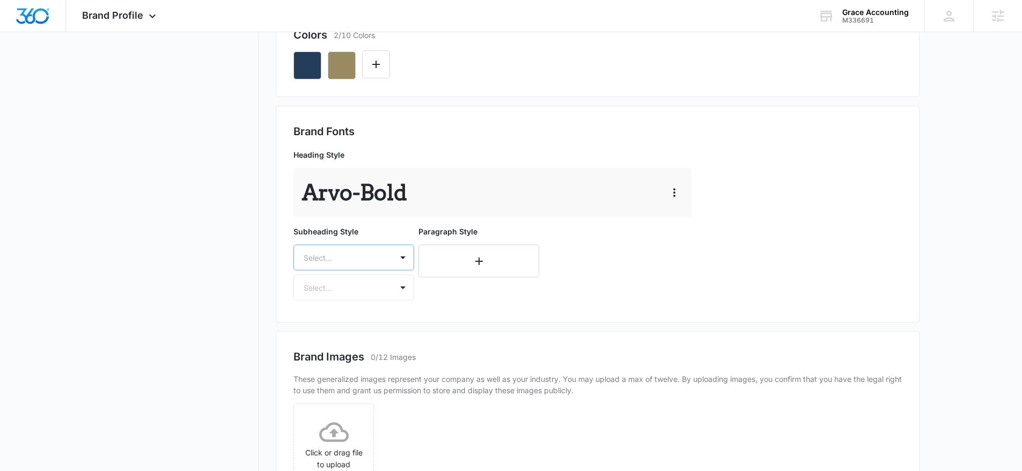
click at [346, 264] on div "Select..." at bounding box center [343, 258] width 98 height 24
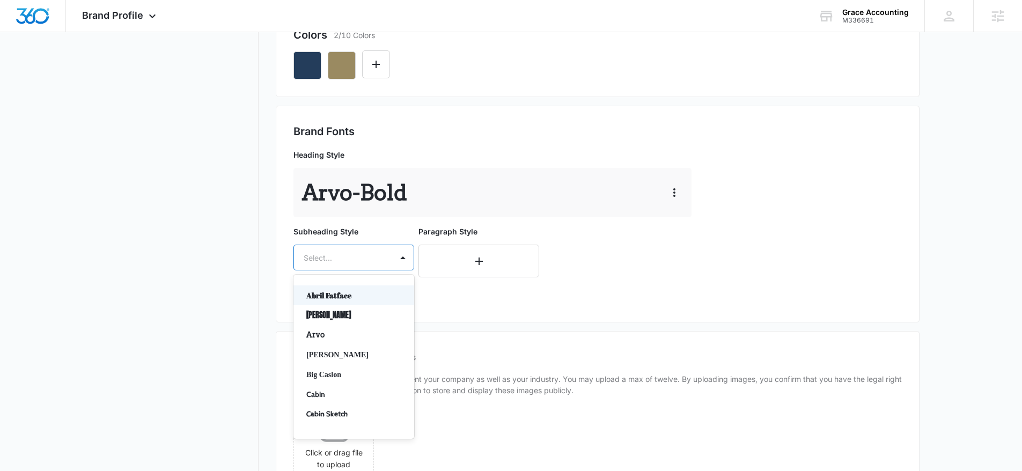
click at [342, 333] on p "Arvo" at bounding box center [352, 335] width 93 height 11
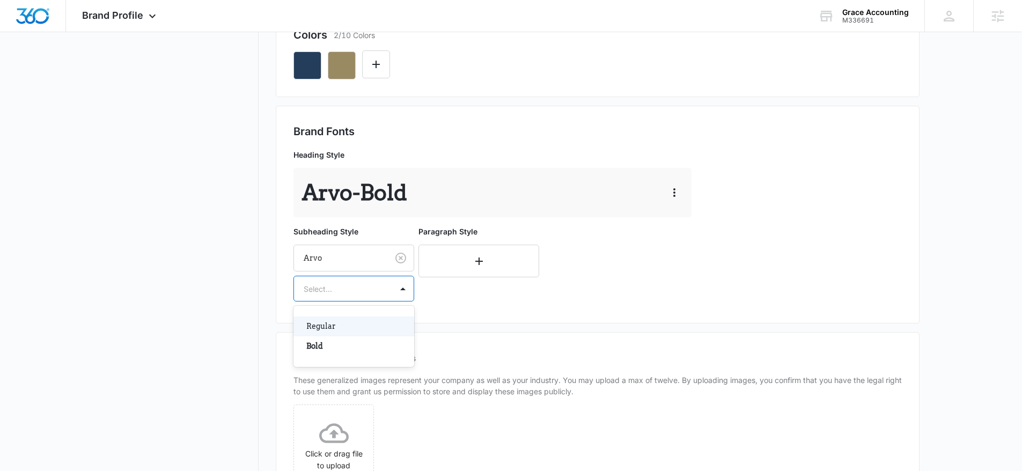
click at [337, 288] on div at bounding box center [341, 288] width 75 height 13
click at [337, 330] on p "Regular" at bounding box center [352, 326] width 93 height 11
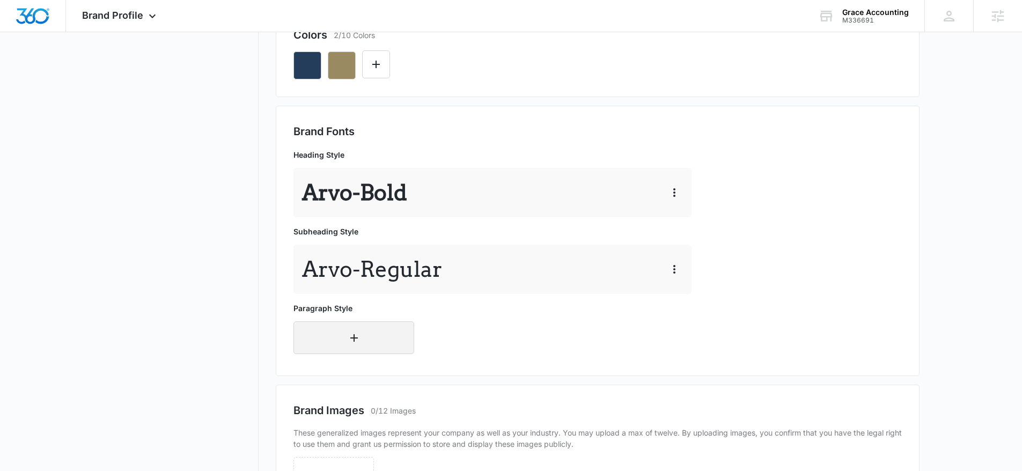
click at [349, 332] on icon "button" at bounding box center [354, 338] width 13 height 13
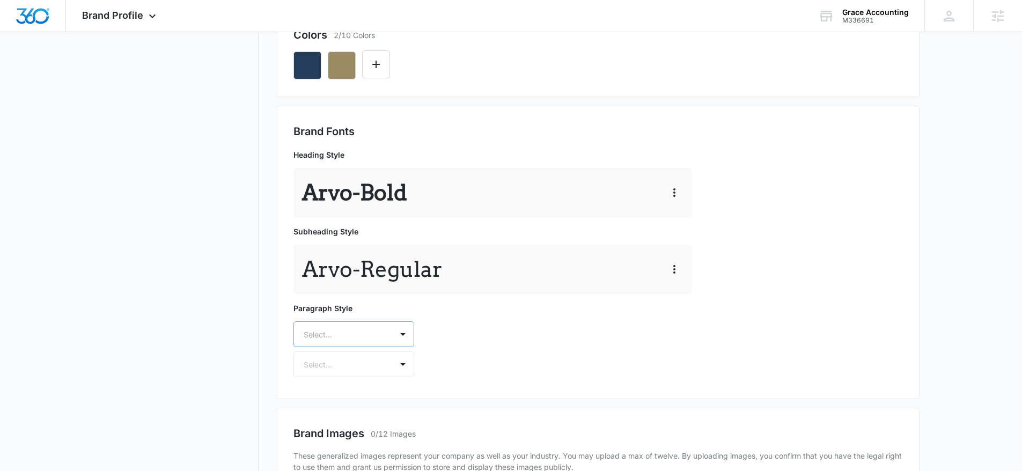
click at [355, 336] on div "Select..." at bounding box center [354, 334] width 121 height 26
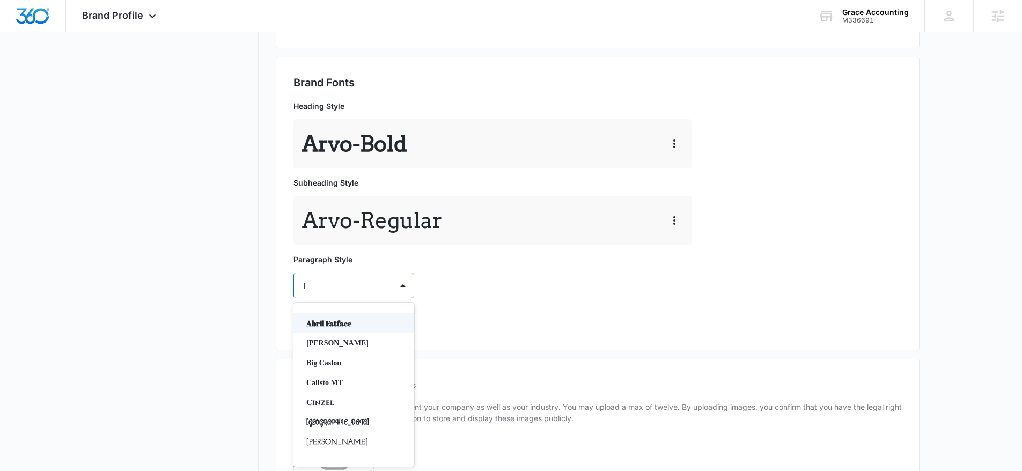
type input "li"
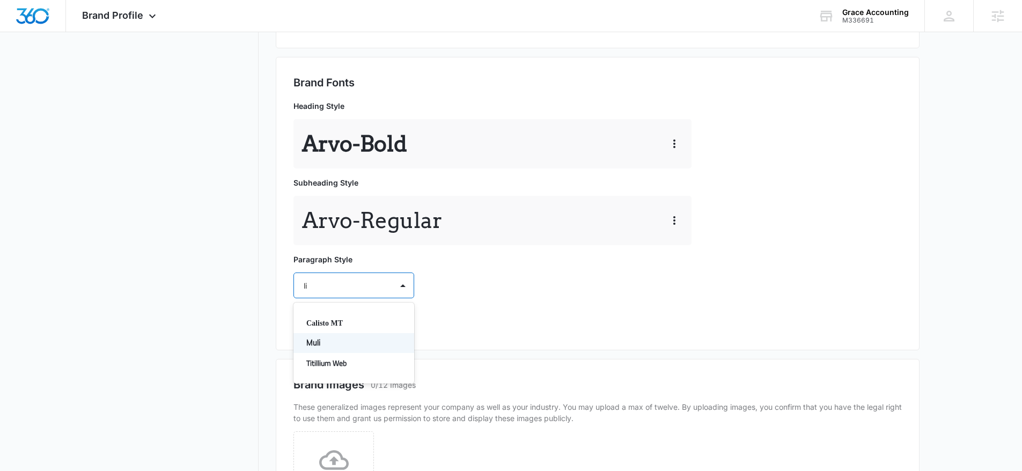
click at [346, 348] on p "Muli" at bounding box center [352, 343] width 93 height 11
click at [342, 321] on div at bounding box center [341, 316] width 75 height 13
click at [334, 349] on p "Regular" at bounding box center [352, 354] width 93 height 11
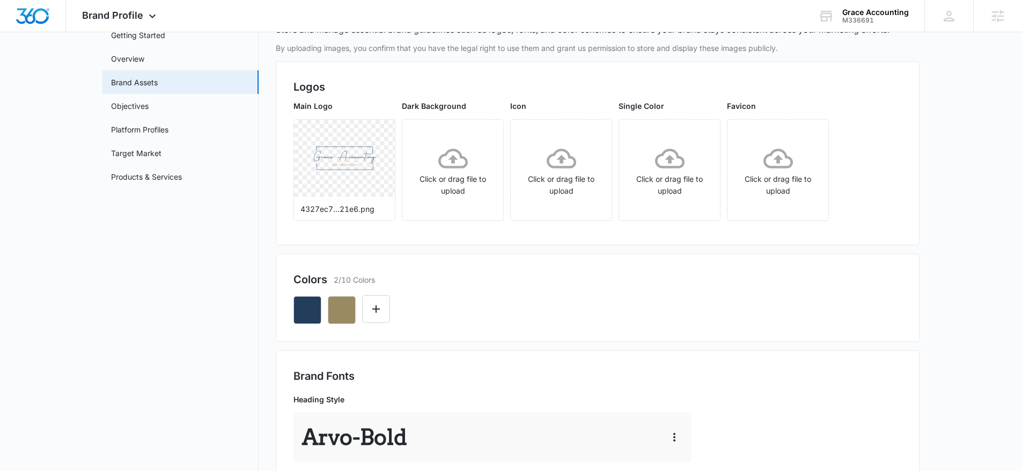
scroll to position [0, 0]
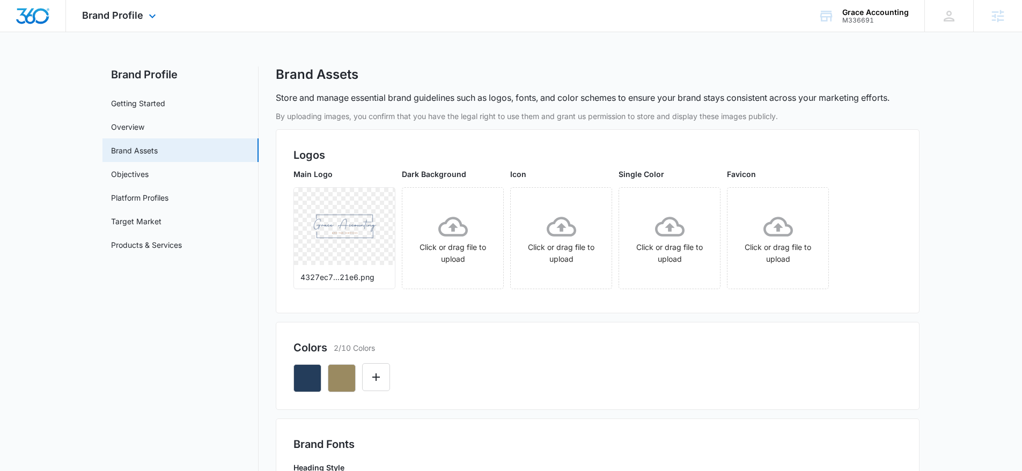
click at [42, 10] on img "Dashboard" at bounding box center [33, 16] width 34 height 16
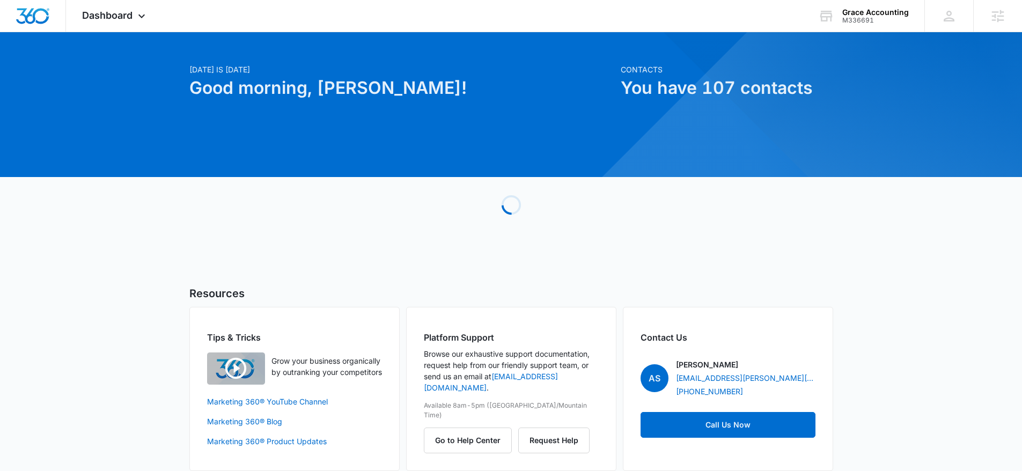
scroll to position [29, 0]
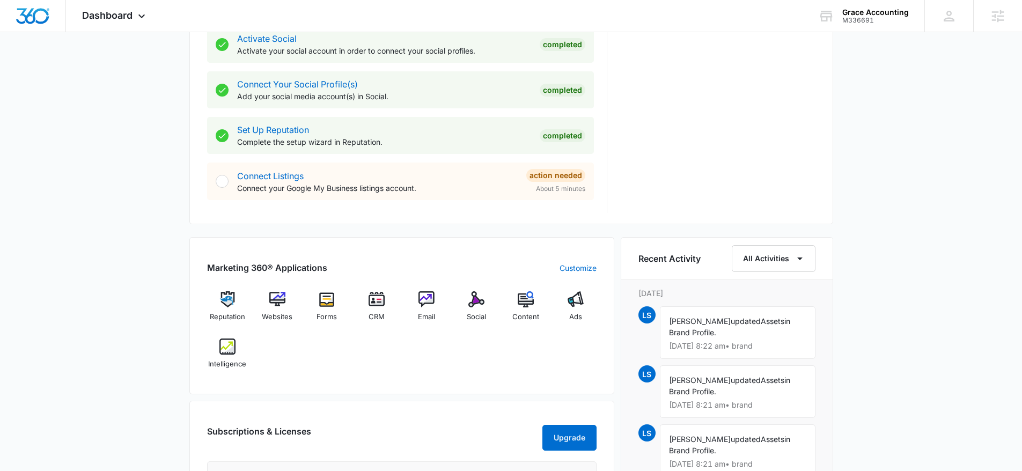
scroll to position [591, 0]
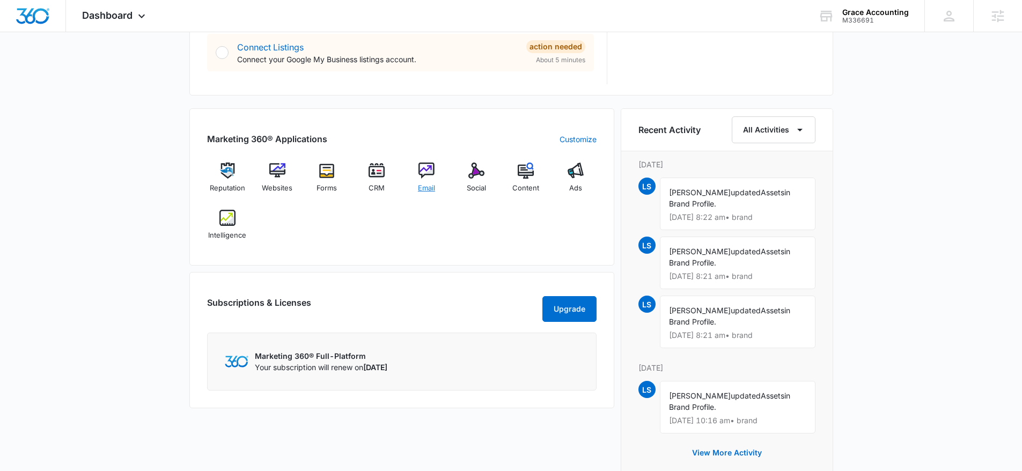
click at [426, 187] on span "Email" at bounding box center [426, 188] width 17 height 11
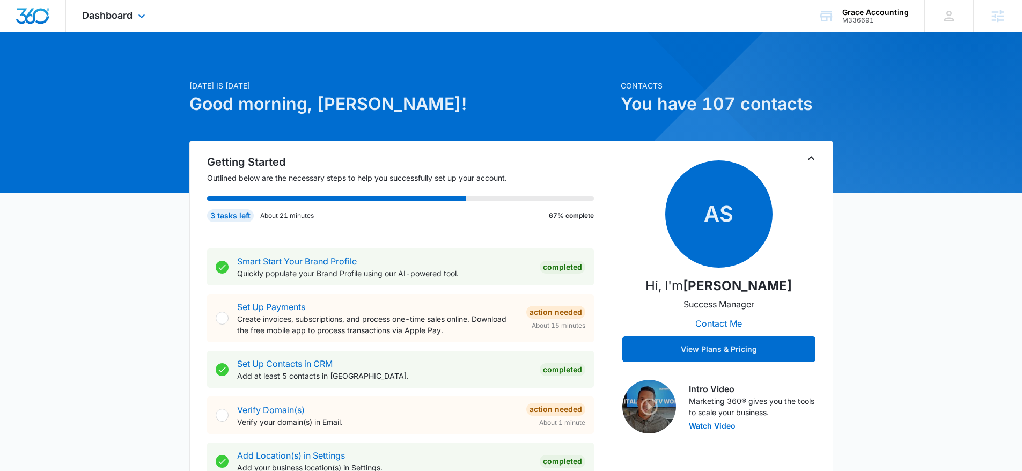
click at [145, 30] on div "Dashboard Apps Reputation Websites Forms CRM Email Social Content Ads Intellige…" at bounding box center [115, 16] width 98 height 32
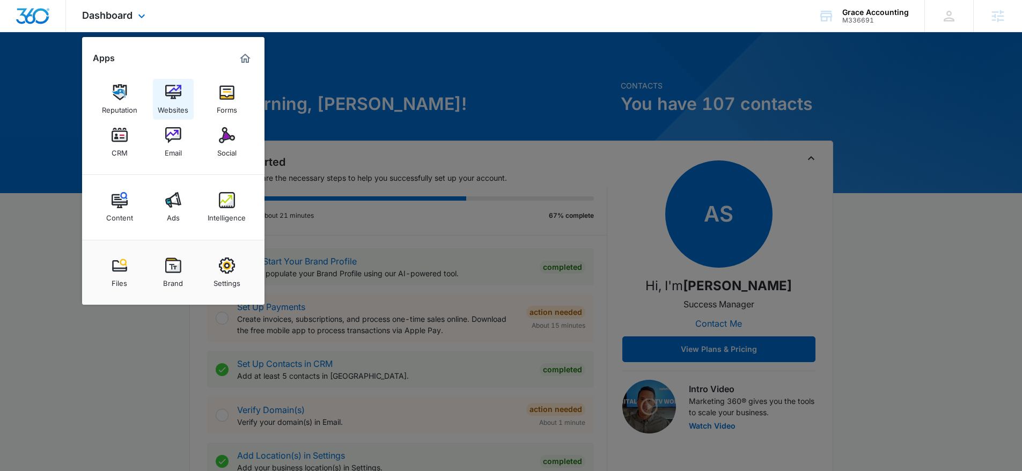
click at [175, 103] on div "Websites" at bounding box center [173, 107] width 31 height 14
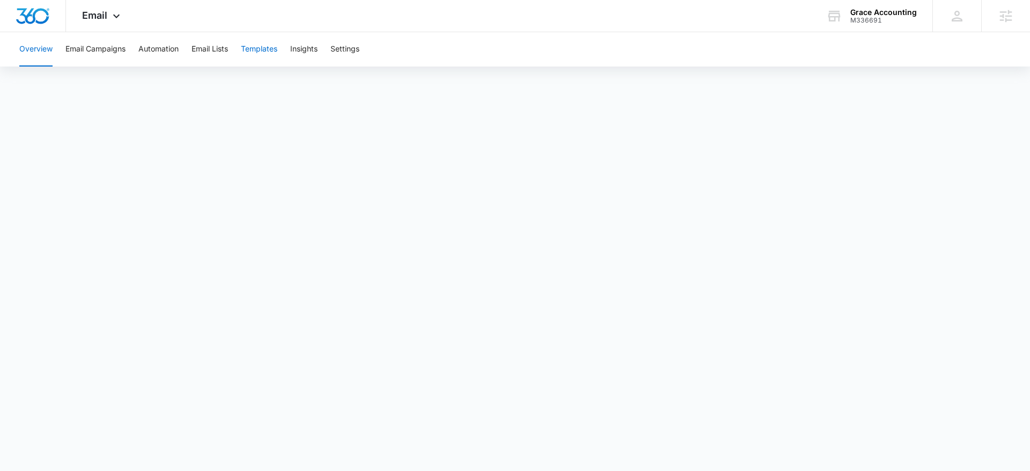
click at [268, 42] on button "Templates" at bounding box center [259, 49] width 36 height 34
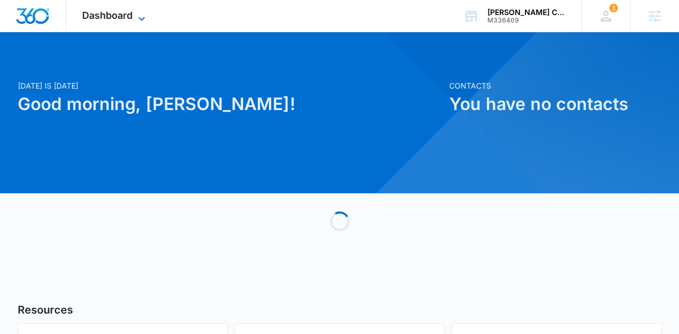
click at [120, 17] on span "Dashboard" at bounding box center [107, 15] width 50 height 11
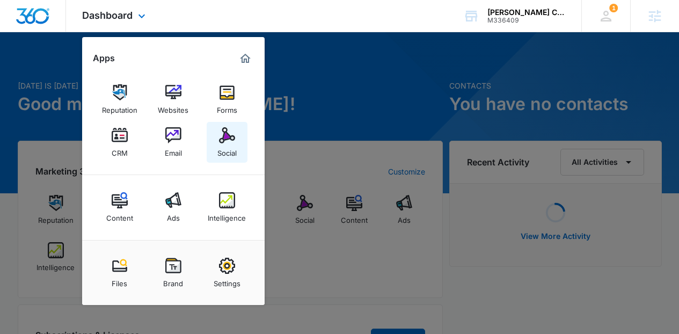
click at [223, 142] on img at bounding box center [227, 135] width 16 height 16
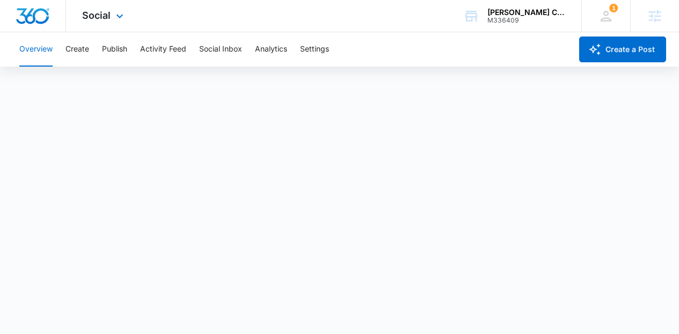
click at [113, 8] on div "Social Apps Reputation Websites Forms CRM Email Social Content Ads Intelligence…" at bounding box center [104, 16] width 76 height 32
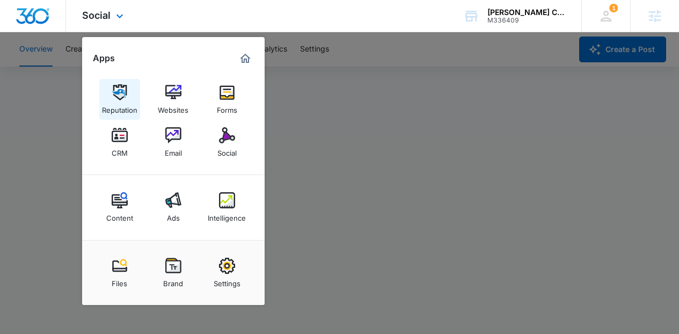
click at [135, 98] on link "Reputation" at bounding box center [119, 99] width 41 height 41
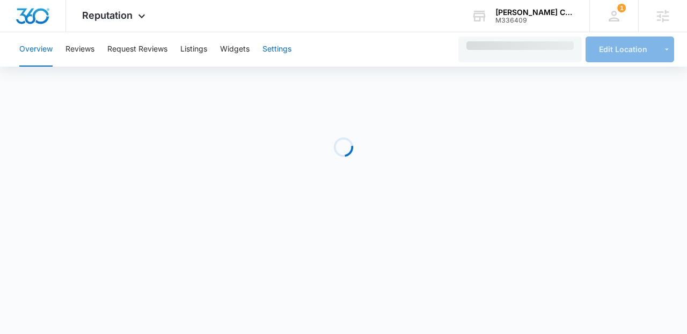
click at [277, 51] on button "Settings" at bounding box center [276, 49] width 29 height 34
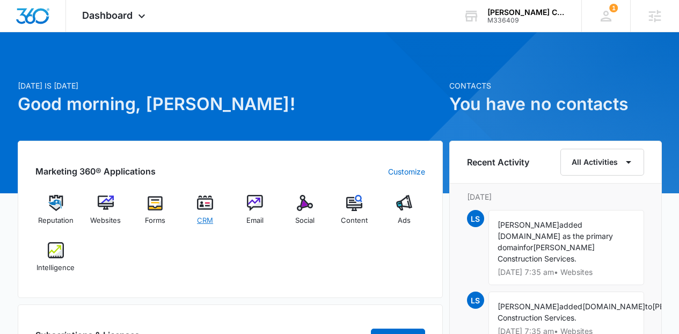
click at [206, 220] on span "CRM" at bounding box center [205, 220] width 16 height 11
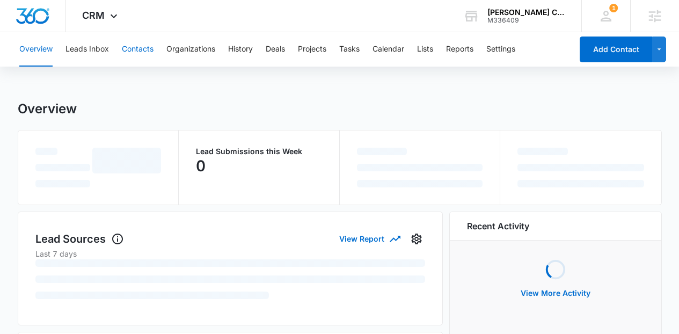
click at [131, 48] on button "Contacts" at bounding box center [138, 49] width 32 height 34
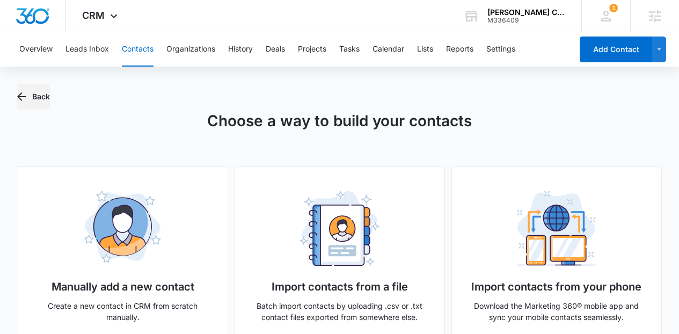
click at [31, 99] on button "Back" at bounding box center [33, 97] width 33 height 26
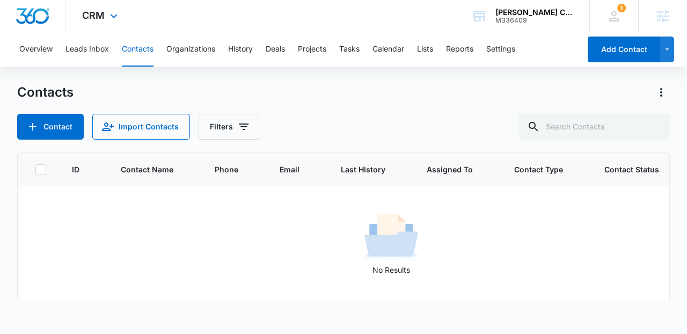
click at [28, 27] on div at bounding box center [33, 16] width 66 height 32
